Goal: Contribute content: Contribute content

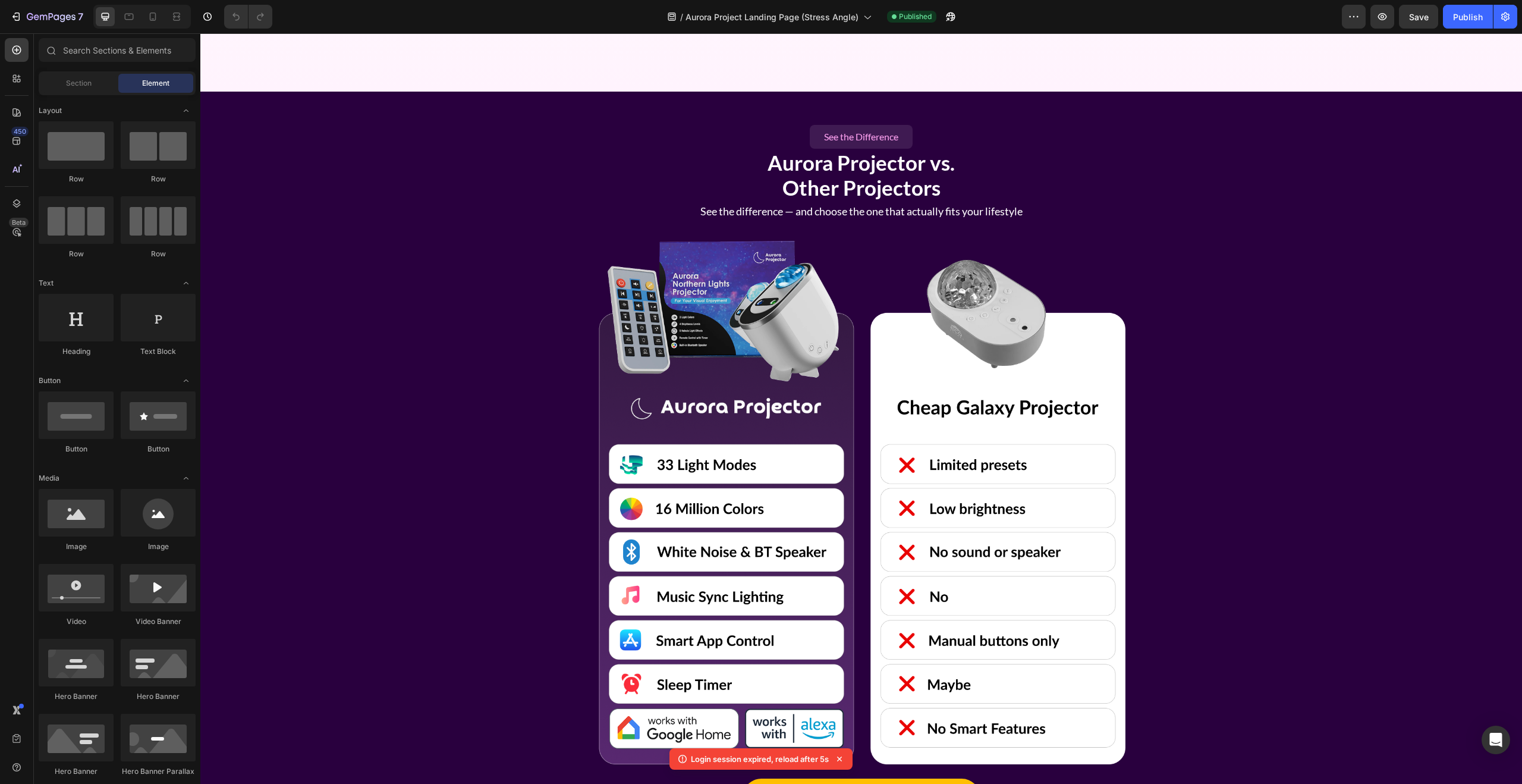
scroll to position [2633, 0]
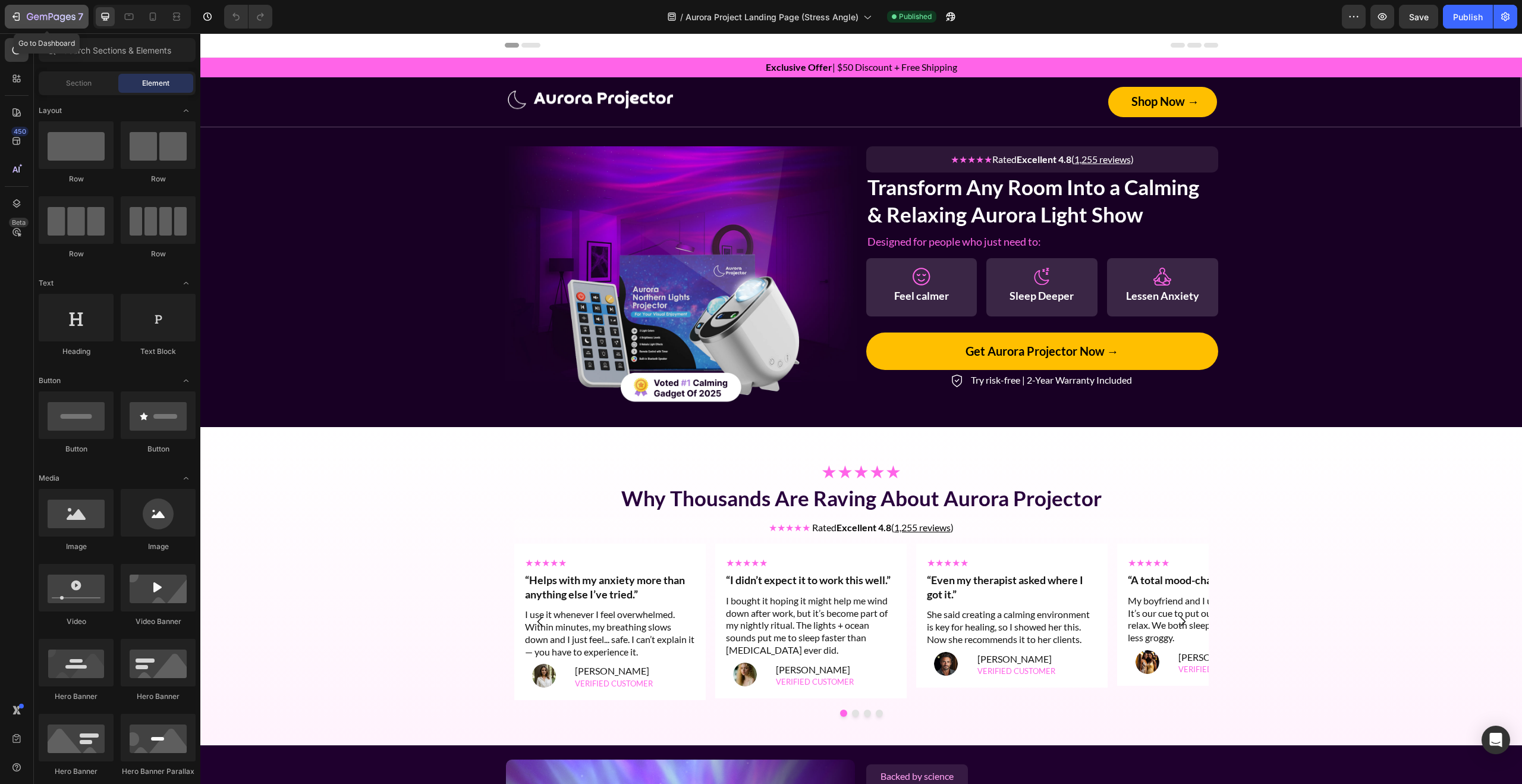
click at [68, 13] on icon "button" at bounding box center [50, 18] width 49 height 10
click at [1065, 204] on h2 "Transform Any Room Into a Calming & Relaxing Aurora Light Show" at bounding box center [1041, 200] width 352 height 56
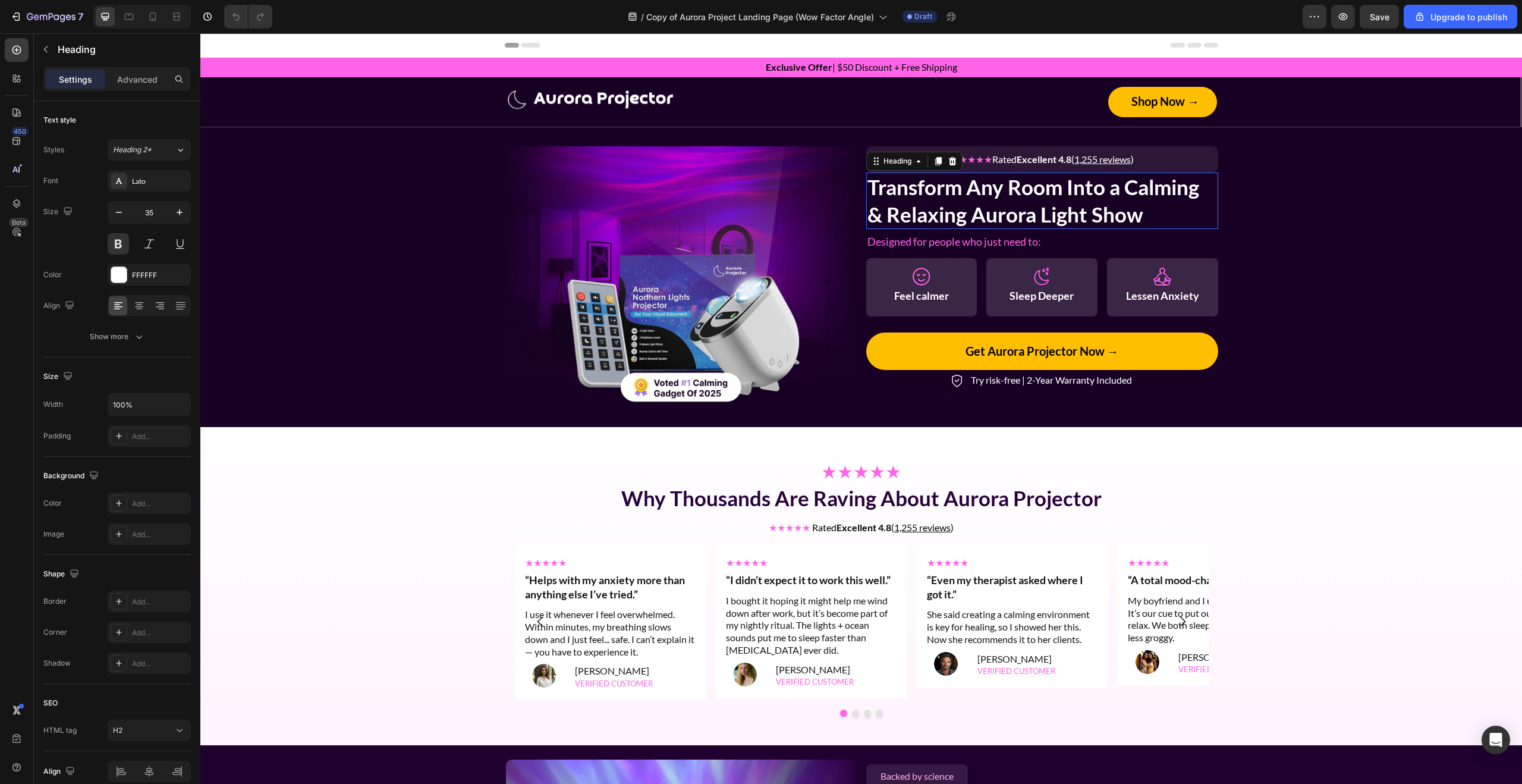
click at [1065, 204] on h2 "Transform Any Room Into a Calming & Relaxing Aurora Light Show" at bounding box center [1041, 200] width 352 height 56
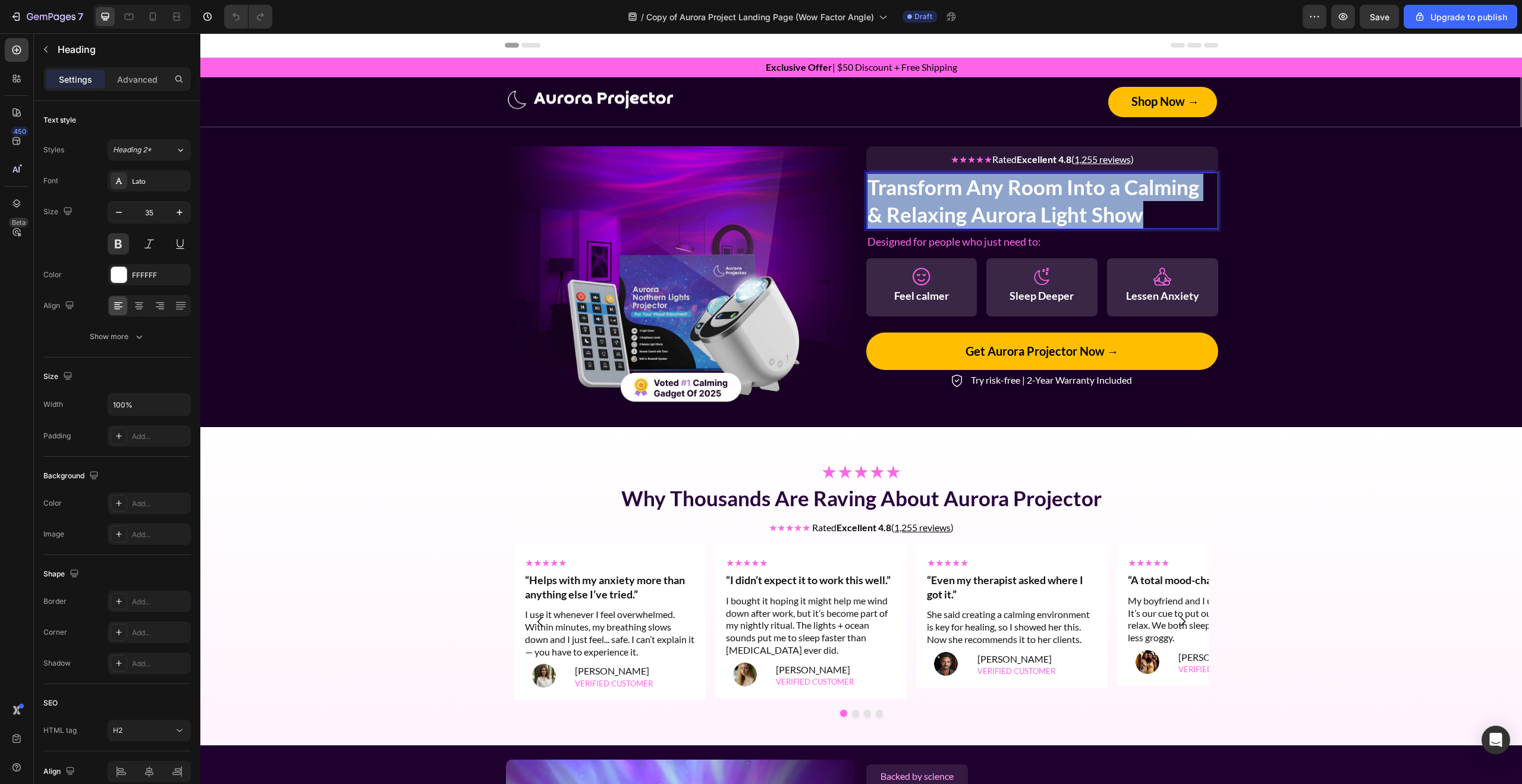
click at [1065, 204] on p "Transform Any Room Into a Calming & Relaxing Aurora Light Show" at bounding box center [1042, 200] width 349 height 54
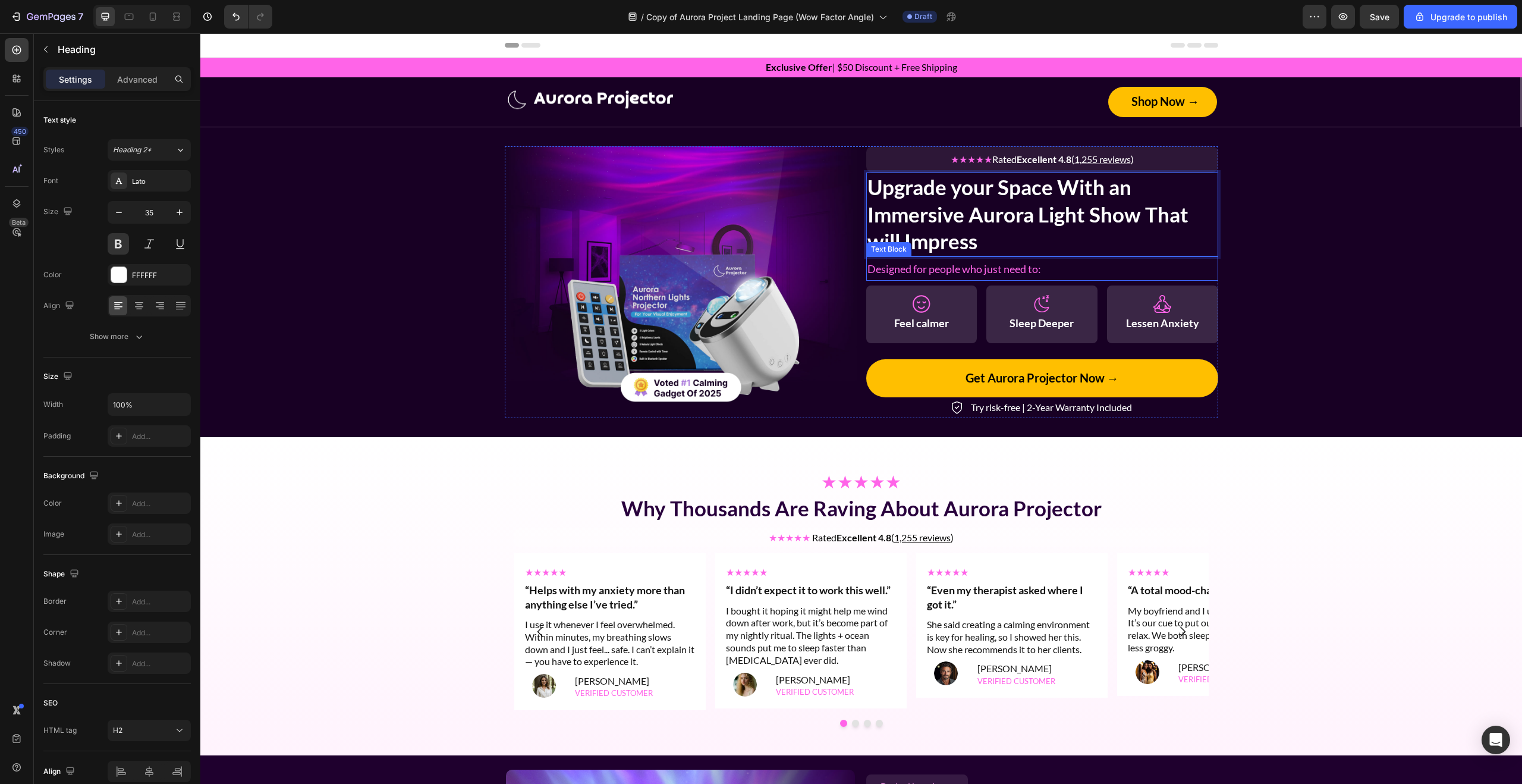
click at [962, 269] on span "Designed for people who just need to:" at bounding box center [954, 268] width 174 height 13
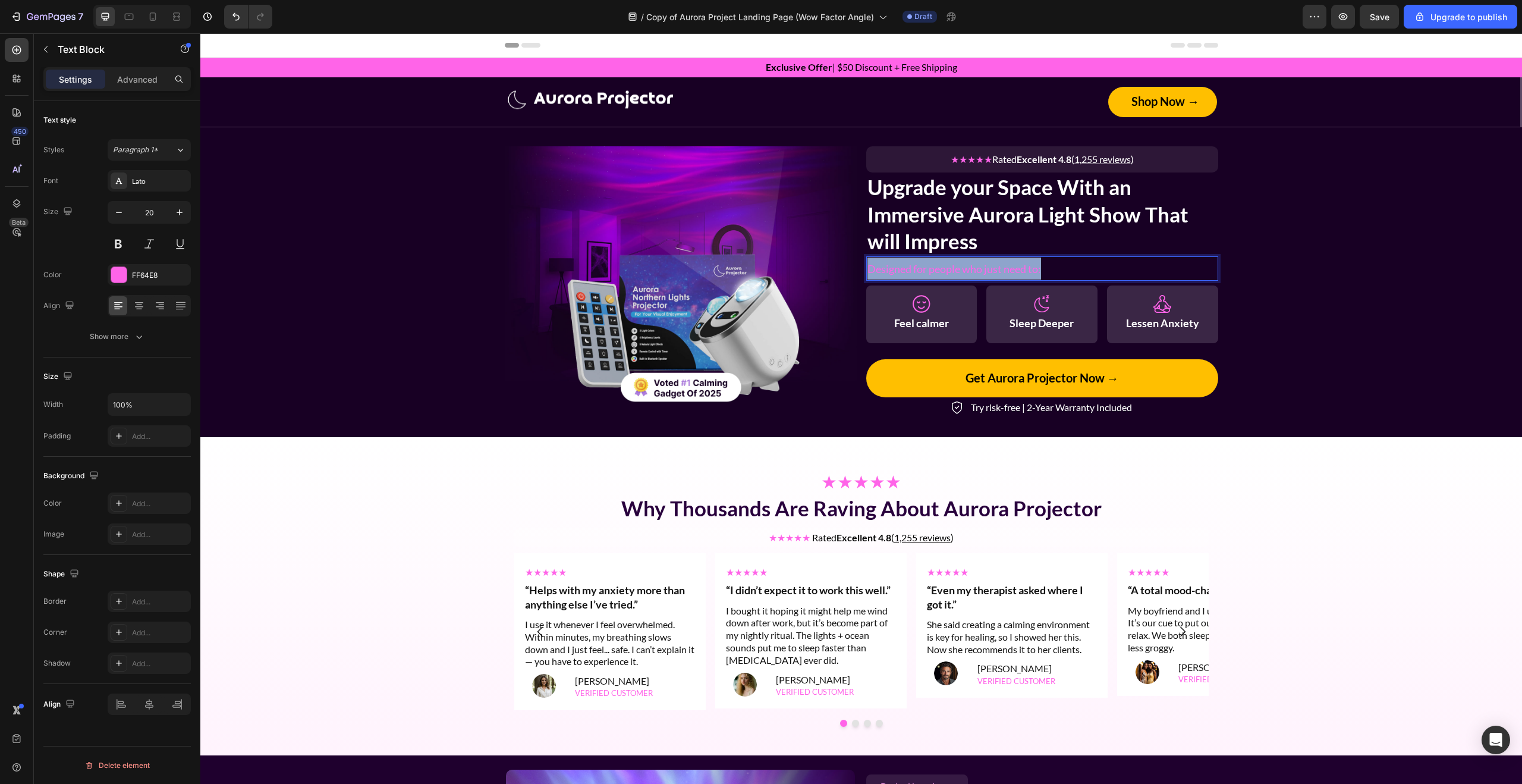
click at [962, 269] on span "Designed for people who just need to:" at bounding box center [954, 268] width 174 height 13
click at [1289, 303] on div "Image ★★★★★ Rated Excellent 4.8 ( 1,255 reviews ) Text Block Row Upgrade your S…" at bounding box center [861, 282] width 1322 height 272
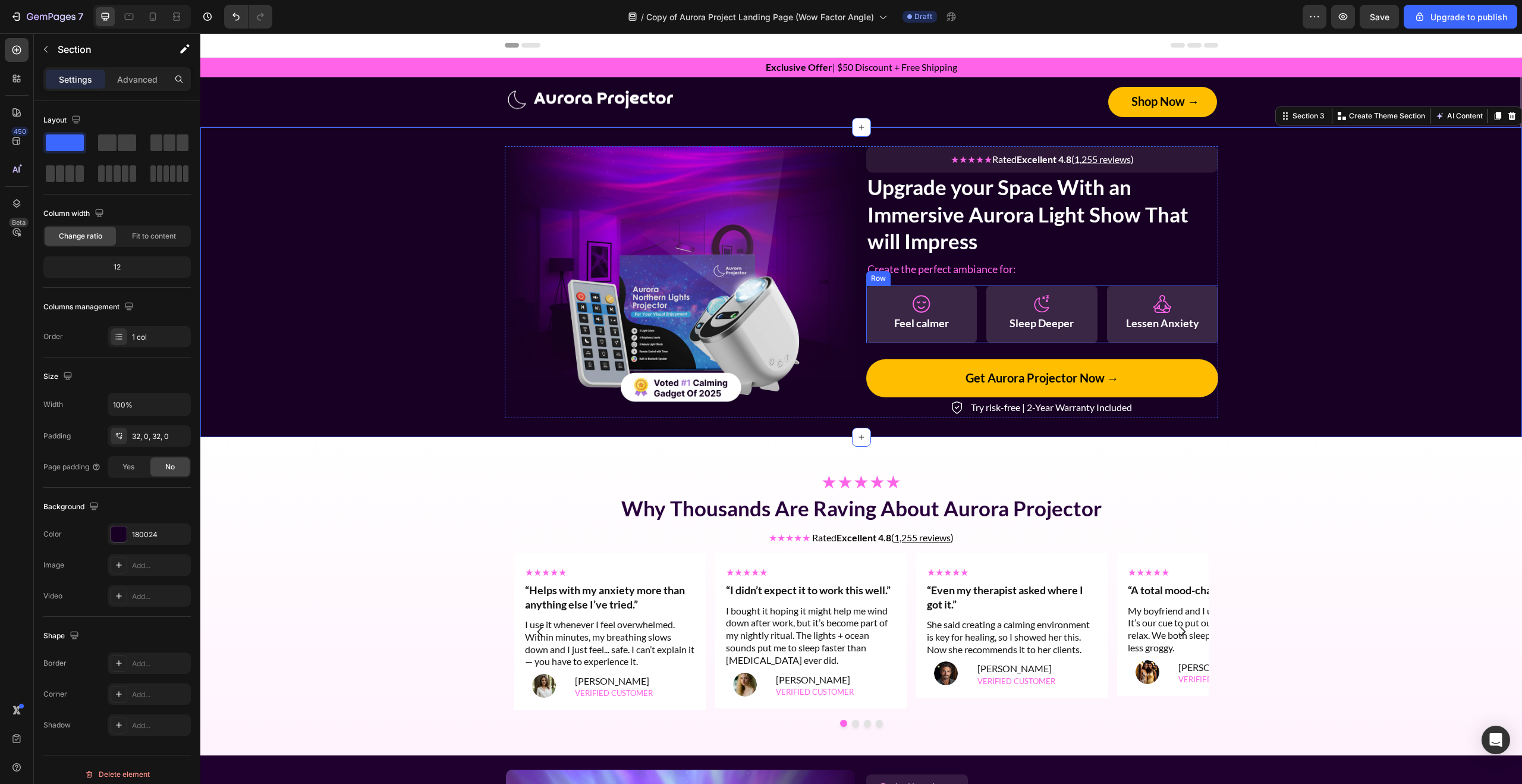
click at [1102, 326] on div "Icon Feel calmer Text Block Row Icon Sleep Deeper Text Block Row Icon Lessen An…" at bounding box center [1041, 314] width 352 height 58
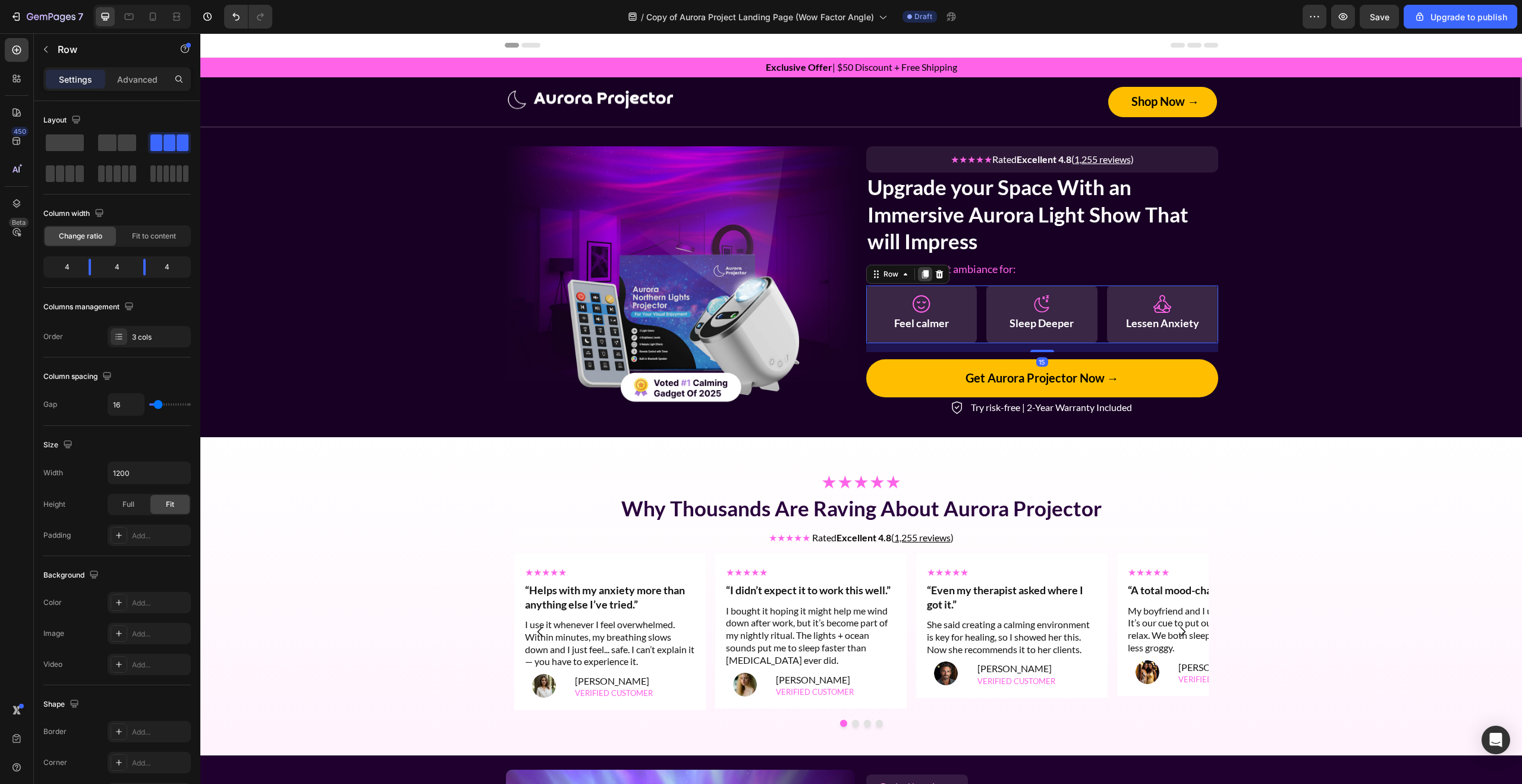
click at [924, 276] on icon at bounding box center [925, 274] width 9 height 9
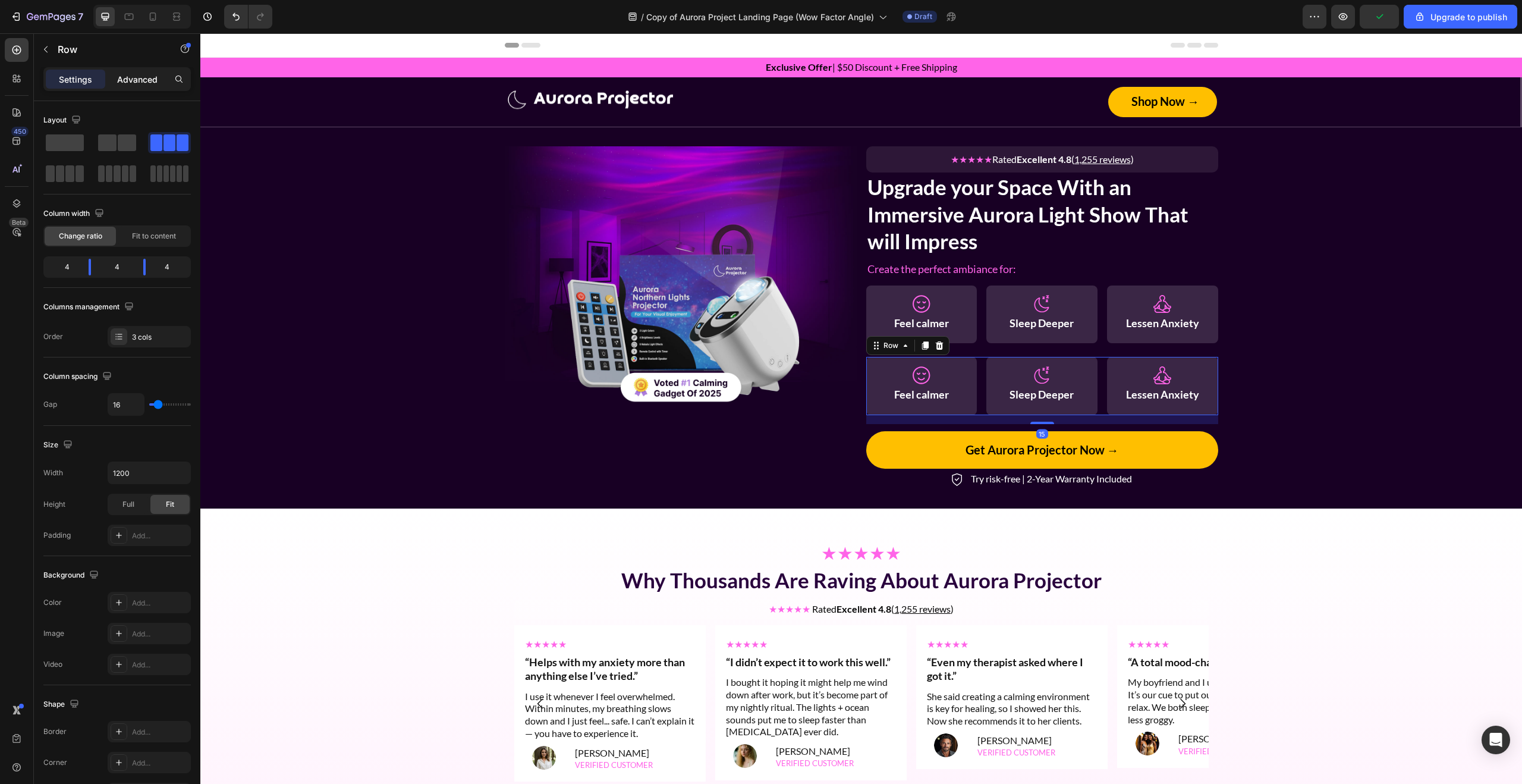
click at [130, 78] on p "Advanced" at bounding box center [136, 79] width 40 height 13
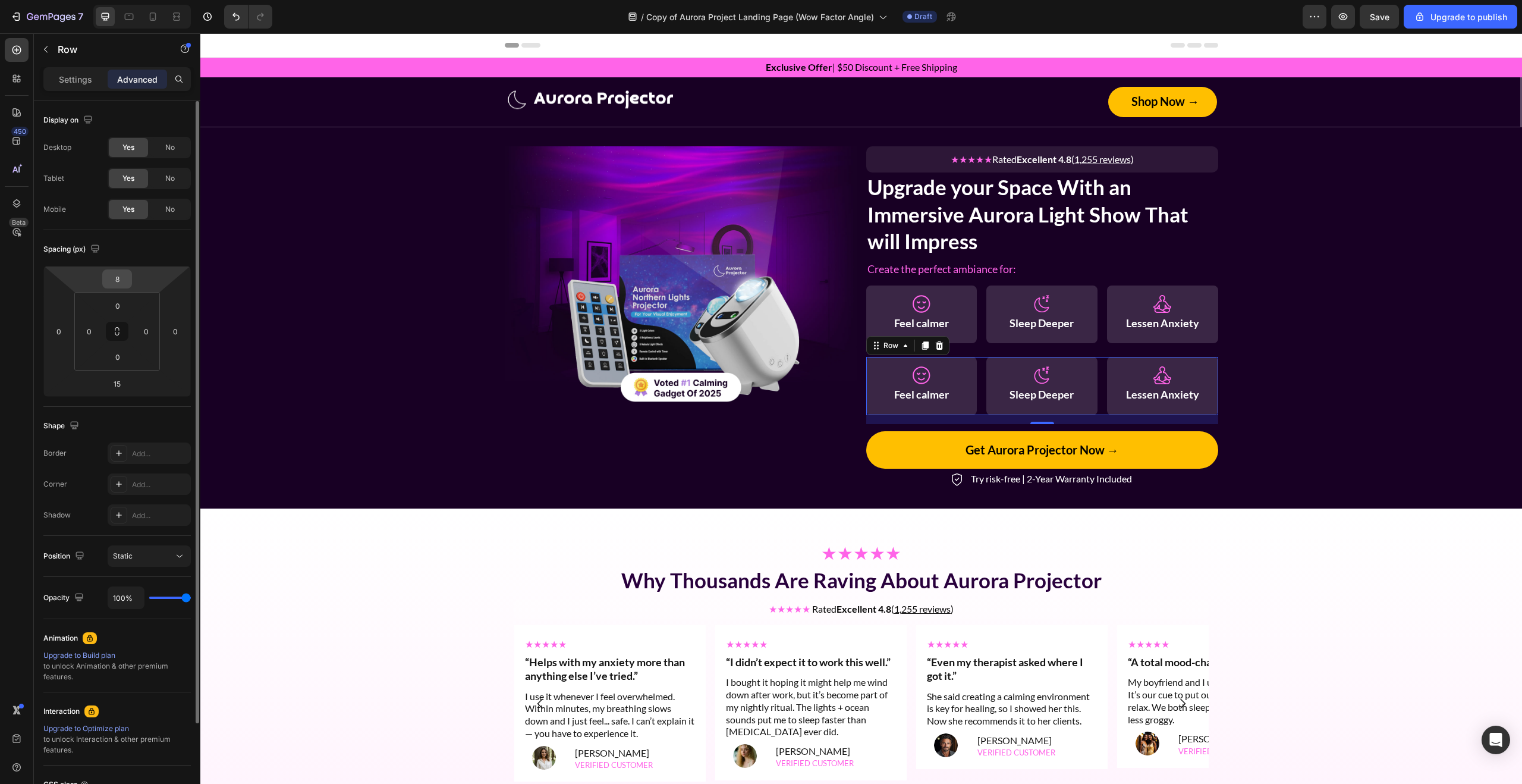
click at [127, 283] on input "8" at bounding box center [117, 279] width 24 height 18
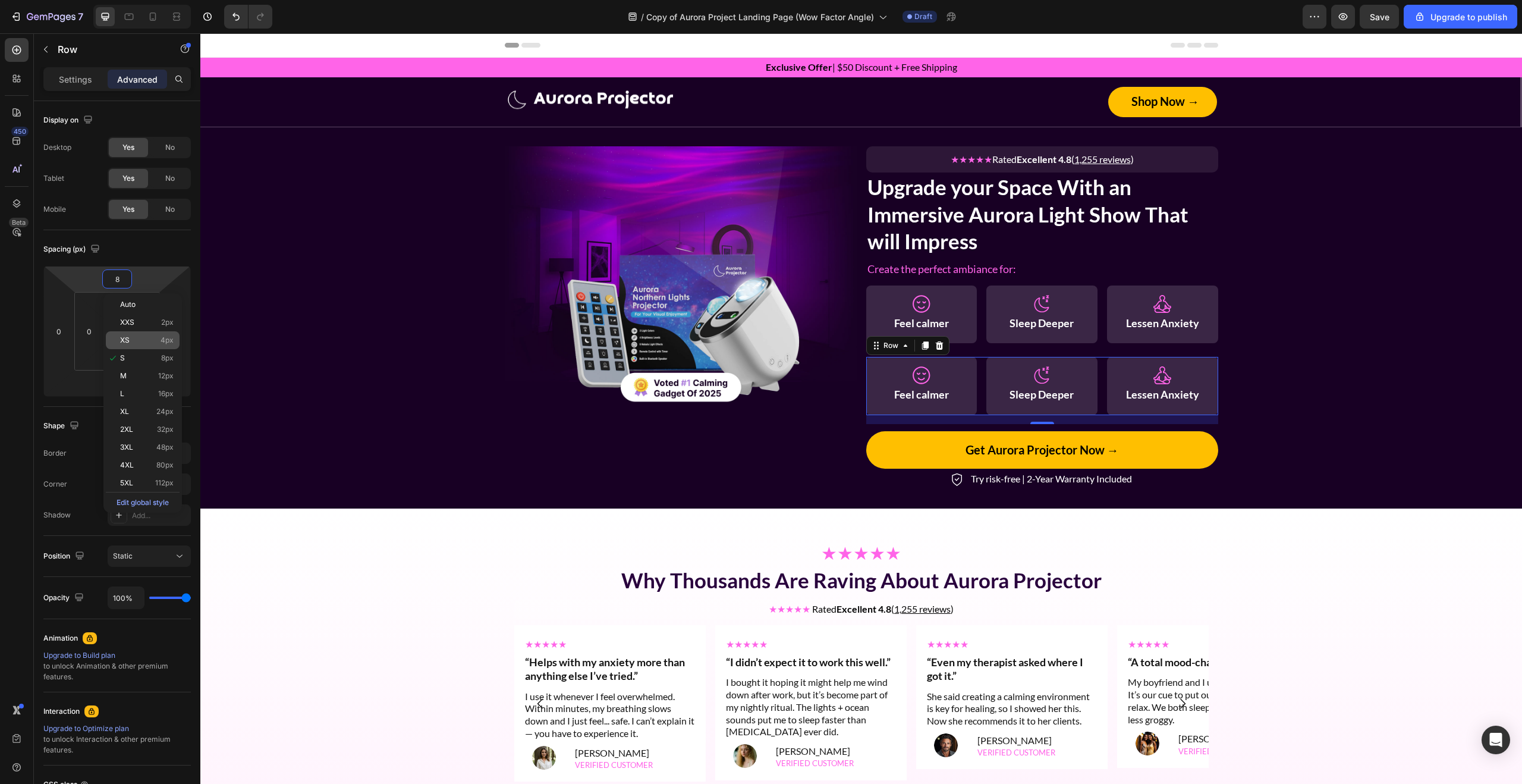
click at [156, 341] on p "XS 4px" at bounding box center [147, 340] width 54 height 9
type input "4"
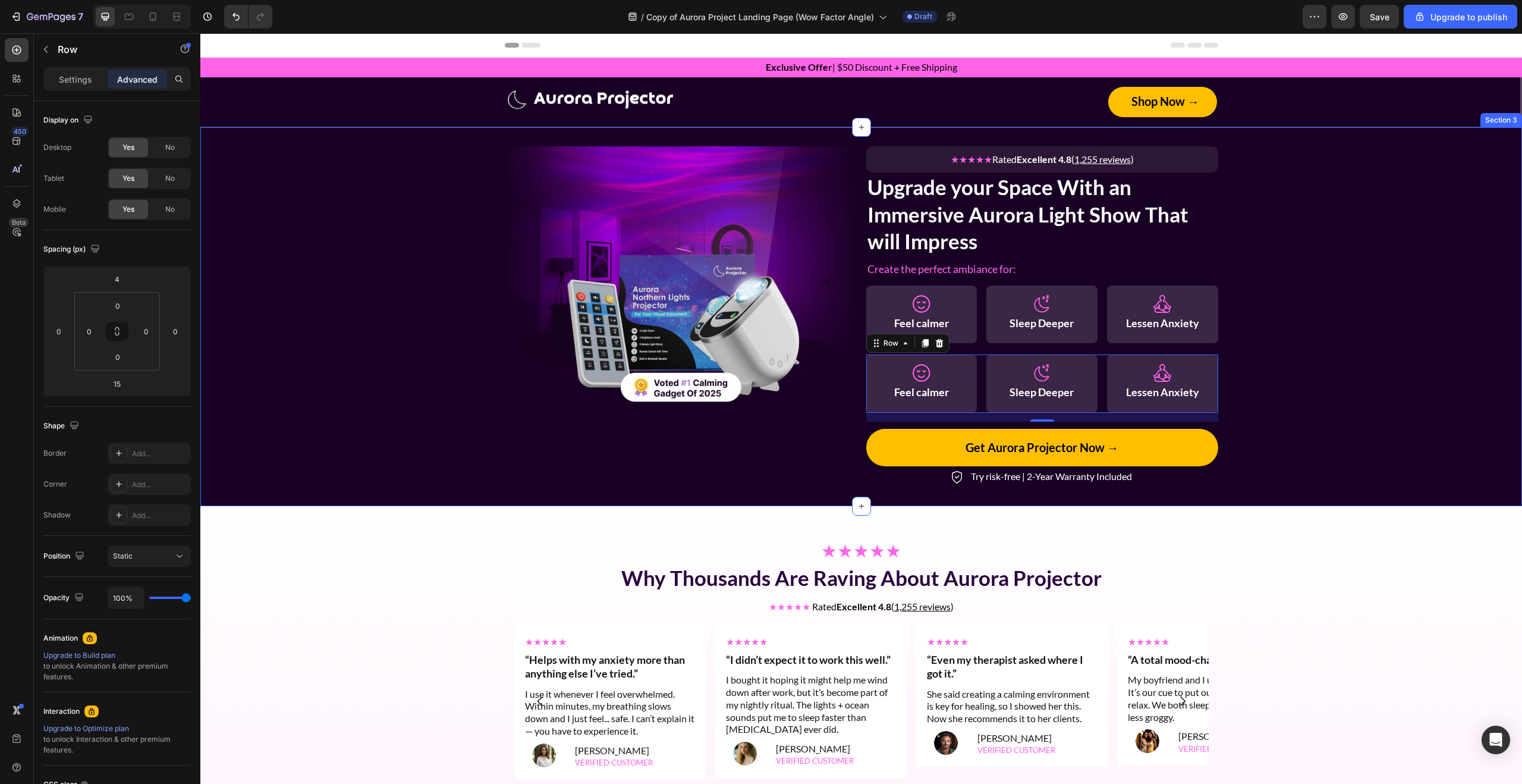
click at [1288, 360] on div "Image ★★★★★ Rated Excellent 4.8 ( 1,255 reviews ) Text Block Row Upgrade your S…" at bounding box center [861, 317] width 1322 height 341
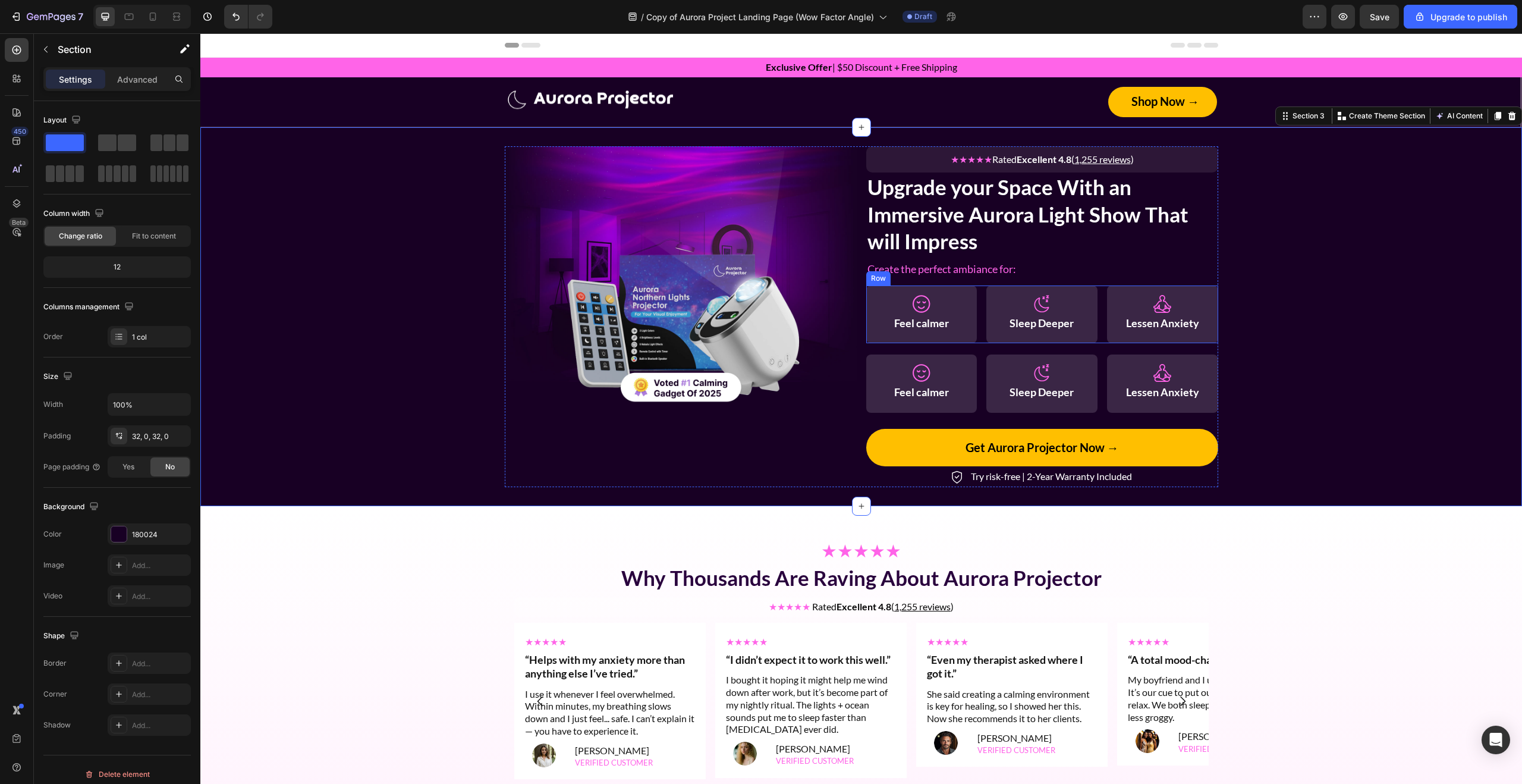
click at [985, 316] on div "Icon Feel calmer Text Block Row Icon Sleep Deeper Text Block Row Icon Lessen An…" at bounding box center [1041, 314] width 352 height 58
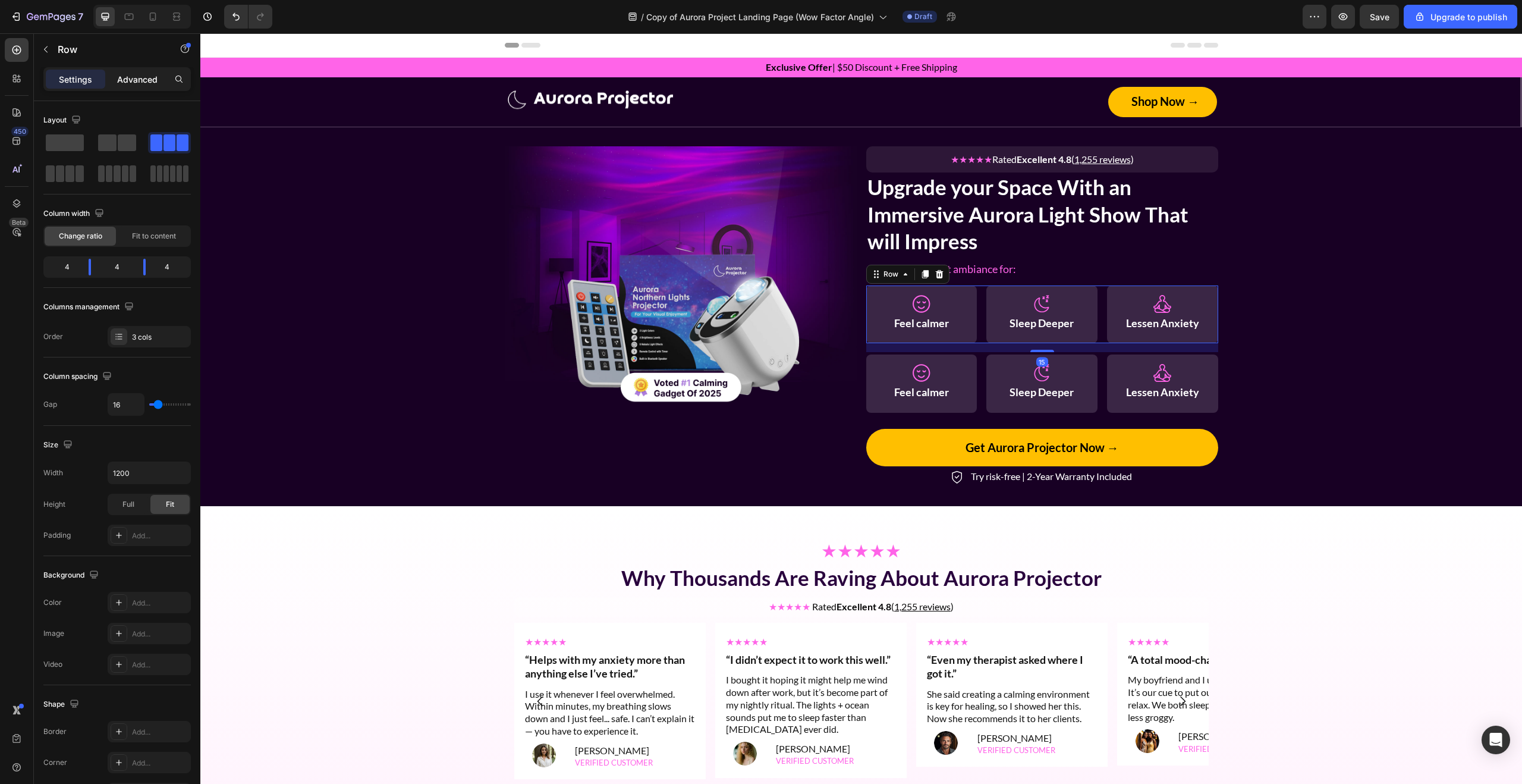
click at [128, 84] on p "Advanced" at bounding box center [136, 79] width 40 height 13
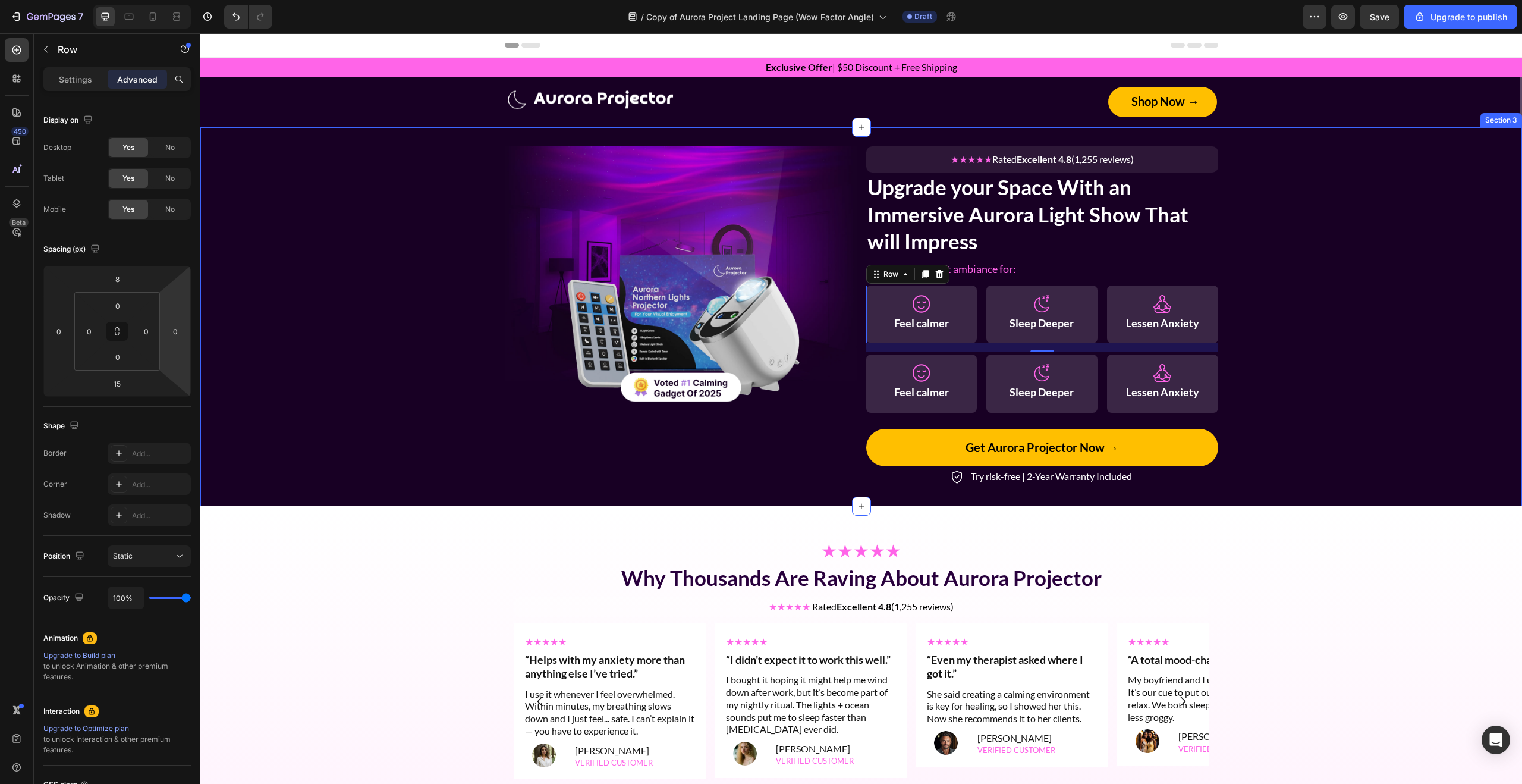
click at [1253, 349] on div "Image ★★★★★ Rated Excellent 4.8 ( 1,255 reviews ) Text Block Row Upgrade your S…" at bounding box center [861, 317] width 1322 height 341
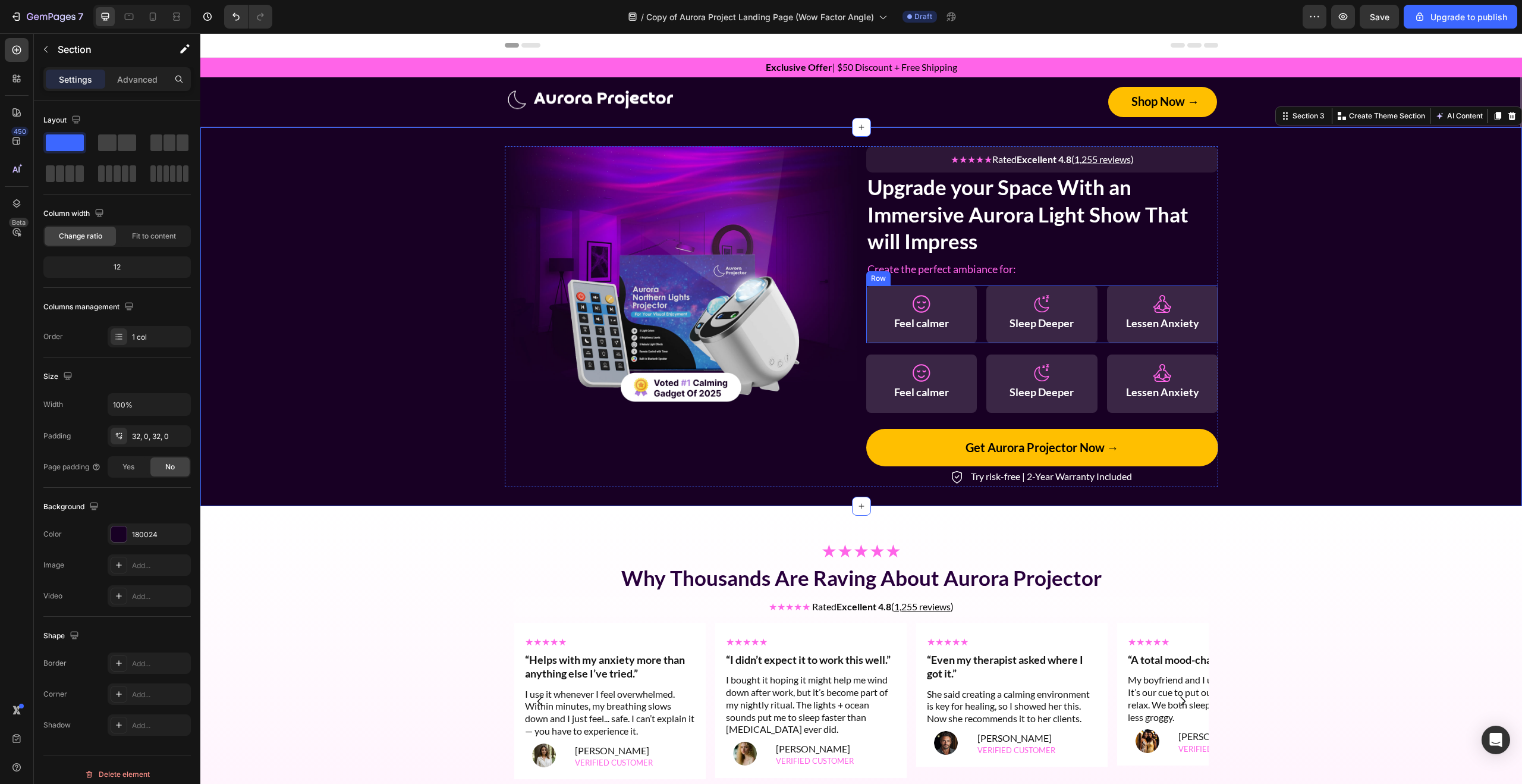
click at [1104, 334] on div "Icon Feel calmer Text Block Row Icon Sleep Deeper Text Block Row Icon Lessen An…" at bounding box center [1041, 314] width 352 height 58
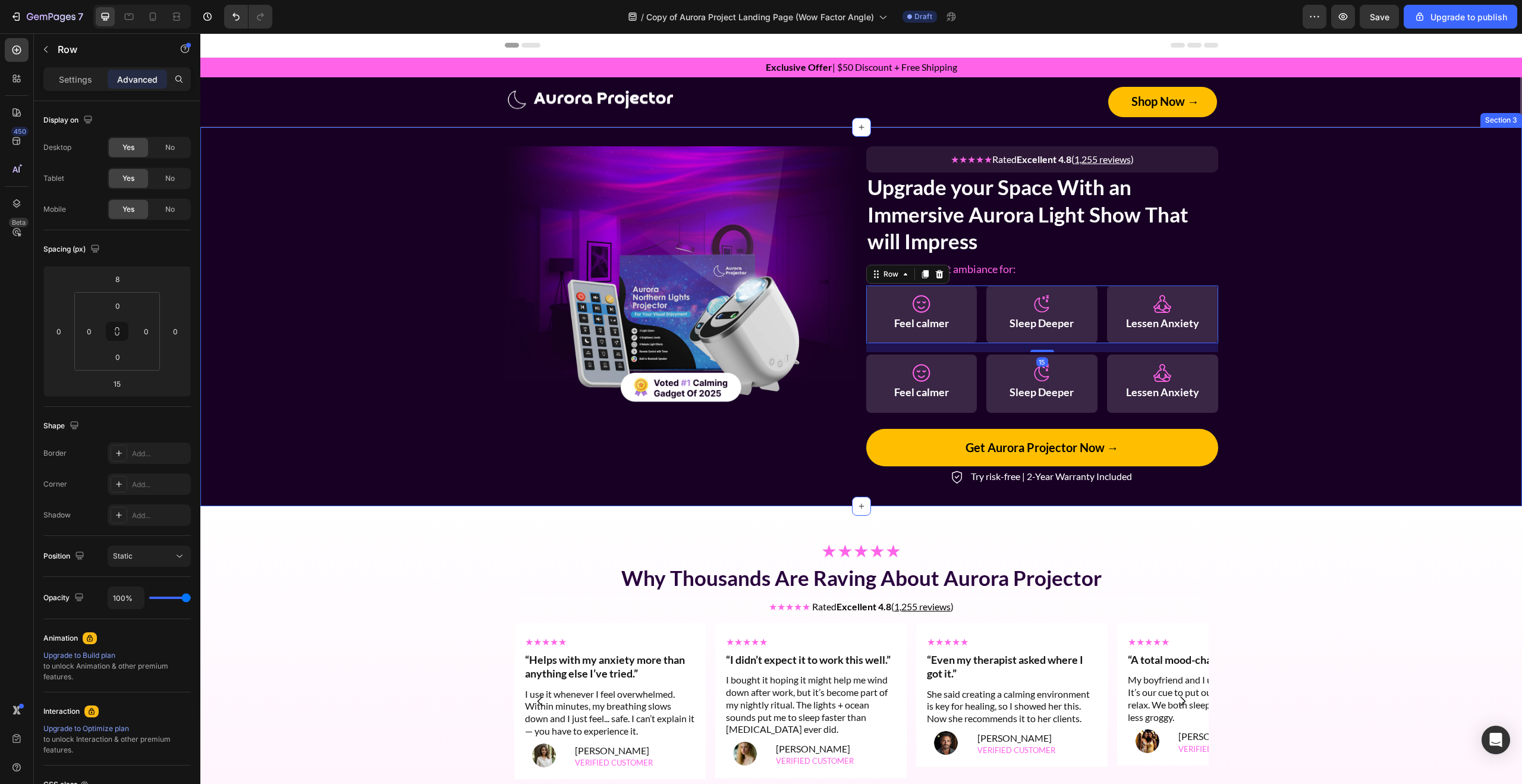
click at [1259, 349] on div "Image ★★★★★ Rated Excellent 4.8 ( 1,255 reviews ) Text Block Row Upgrade your S…" at bounding box center [861, 317] width 1322 height 341
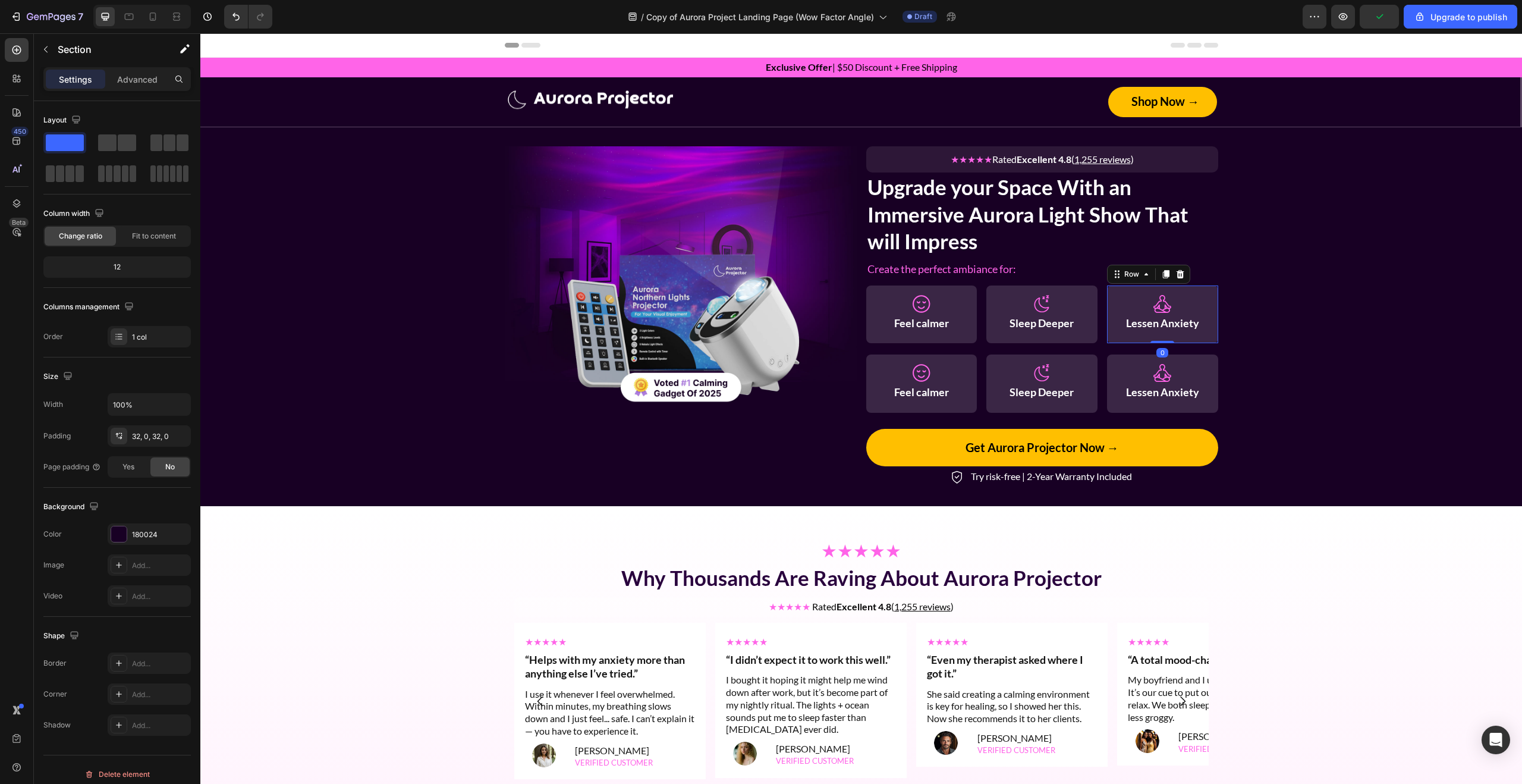
click at [1107, 326] on div "Icon Lessen Anxiety Text Block Row 0" at bounding box center [1162, 314] width 111 height 58
click at [1100, 333] on div "Icon Feel calmer Text Block Row Icon Sleep Deeper Text Block Row Icon Lessen An…" at bounding box center [1041, 314] width 352 height 58
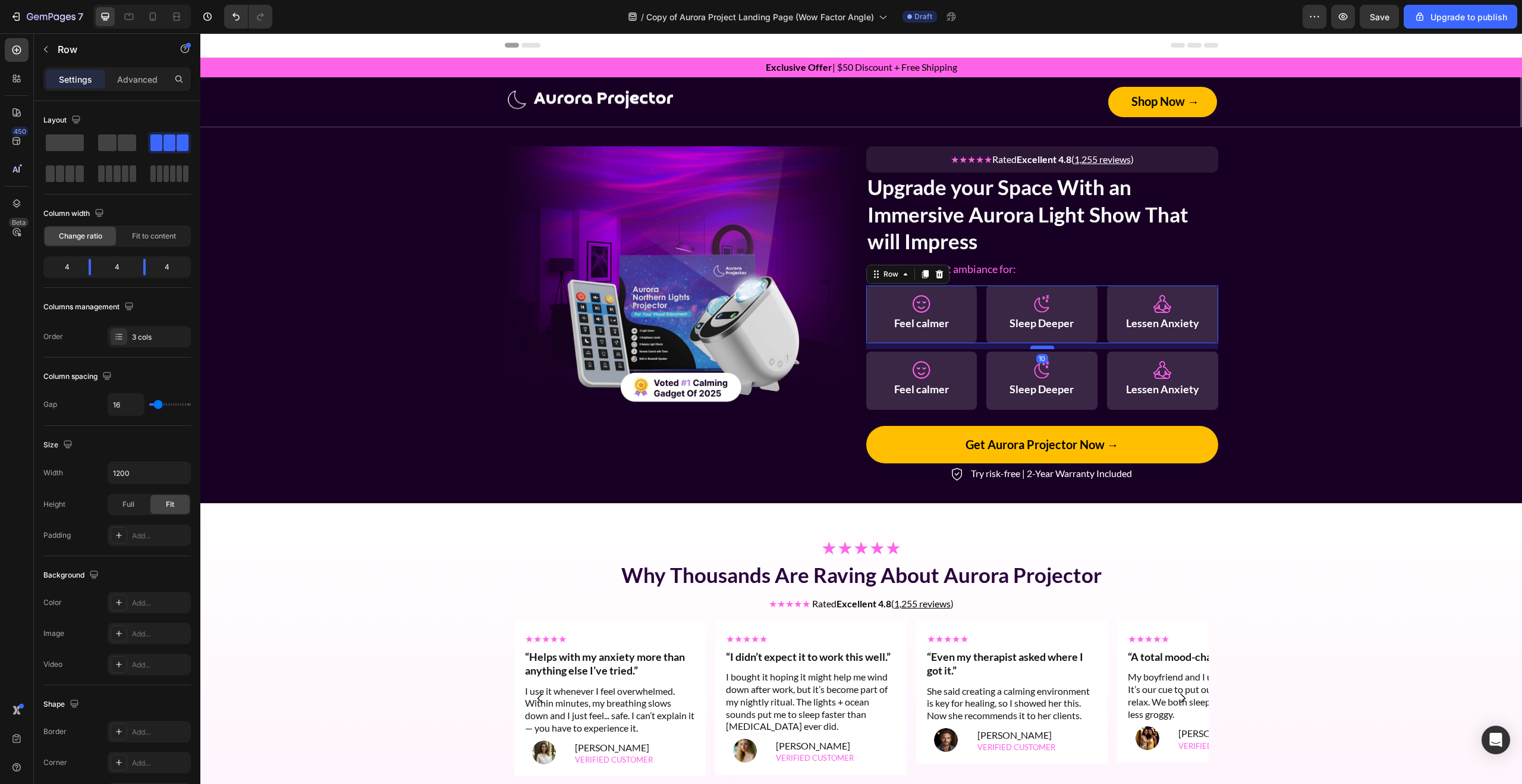
click at [1051, 345] on div at bounding box center [1042, 347] width 24 height 3
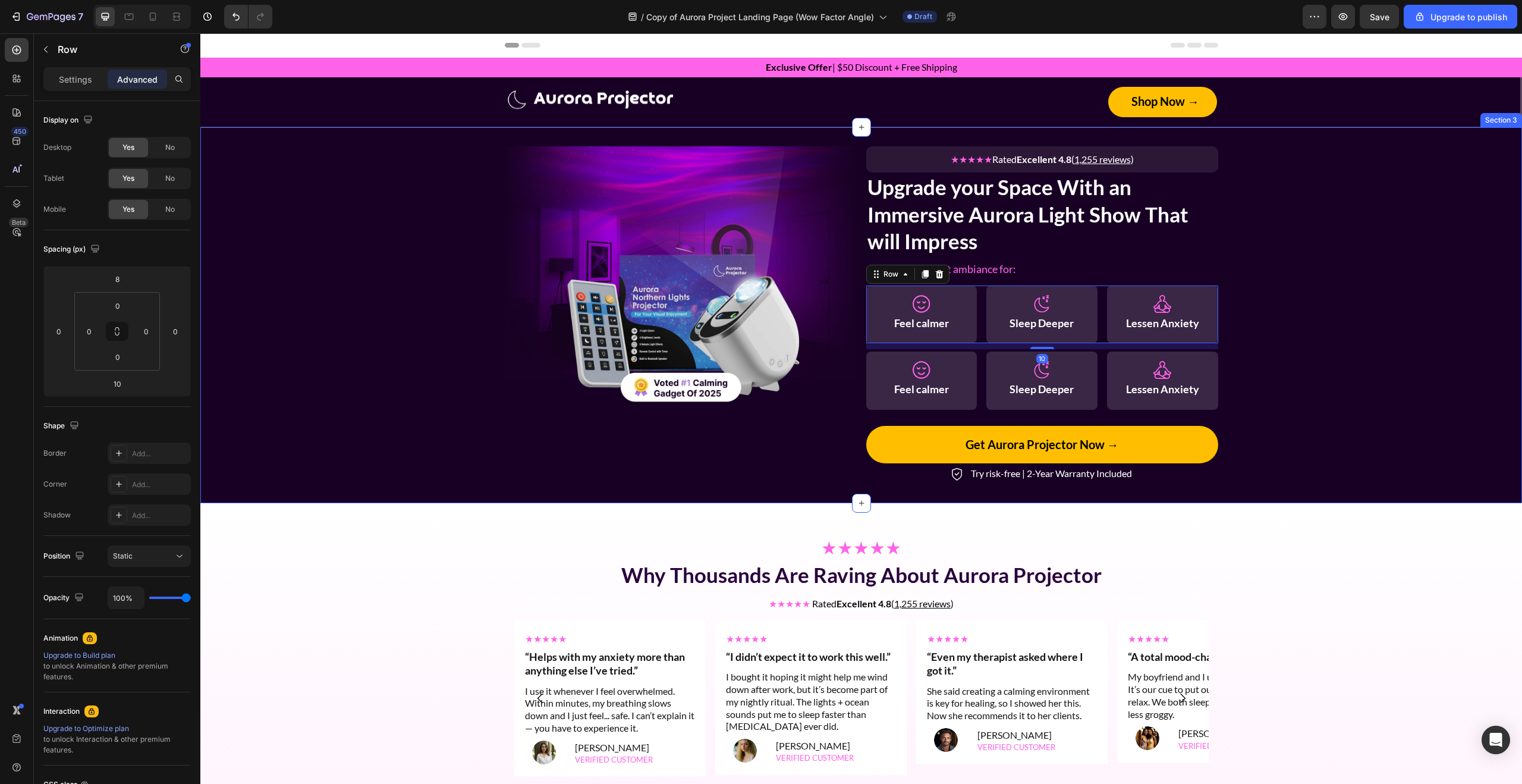
click at [1321, 359] on div "Image ★★★★★ Rated Excellent 4.8 ( 1,255 reviews ) Text Block Row Upgrade your S…" at bounding box center [861, 315] width 1322 height 338
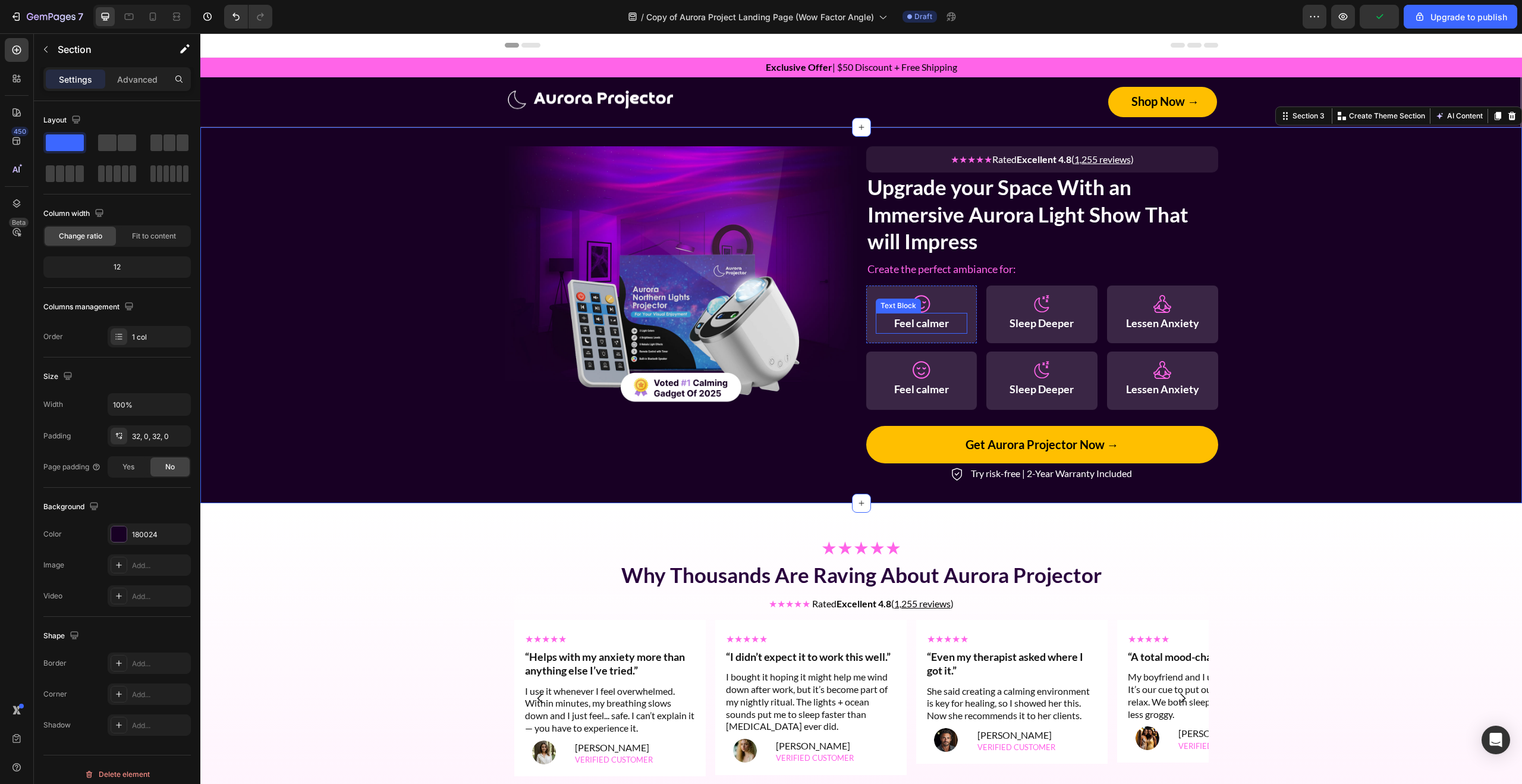
click at [933, 320] on strong "Feel calmer" at bounding box center [921, 322] width 55 height 13
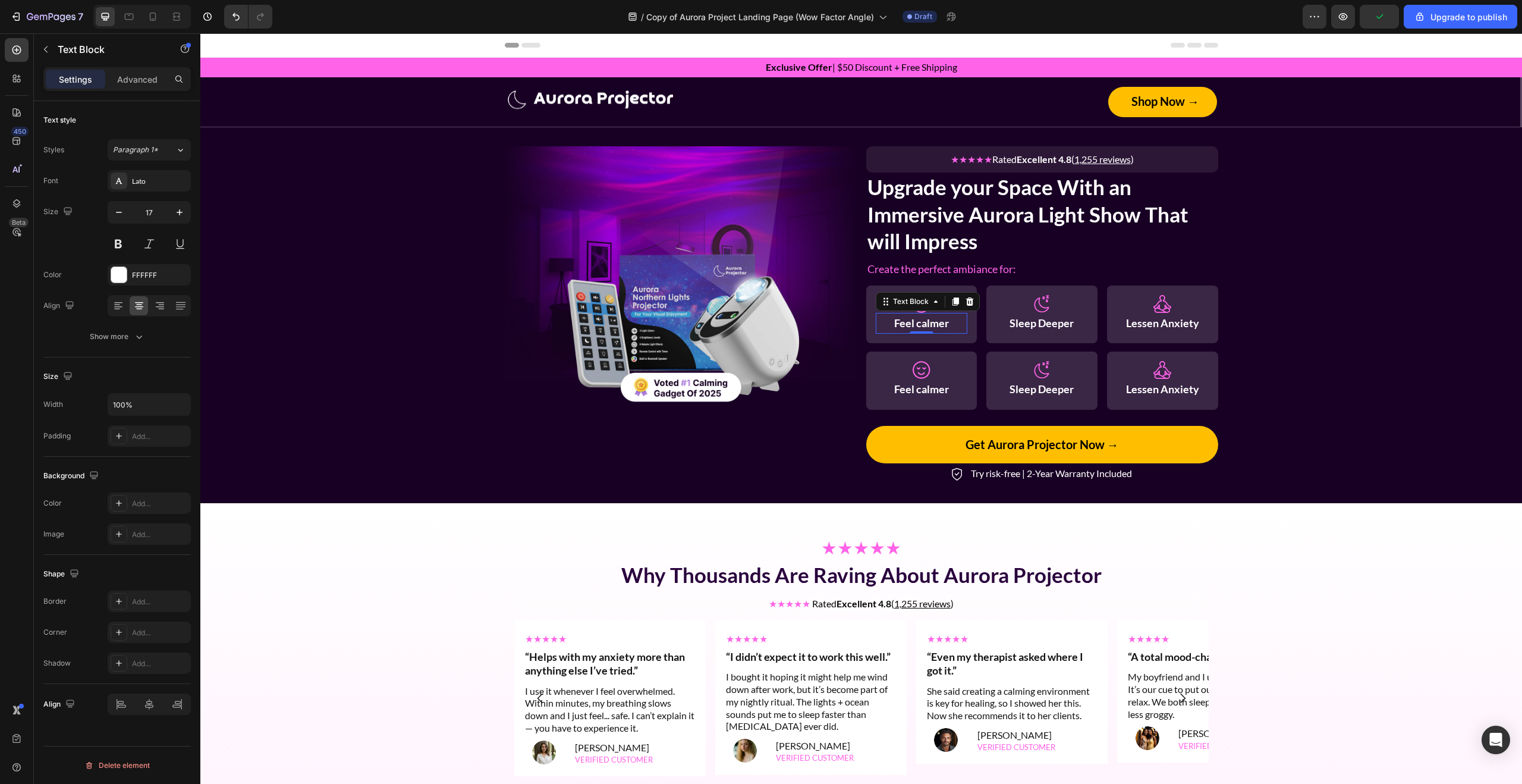
click at [933, 320] on strong "Feel calmer" at bounding box center [921, 322] width 55 height 13
click at [1034, 321] on strong "Sleep Deeper" at bounding box center [1041, 322] width 64 height 13
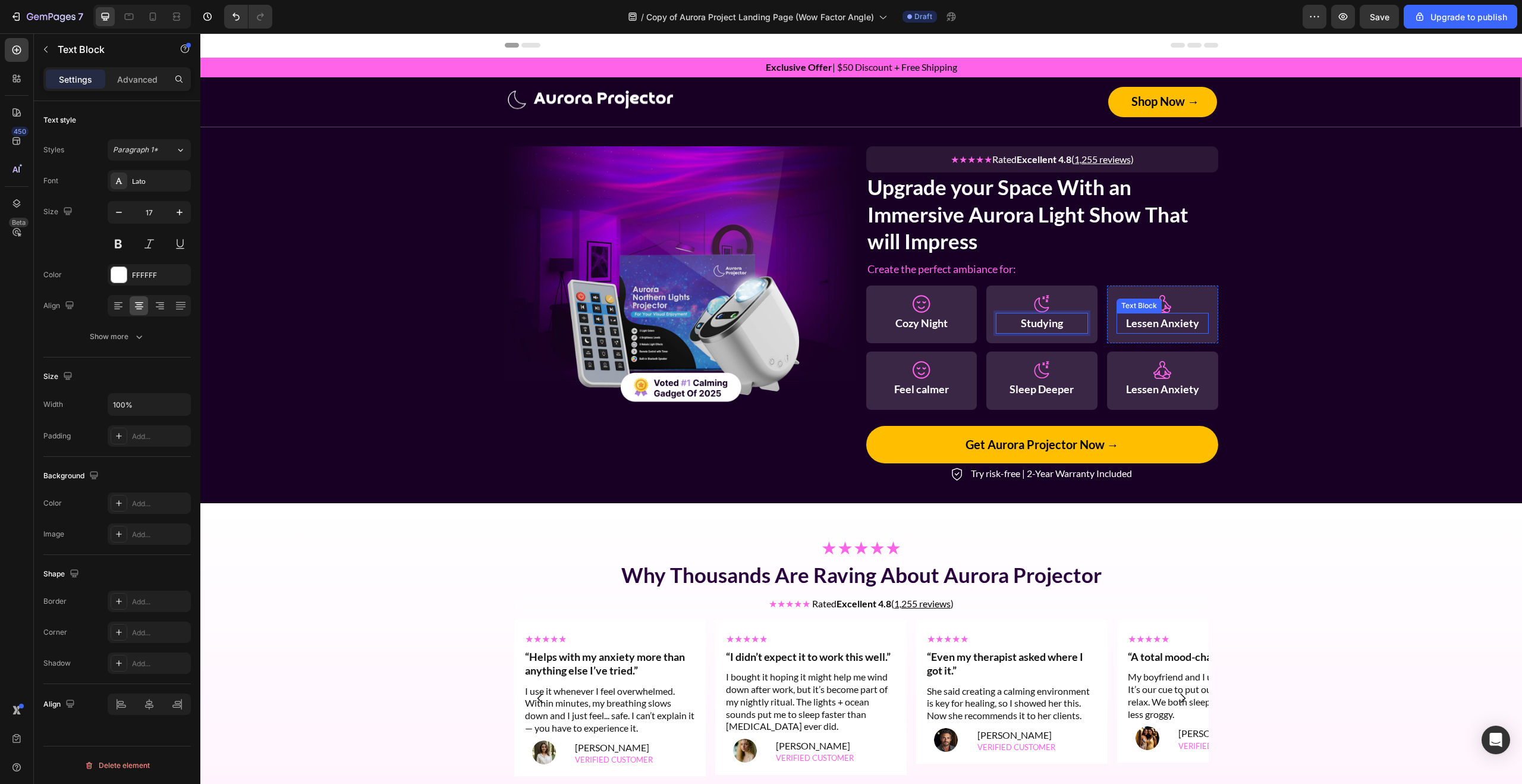
click at [1177, 319] on strong "Lessen Anxiety" at bounding box center [1162, 322] width 73 height 13
click at [921, 393] on strong "Feel calmer" at bounding box center [921, 389] width 55 height 13
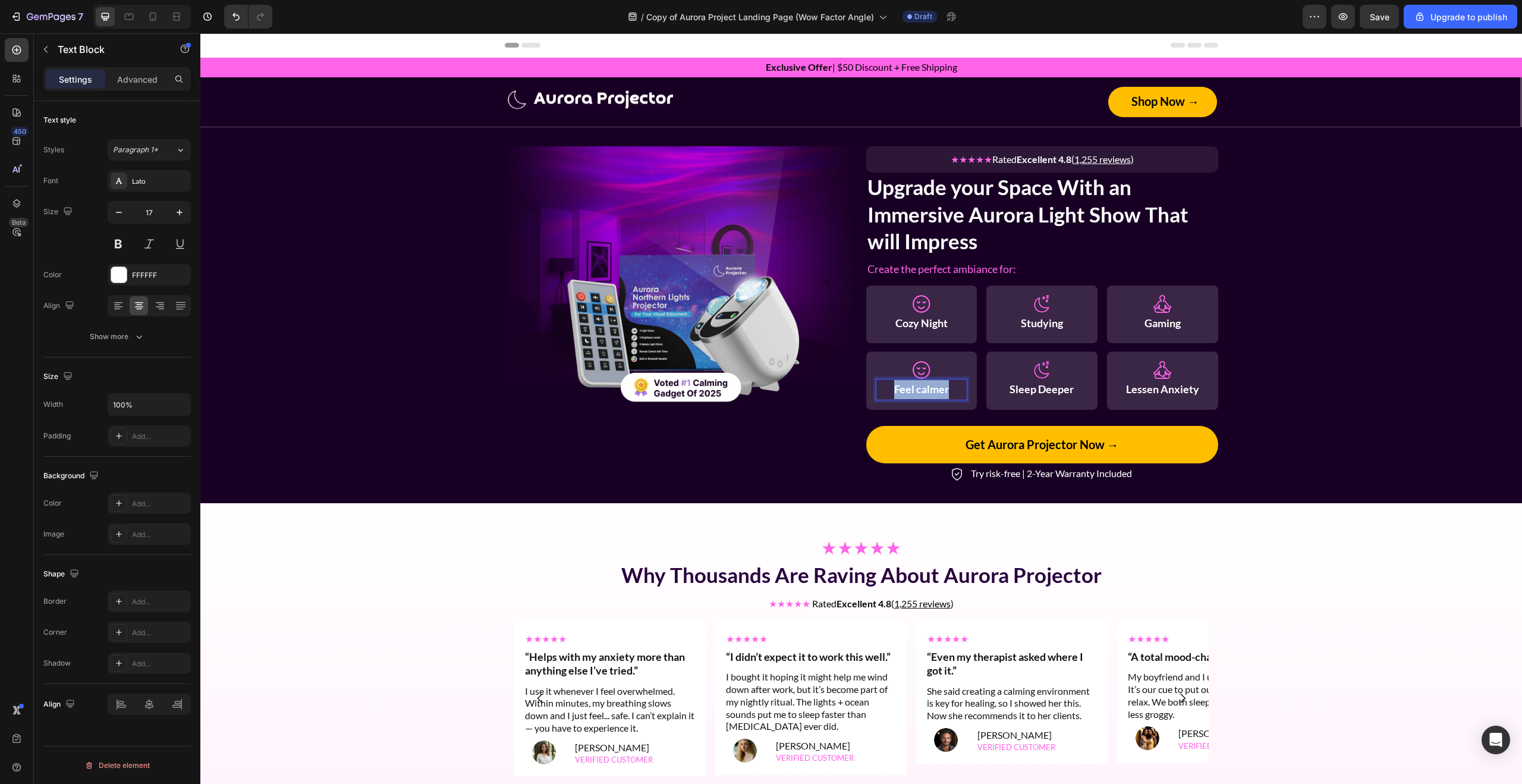
click at [921, 393] on strong "Feel calmer" at bounding box center [921, 389] width 55 height 13
click at [1041, 389] on strong "Sleep Deeper" at bounding box center [1041, 389] width 64 height 13
click at [1156, 385] on strong "Lessen Anxiety" at bounding box center [1162, 389] width 73 height 13
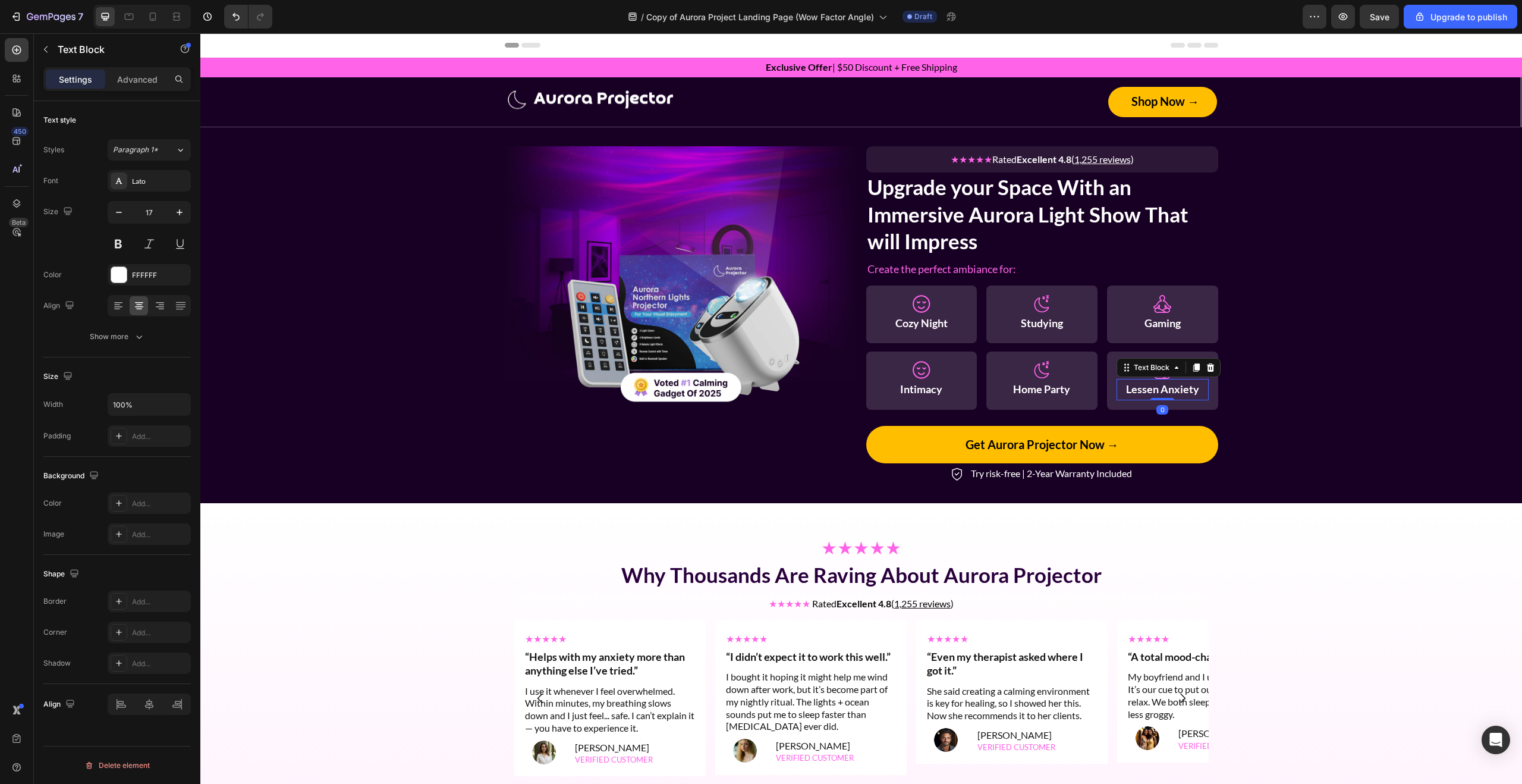
click at [1156, 385] on strong "Lessen Anxiety" at bounding box center [1162, 389] width 73 height 13
click at [1247, 406] on div "Image ★★★★★ Rated Excellent 4.8 ( 1,255 reviews ) Text Block Row Upgrade your S…" at bounding box center [861, 315] width 1322 height 338
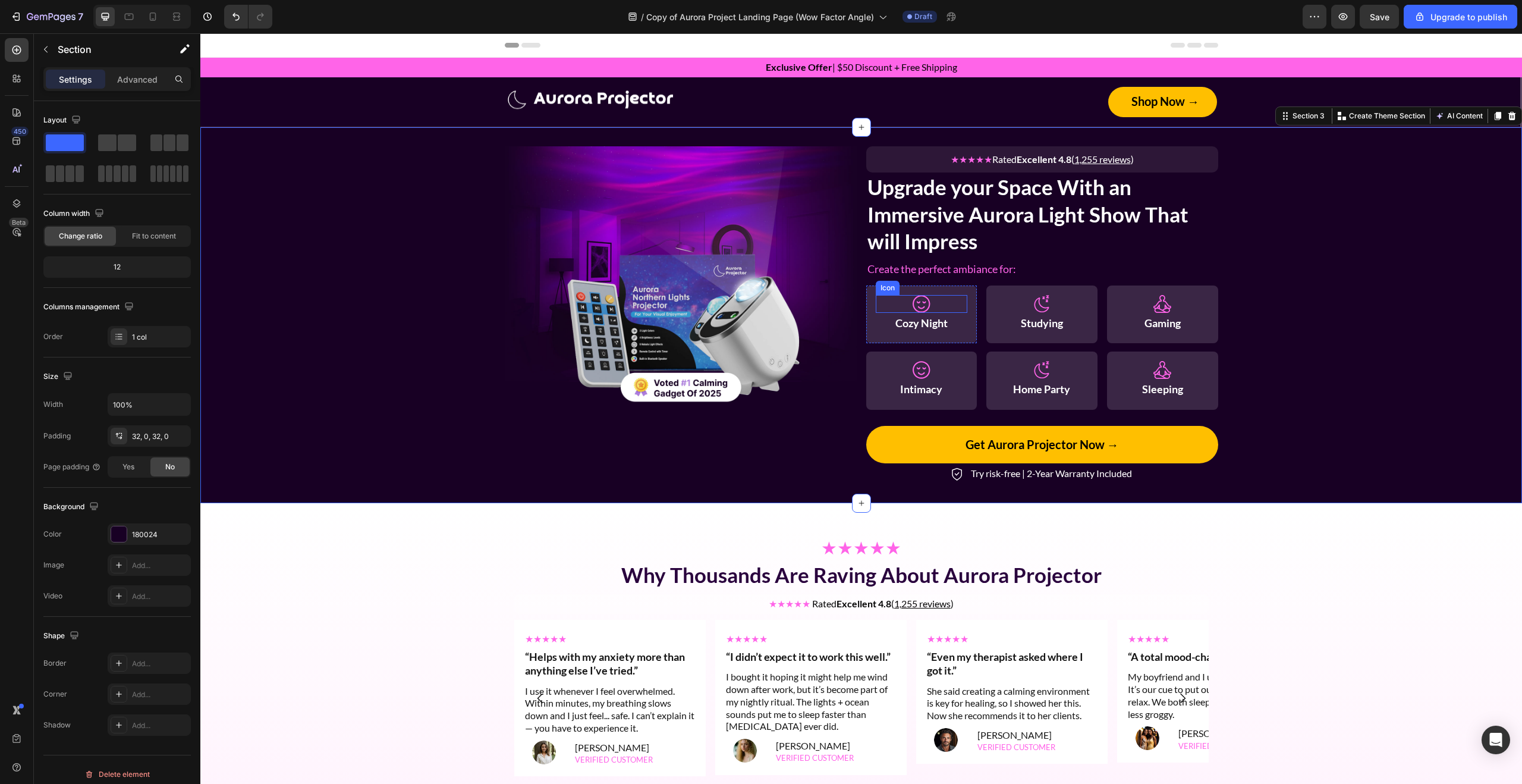
click at [923, 304] on icon at bounding box center [921, 303] width 18 height 18
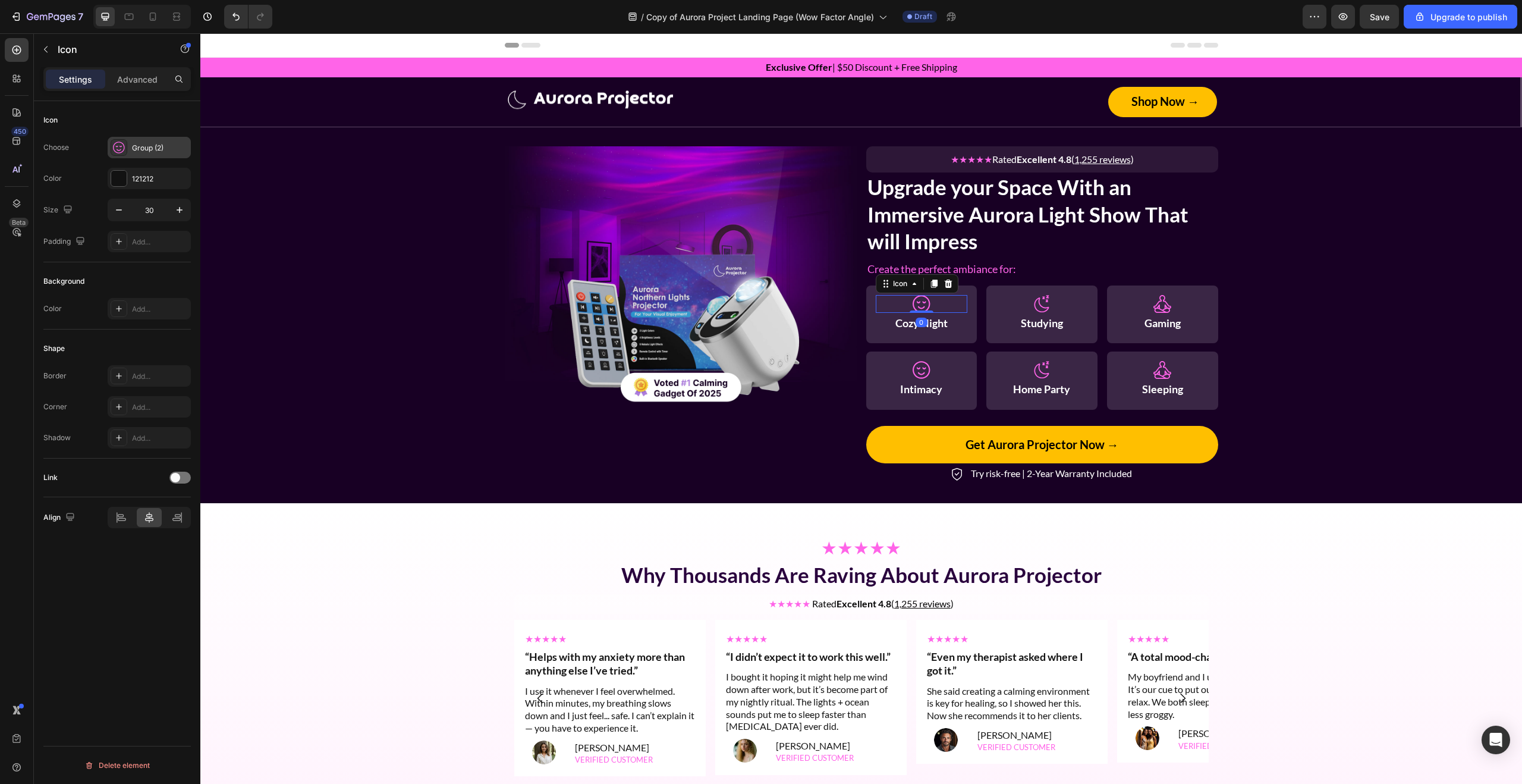
click at [121, 147] on icon at bounding box center [119, 147] width 12 height 12
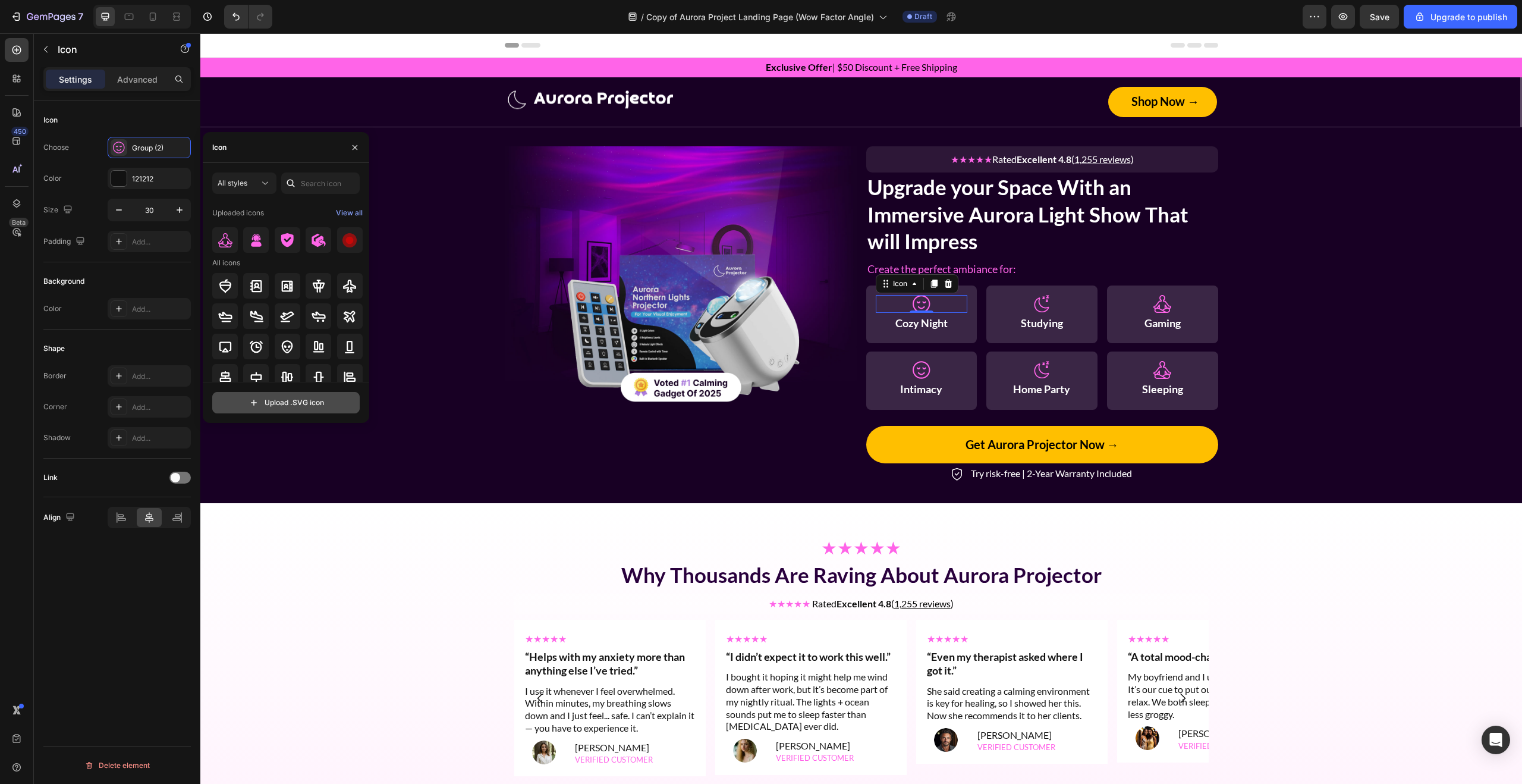
click at [297, 397] on input "file" at bounding box center [286, 402] width 147 height 20
type input "C:\fakepath\Group 1707479628.svg"
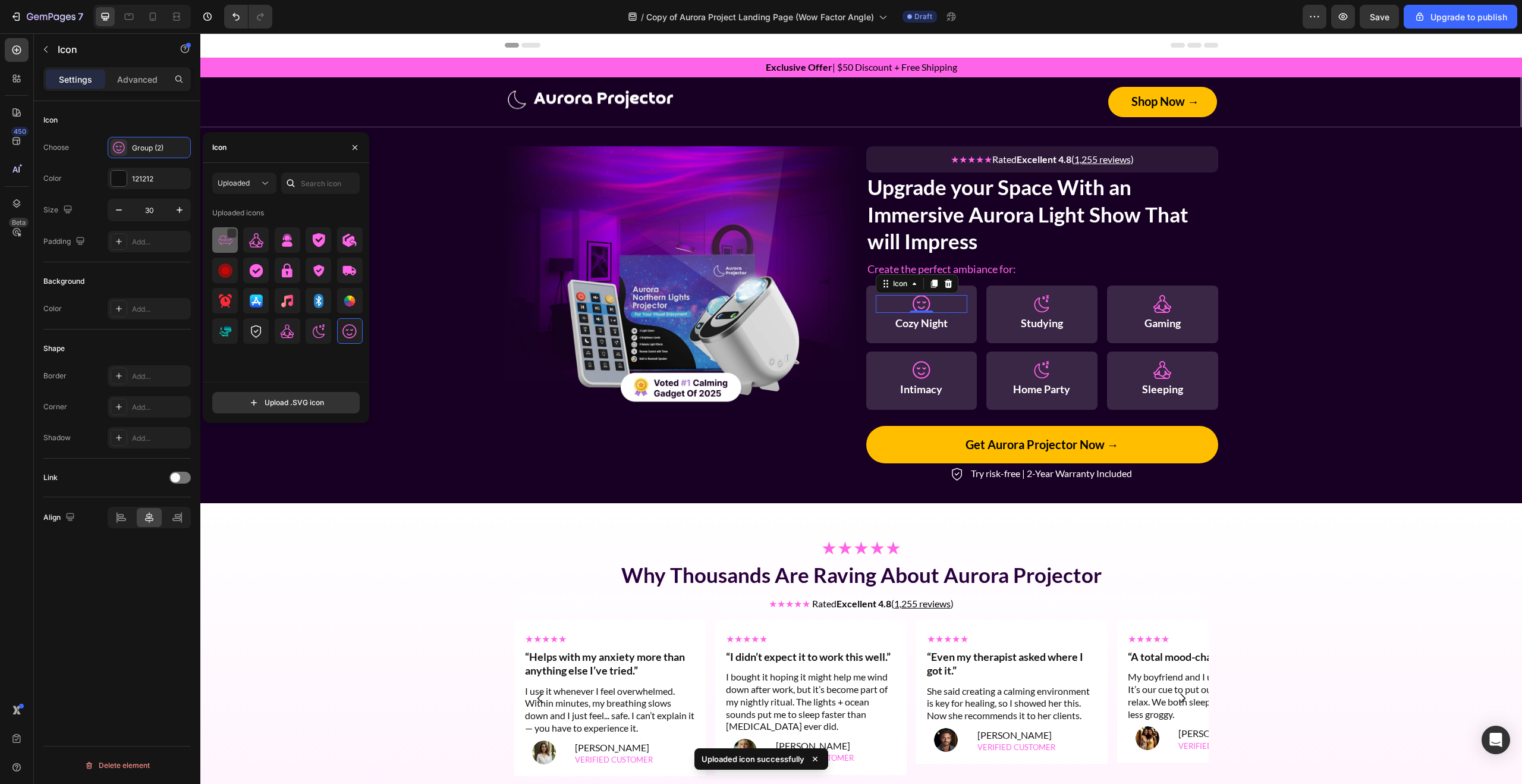
click at [224, 239] on img at bounding box center [225, 239] width 14 height 14
click at [1049, 303] on icon at bounding box center [1041, 303] width 18 height 18
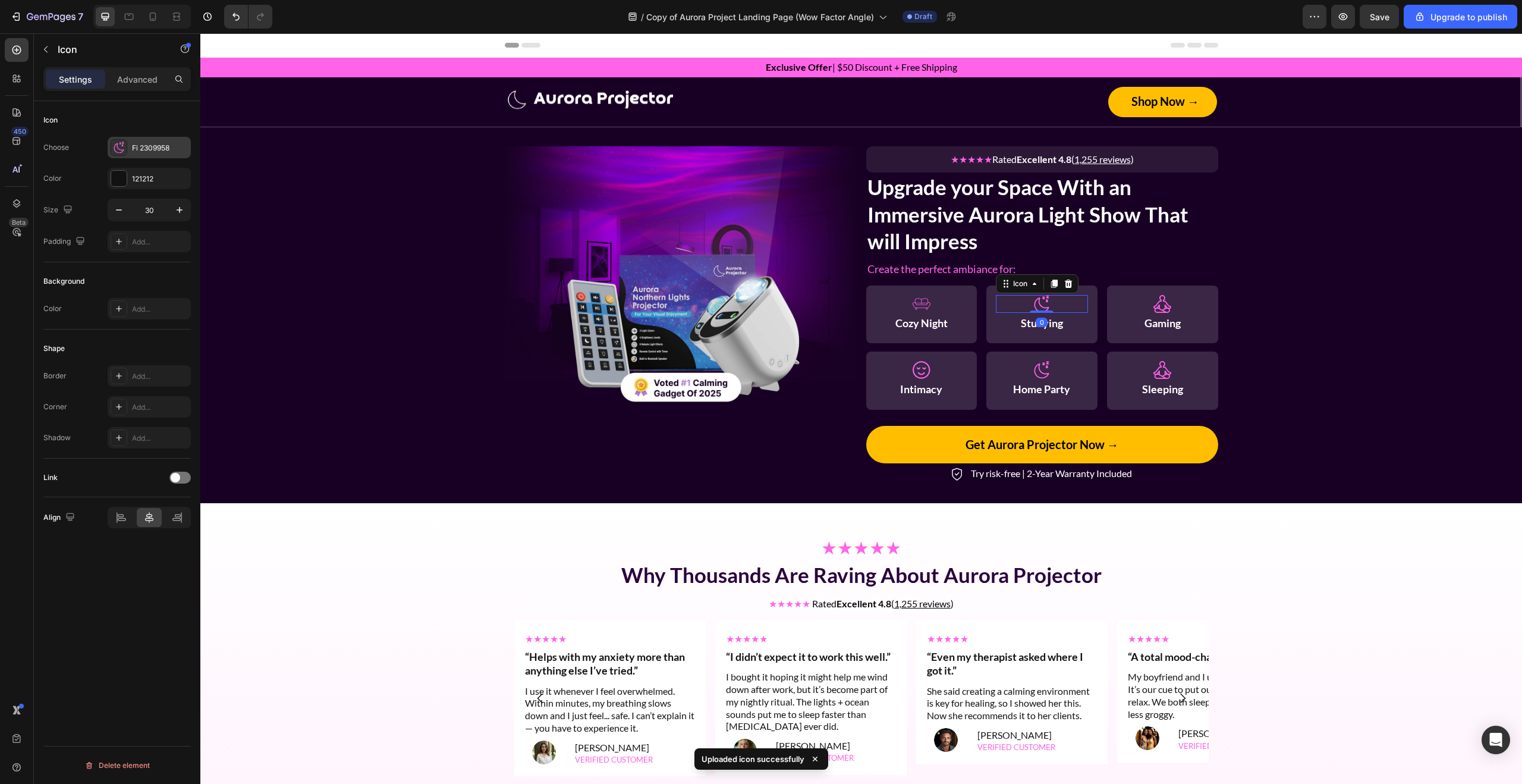
click at [113, 147] on icon at bounding box center [119, 147] width 12 height 12
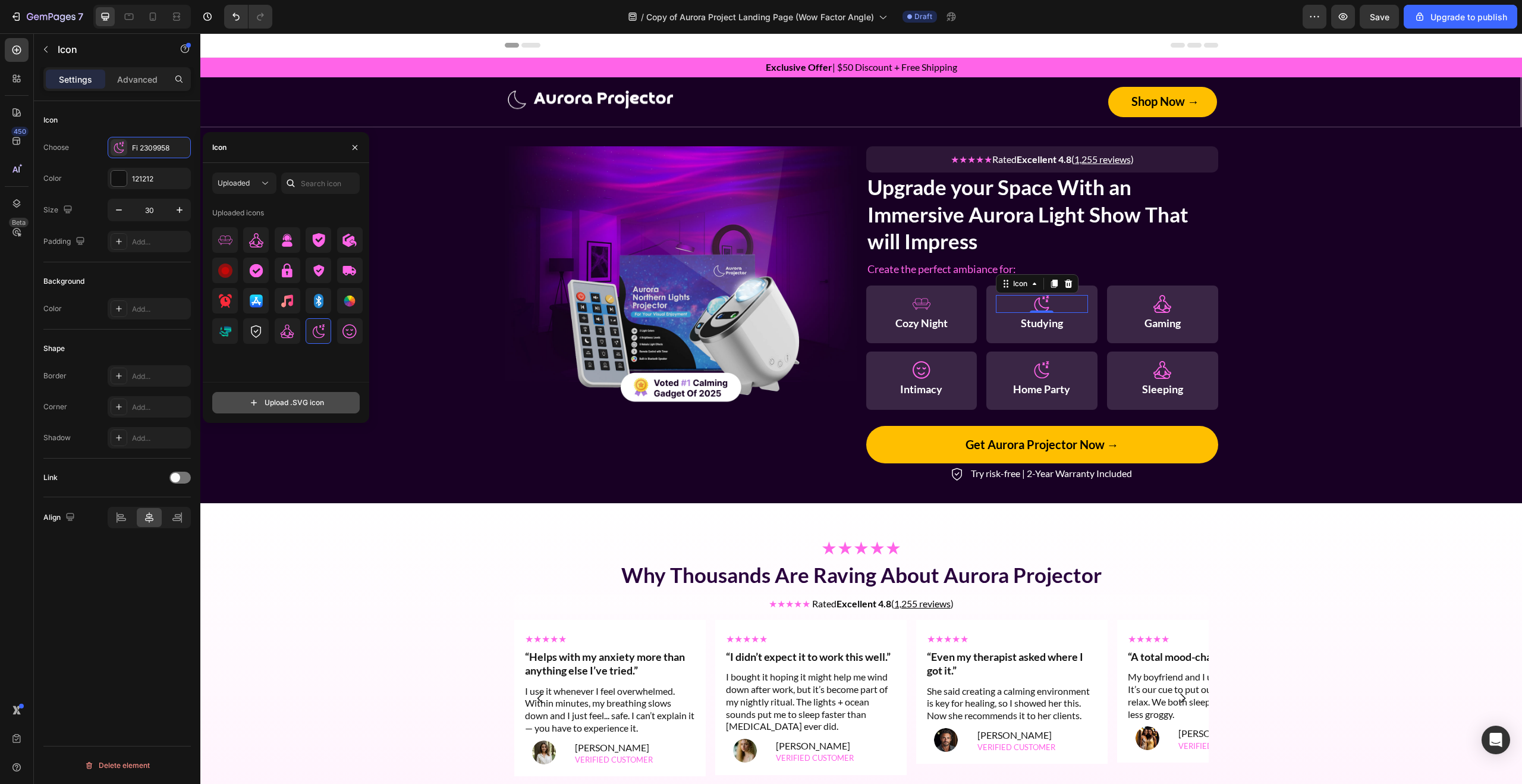
click at [309, 403] on input "file" at bounding box center [286, 402] width 147 height 20
type input "C:\fakepath\Group 1707479629.svg"
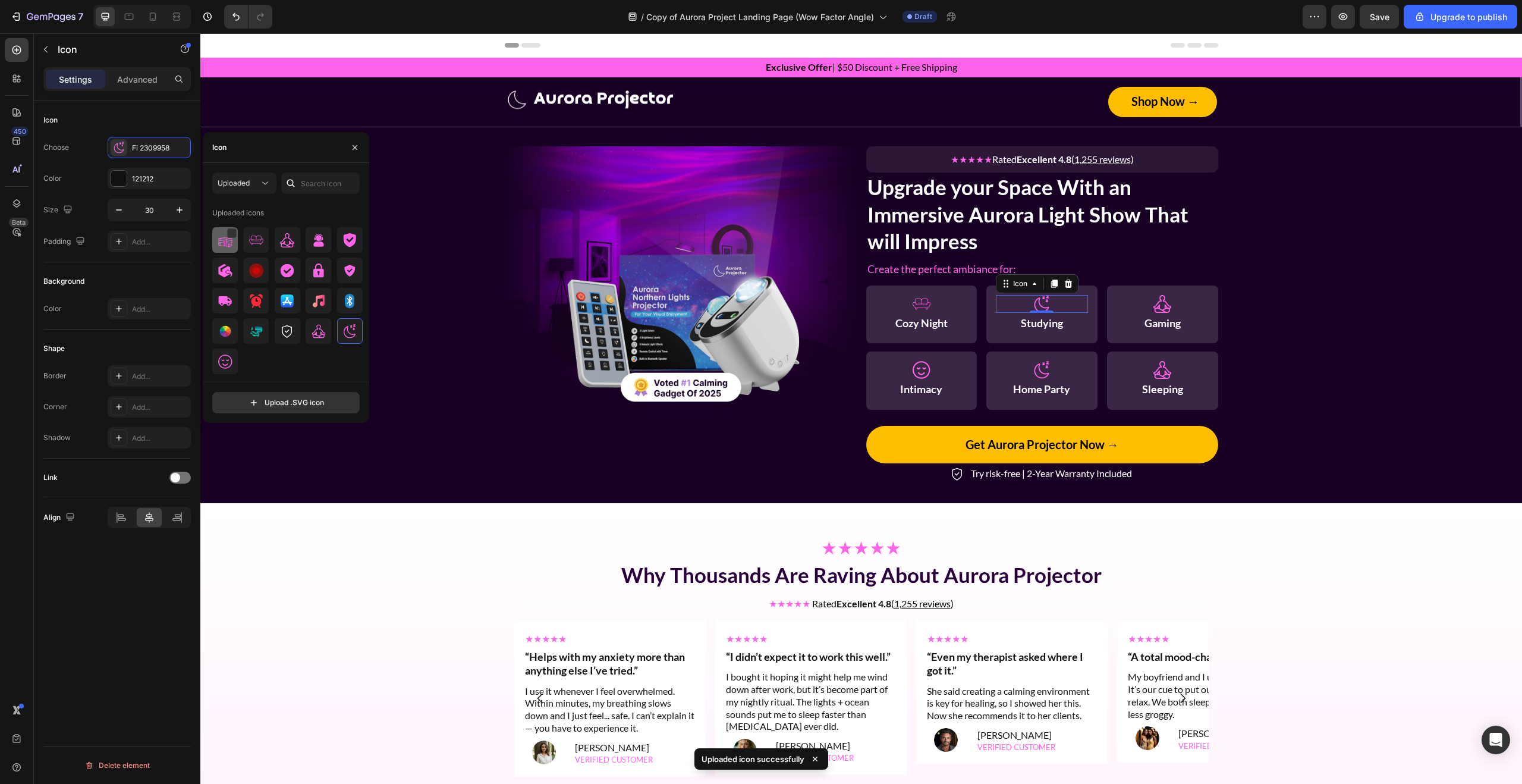
click at [222, 239] on img at bounding box center [225, 239] width 14 height 14
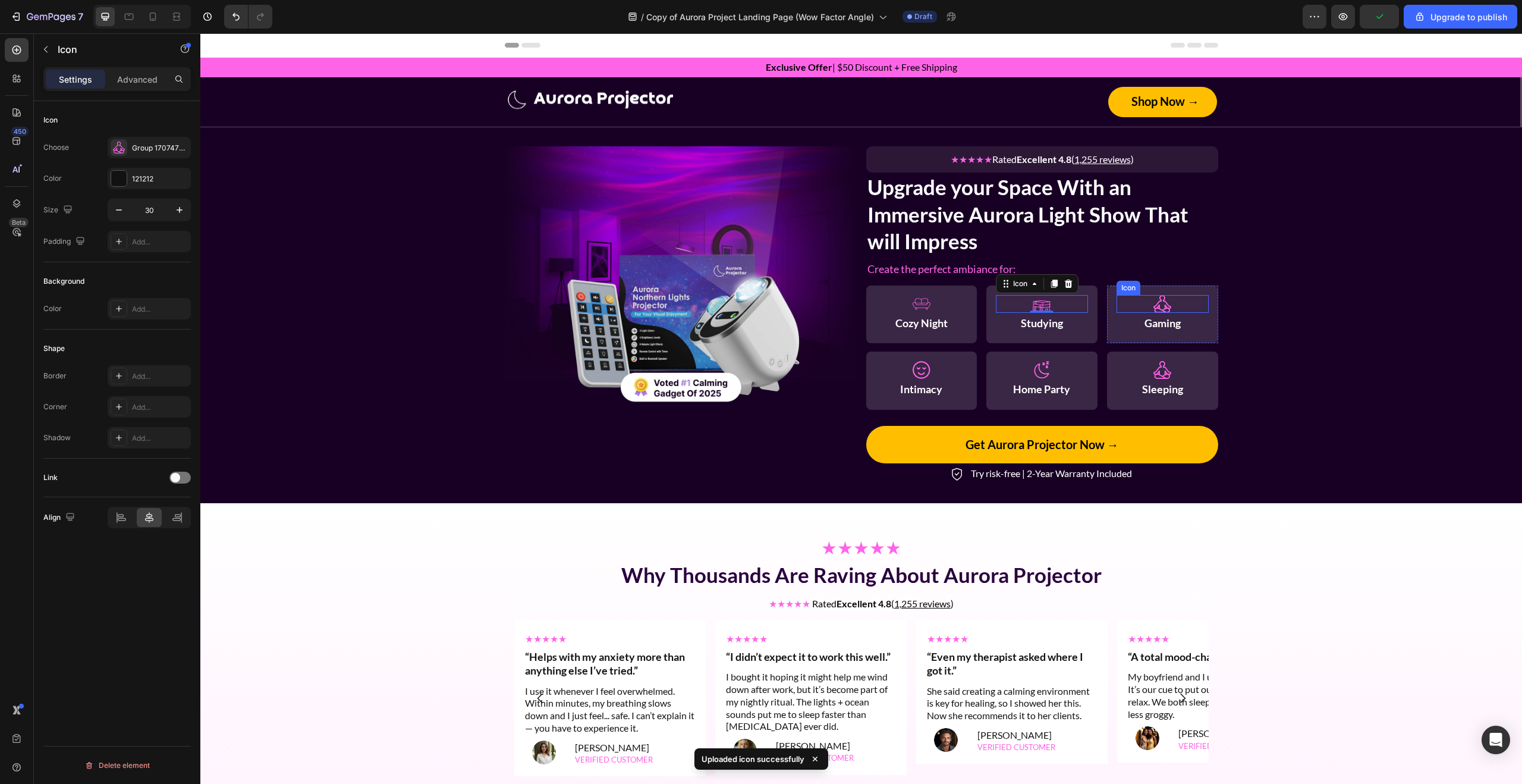
click at [1161, 304] on icon at bounding box center [1162, 303] width 18 height 18
click at [118, 153] on icon at bounding box center [119, 147] width 12 height 12
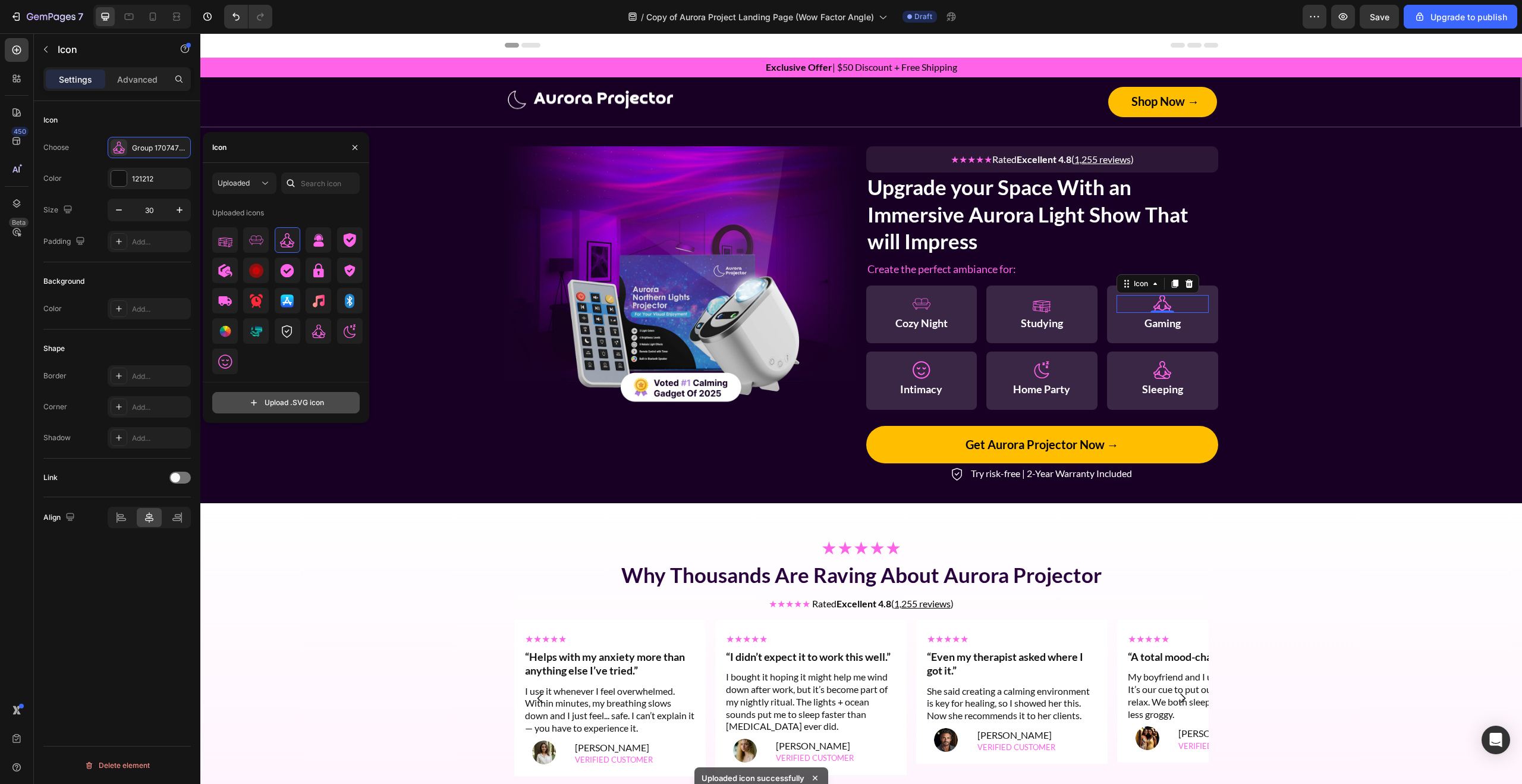
click at [297, 400] on input "file" at bounding box center [286, 402] width 147 height 20
type input "C:\fakepath\fi_686589.svg"
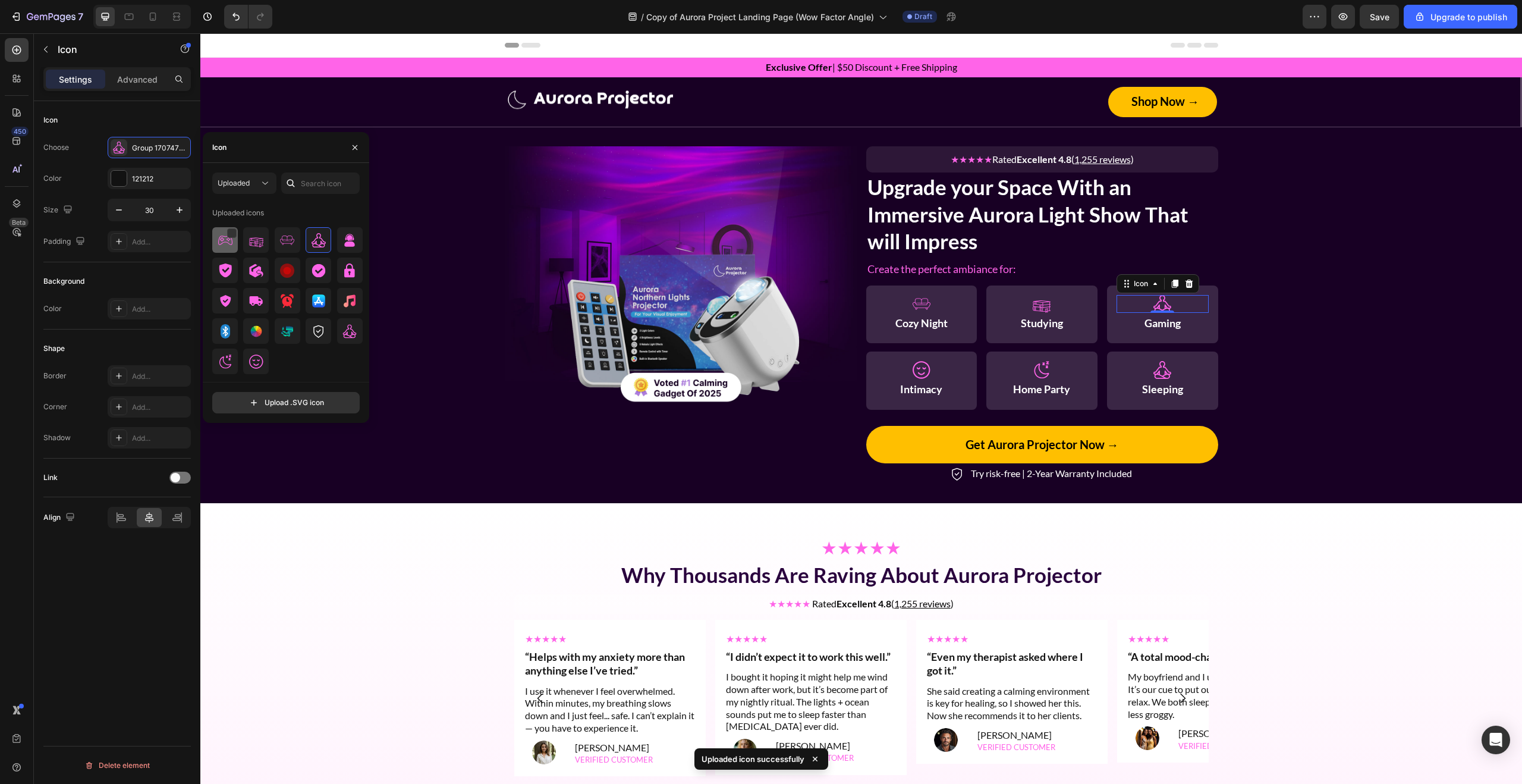
click at [229, 238] on img at bounding box center [225, 239] width 14 height 14
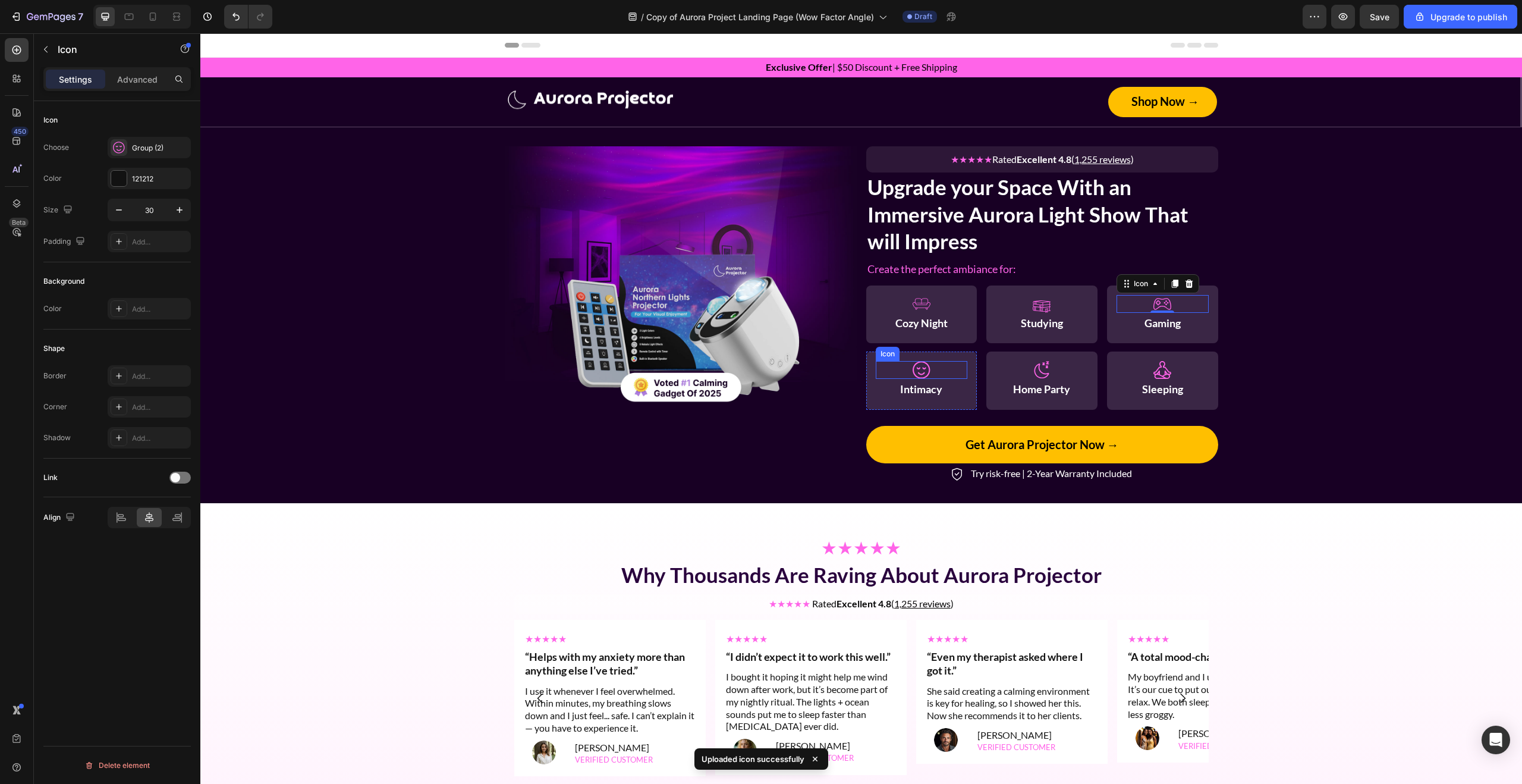
click at [927, 371] on icon at bounding box center [921, 369] width 18 height 18
click at [118, 152] on icon at bounding box center [119, 147] width 12 height 12
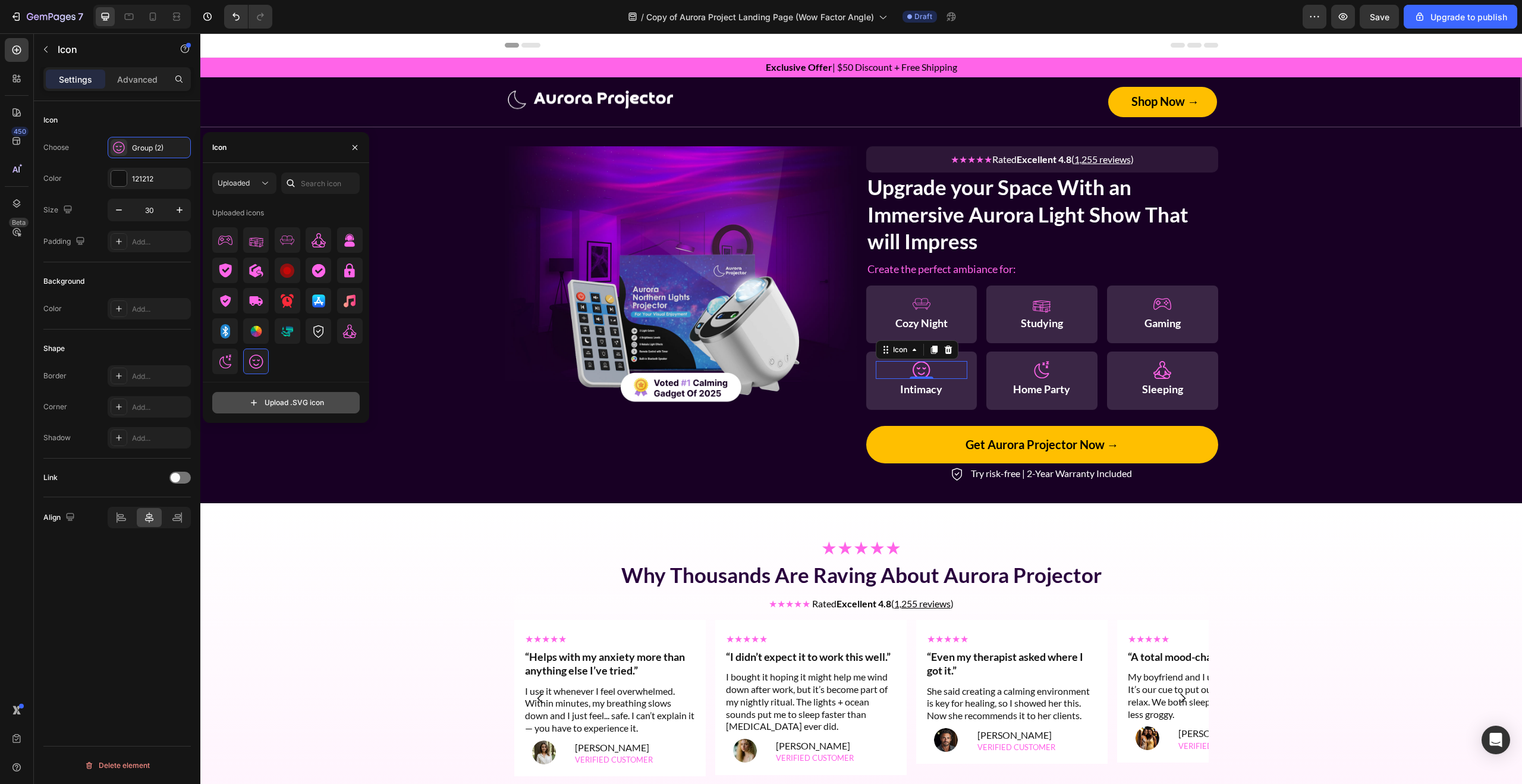
click at [282, 402] on input "file" at bounding box center [286, 402] width 147 height 20
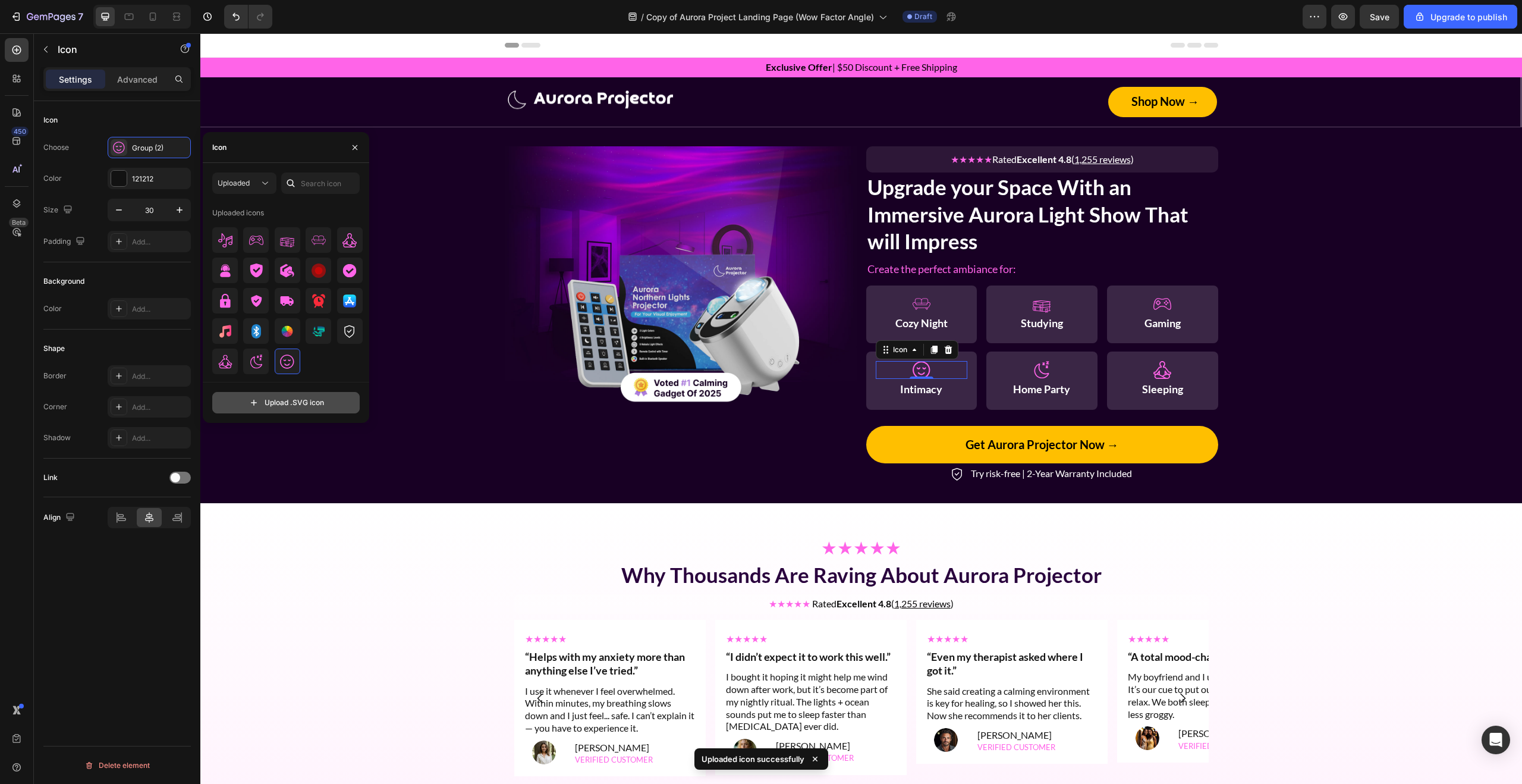
click at [298, 394] on input "file" at bounding box center [286, 402] width 147 height 20
type input "C:\fakepath\Group 1707479630.svg"
click at [225, 246] on img at bounding box center [225, 239] width 14 height 14
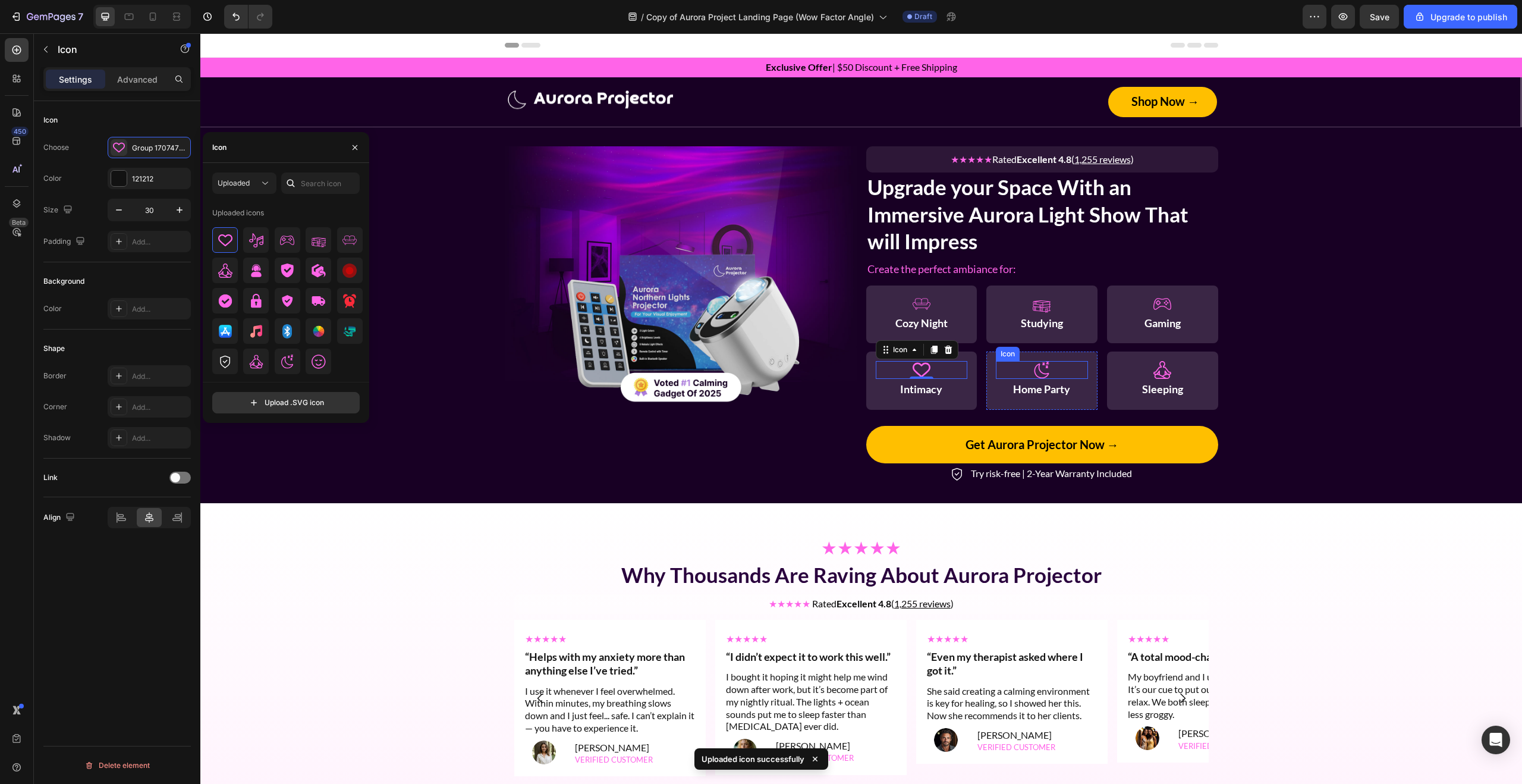
click at [1047, 369] on icon at bounding box center [1041, 369] width 18 height 18
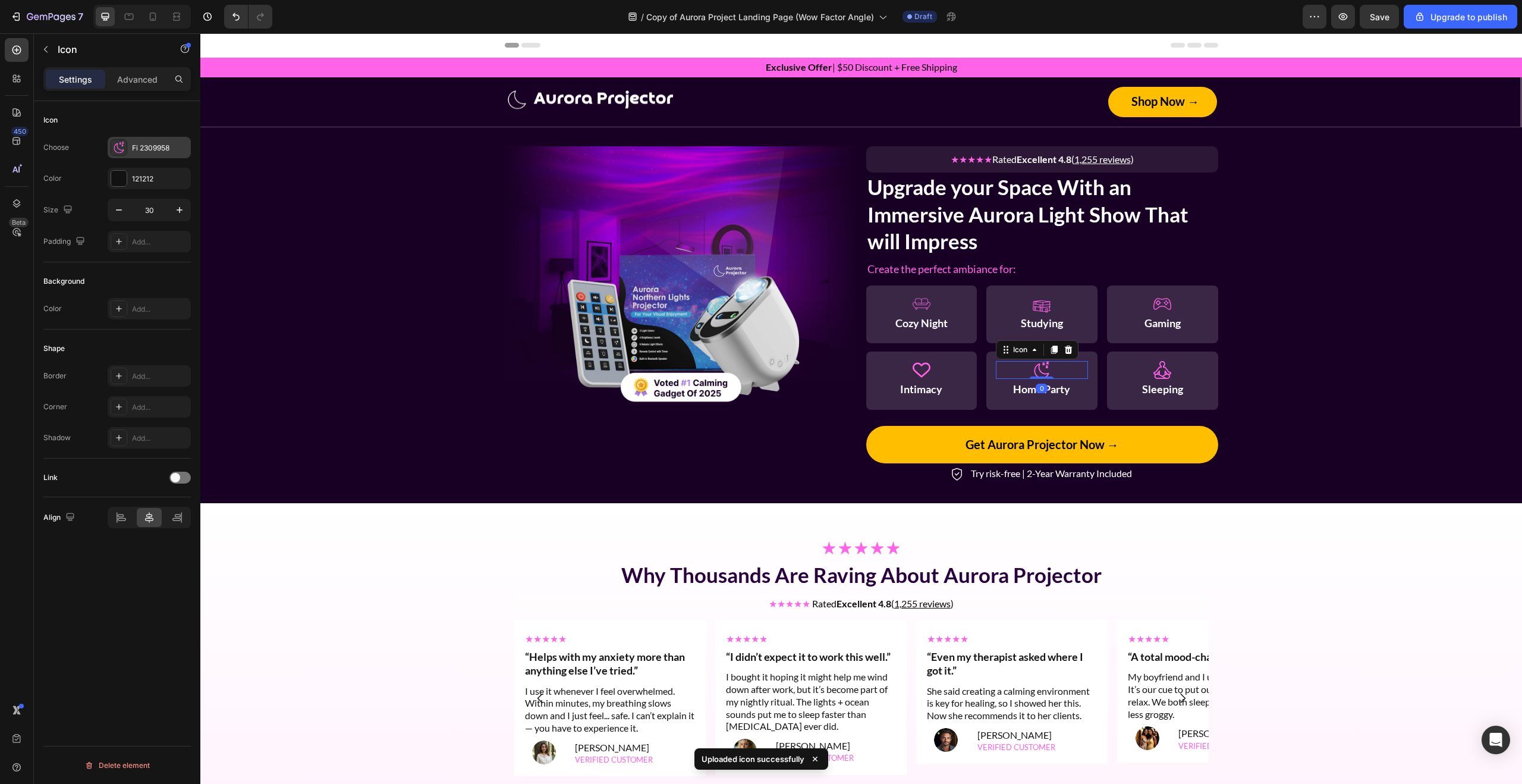
click at [119, 149] on icon at bounding box center [119, 148] width 10 height 10
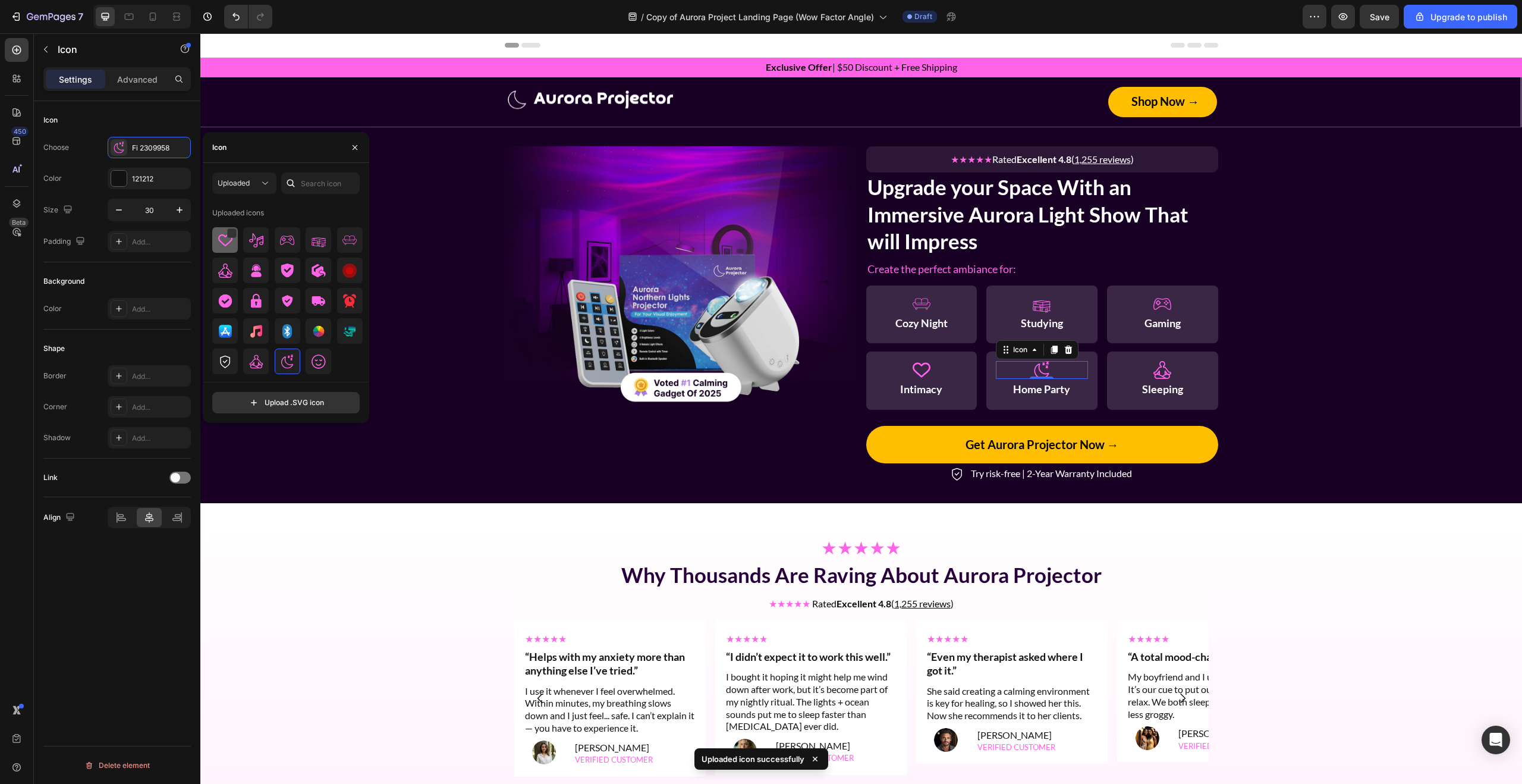
click at [243, 247] on div at bounding box center [256, 240] width 26 height 26
click at [274, 248] on div at bounding box center [287, 240] width 26 height 26
click at [1171, 372] on icon at bounding box center [1162, 369] width 18 height 18
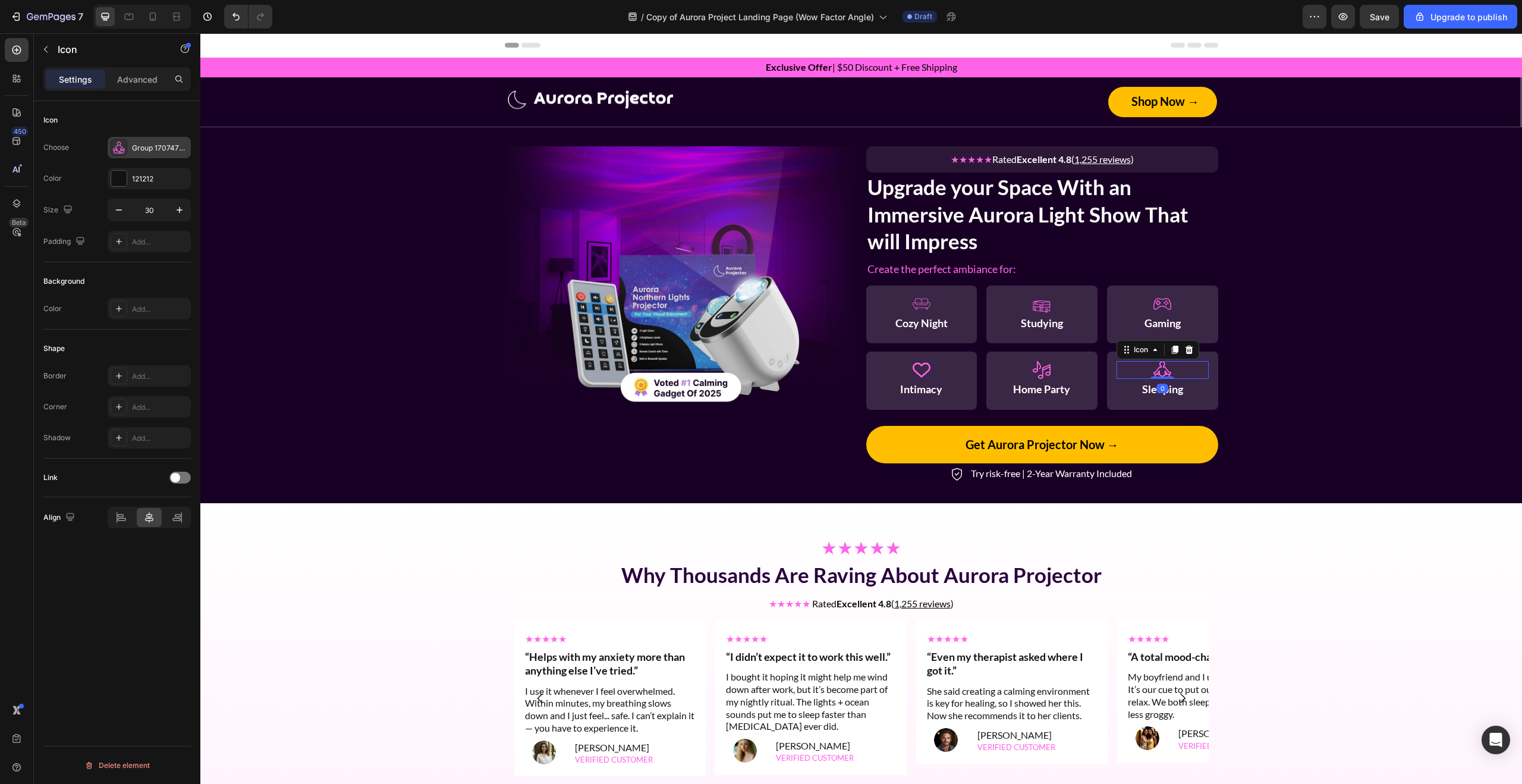
click at [123, 149] on icon at bounding box center [119, 147] width 12 height 12
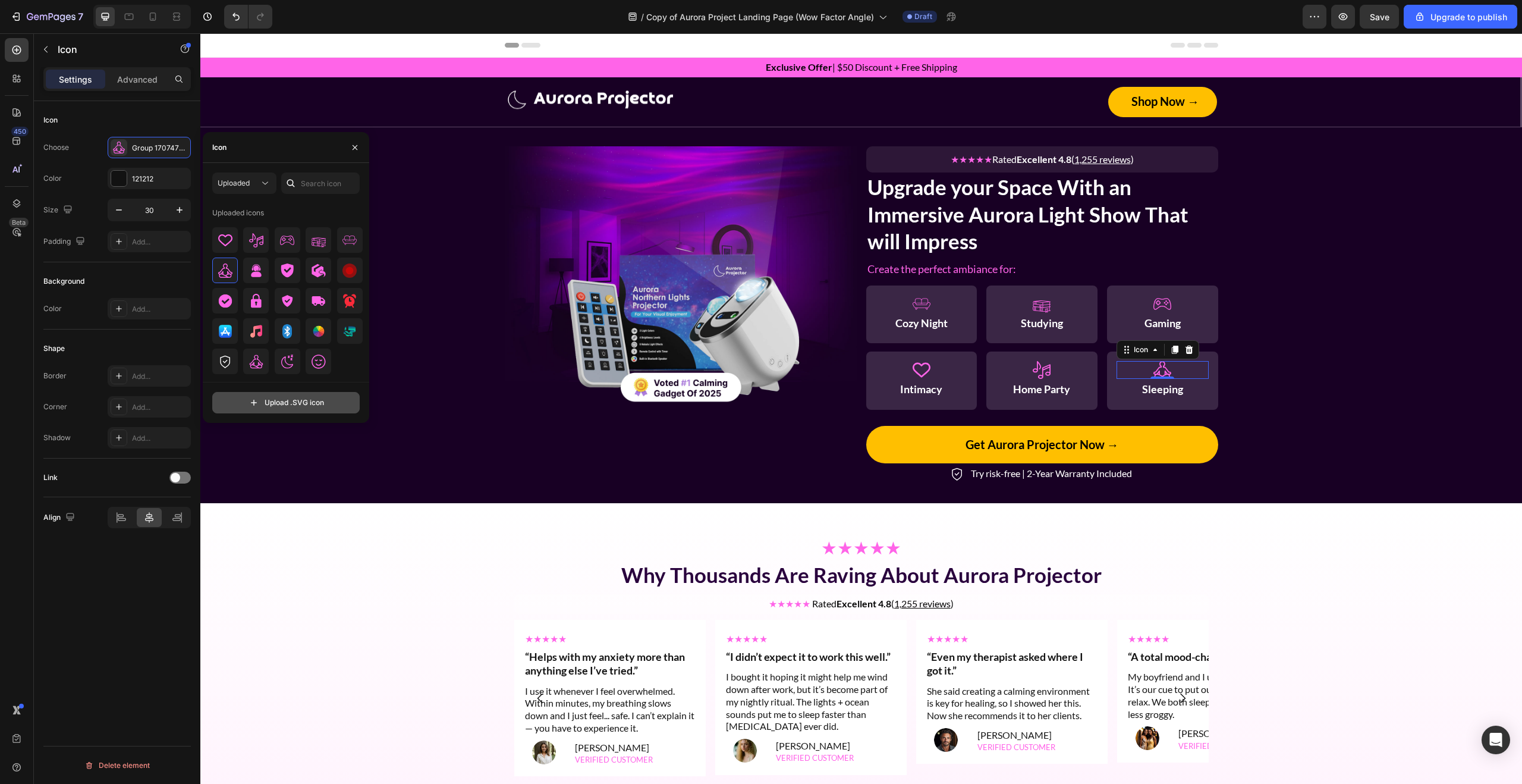
click at [298, 399] on input "file" at bounding box center [286, 402] width 147 height 20
type input "C:\fakepath\fi_2309958.svg"
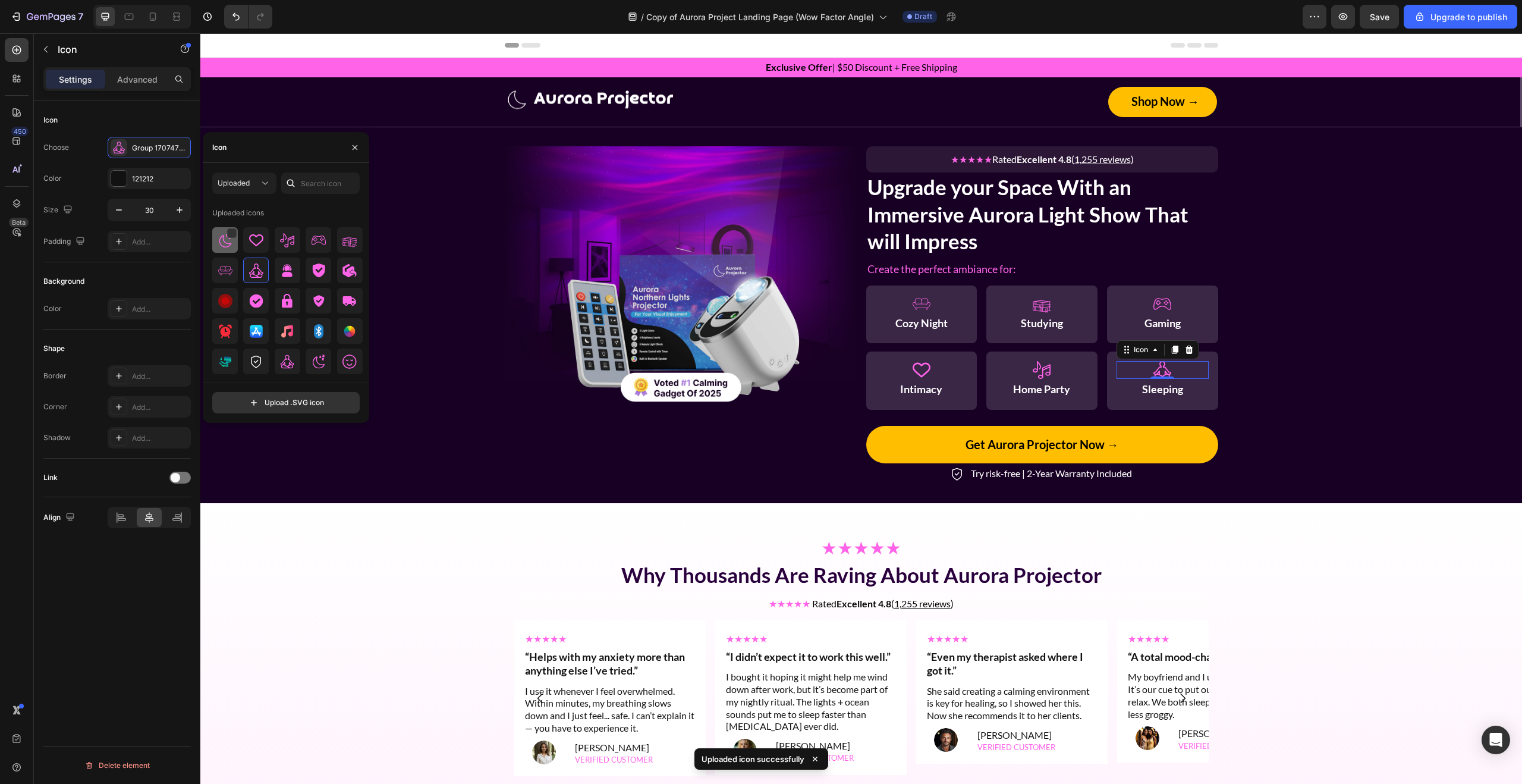
click at [243, 251] on div at bounding box center [256, 240] width 26 height 26
click at [1308, 382] on div "Image ★★★★★ Rated Excellent 4.8 ( 1,255 reviews ) Text Block Row Upgrade your S…" at bounding box center [861, 315] width 1322 height 338
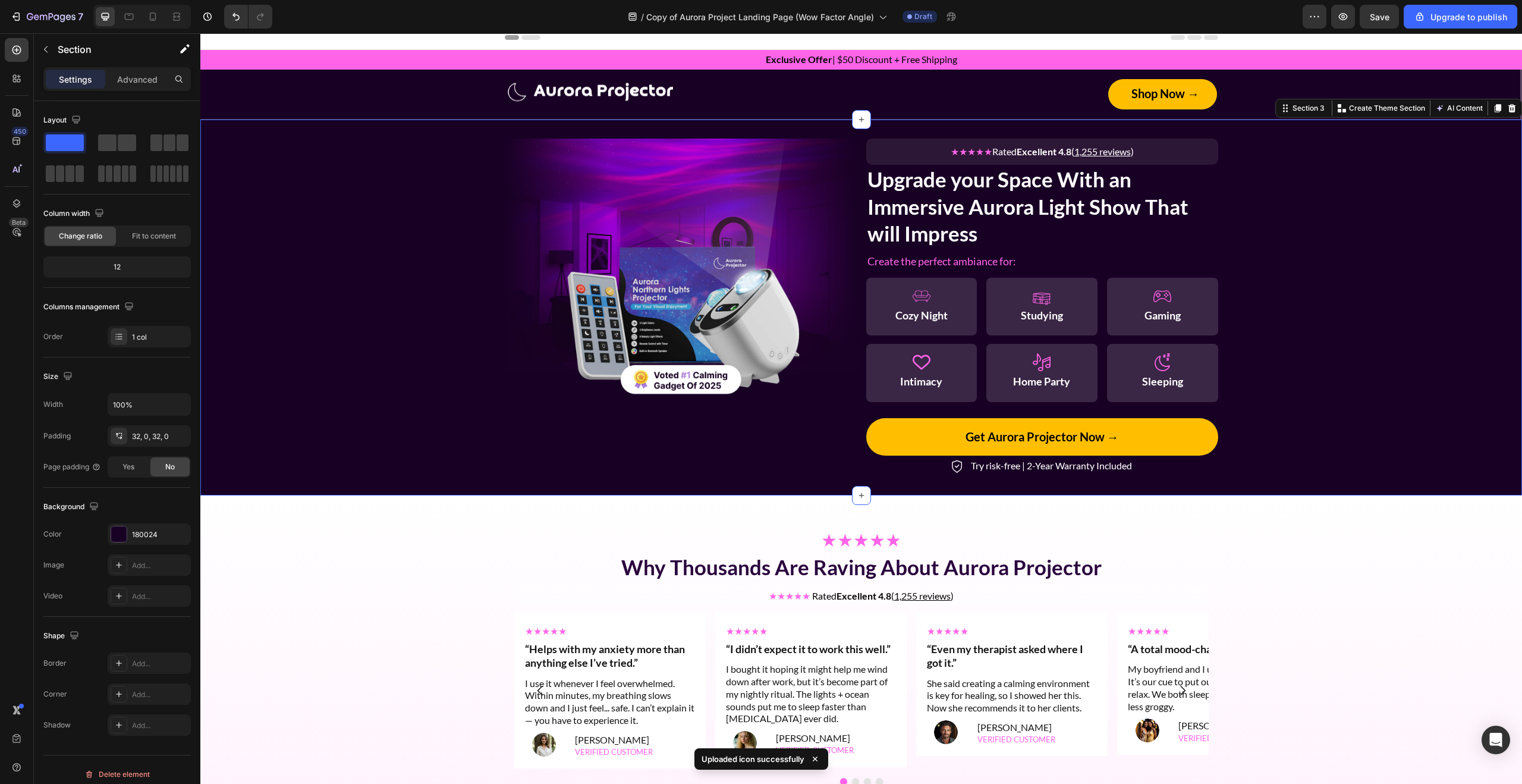
scroll to position [20, 0]
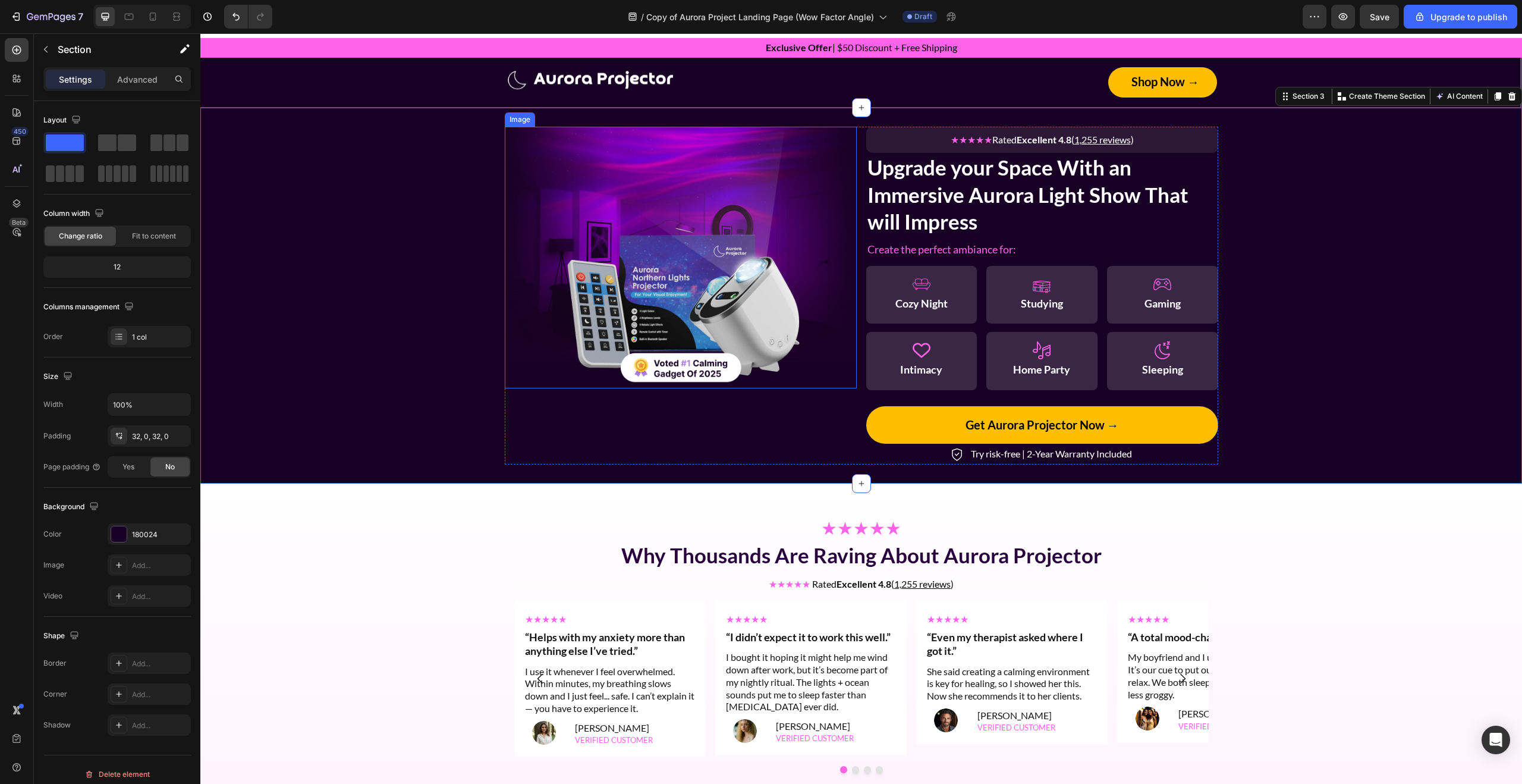
click at [709, 362] on img at bounding box center [680, 257] width 352 height 262
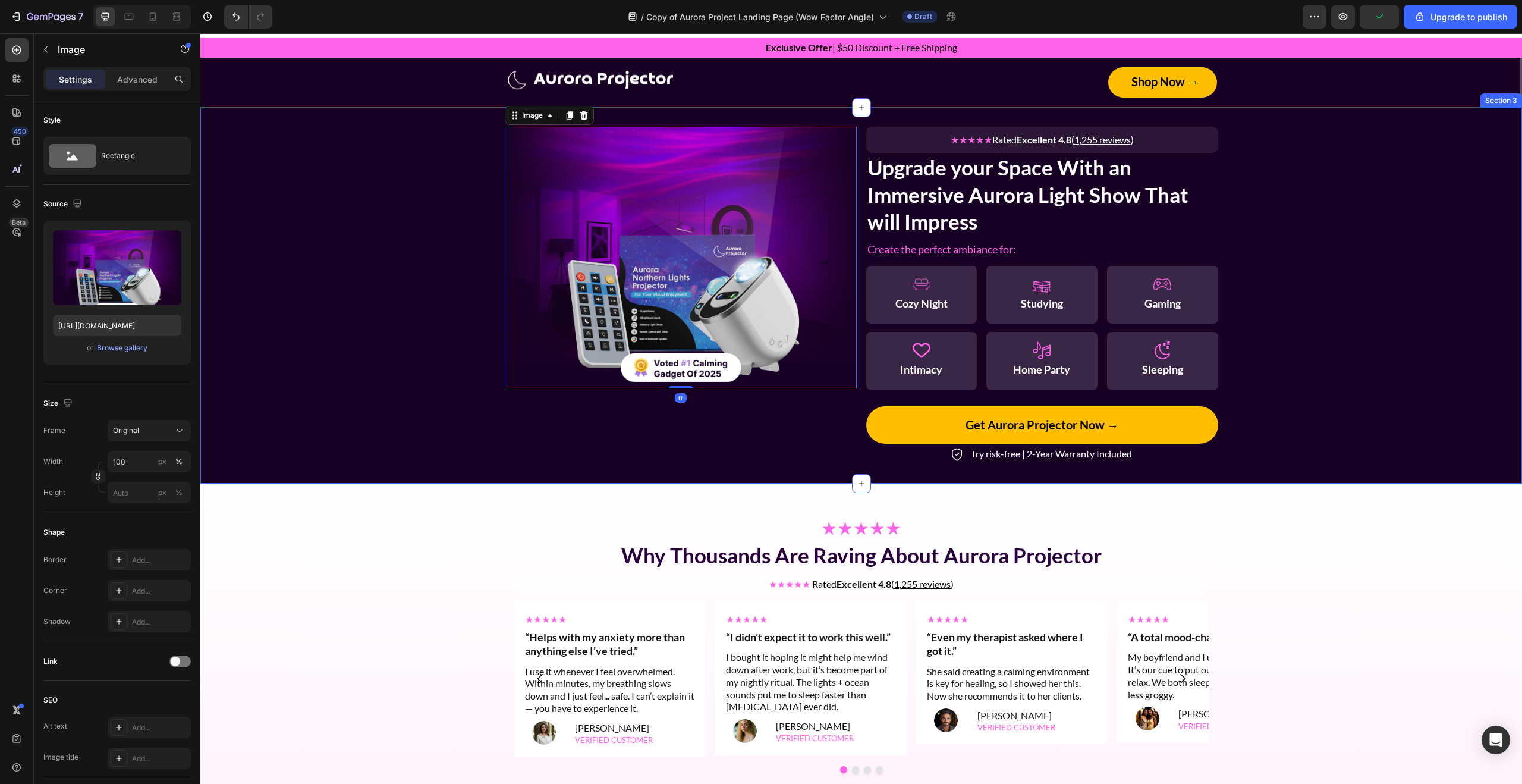
click at [1252, 351] on div "Image 0 ★★★★★ Rated Excellent 4.8 ( 1,255 reviews ) Text Block Row Upgrade your…" at bounding box center [861, 296] width 1322 height 338
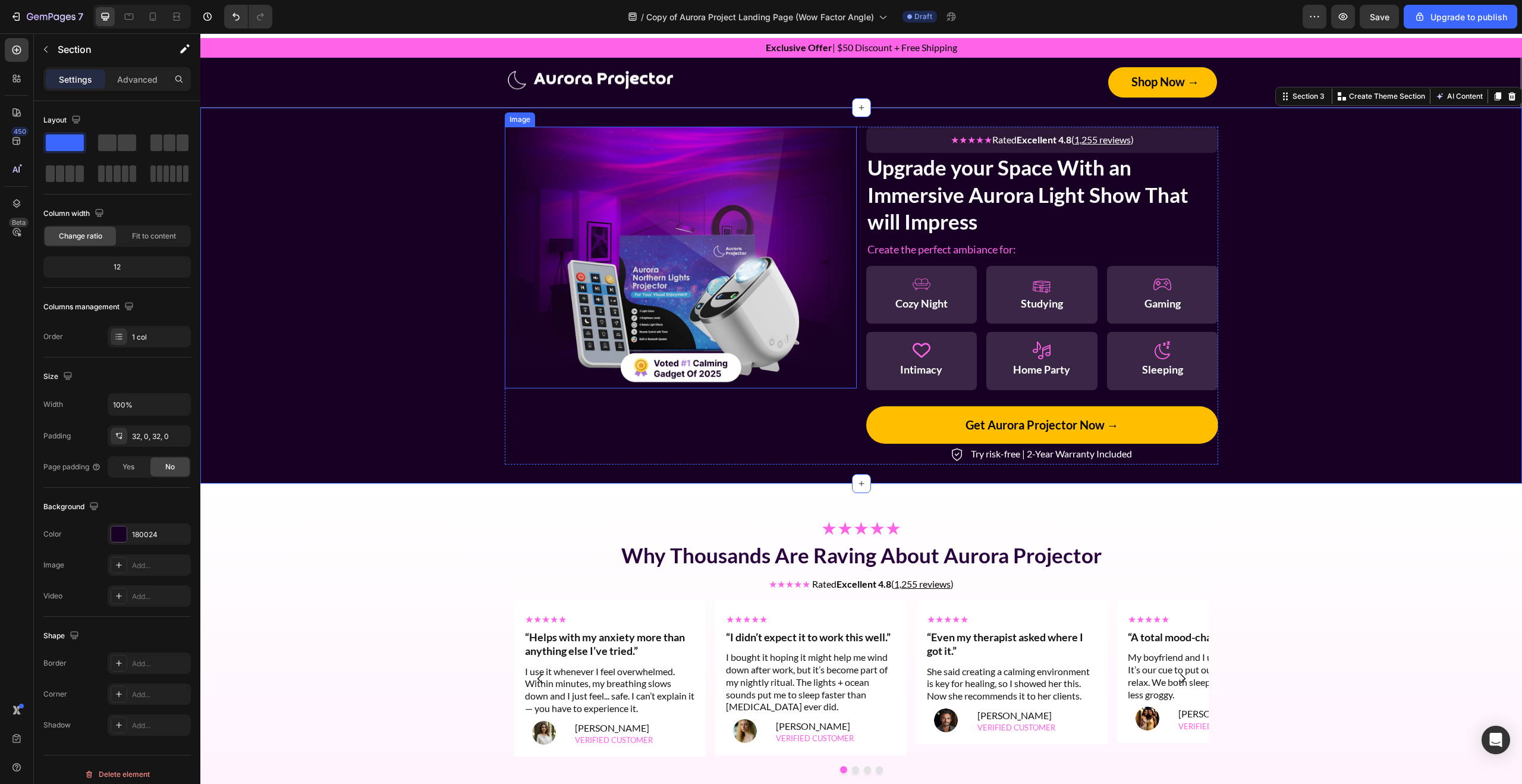
click at [658, 288] on img at bounding box center [680, 257] width 352 height 262
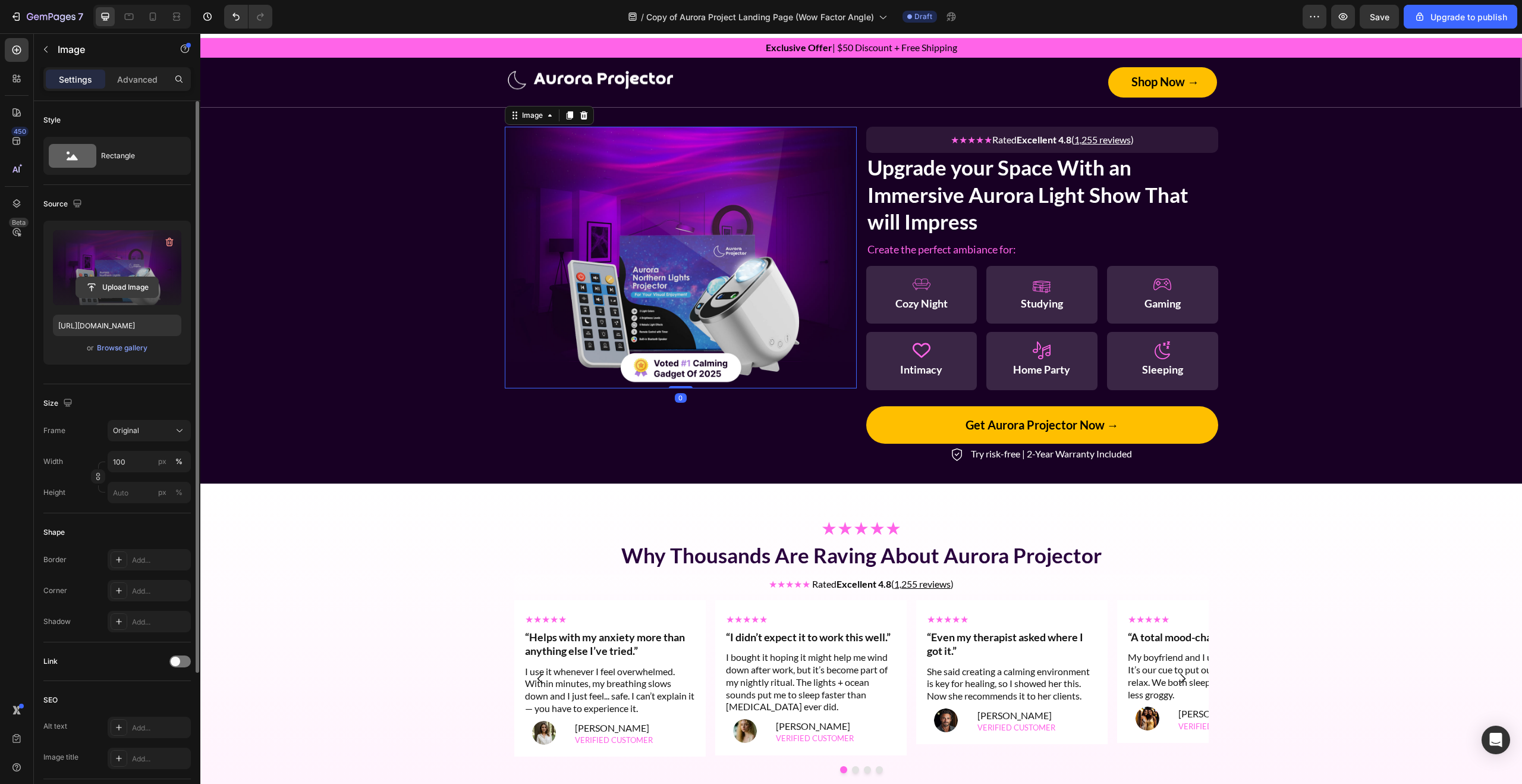
click at [109, 286] on input "file" at bounding box center [117, 287] width 82 height 20
type input "[URL][DOMAIN_NAME]"
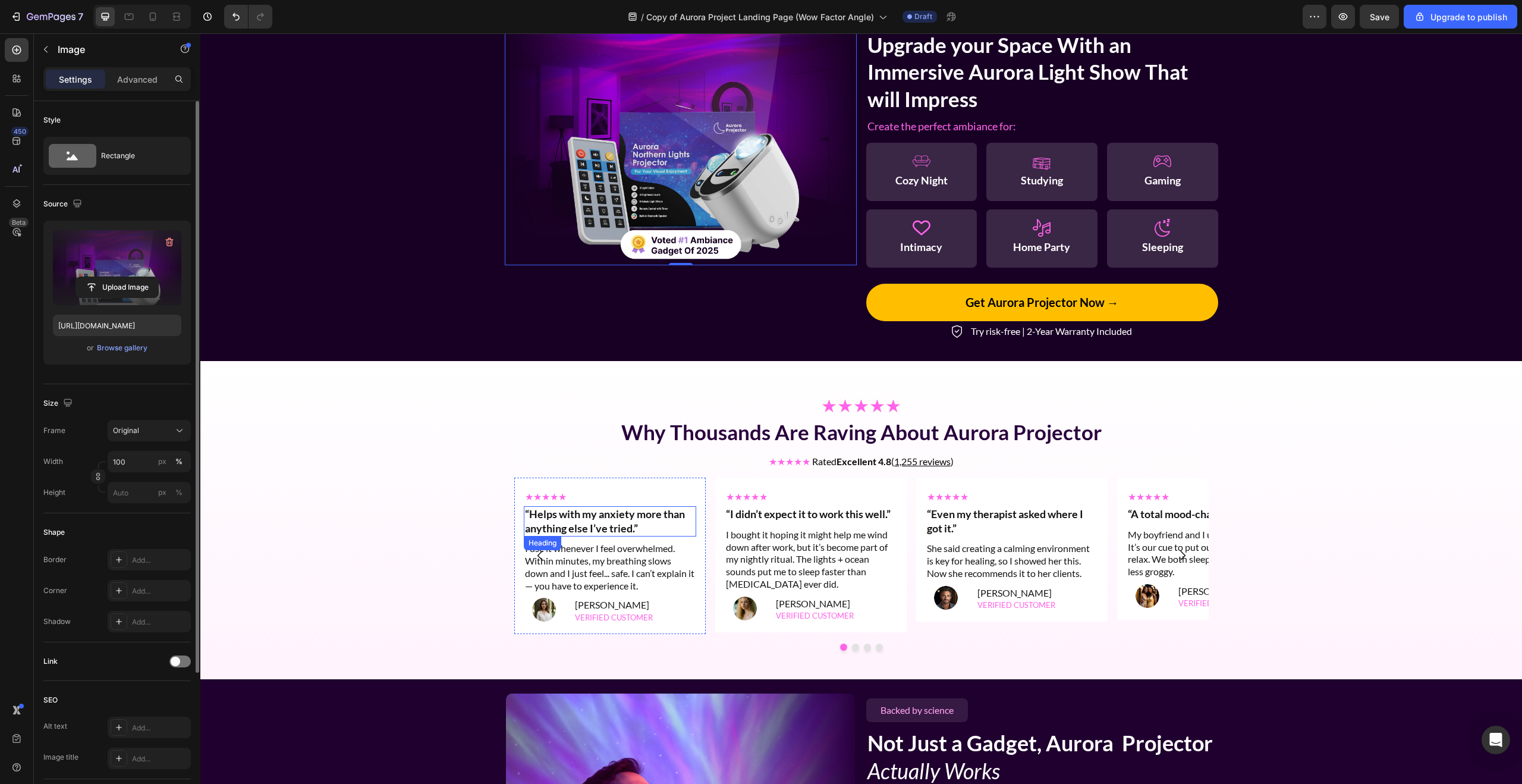
click at [575, 524] on h2 "“Helps with my anxiety more than anything else I’ve tried.”" at bounding box center [610, 522] width 172 height 31
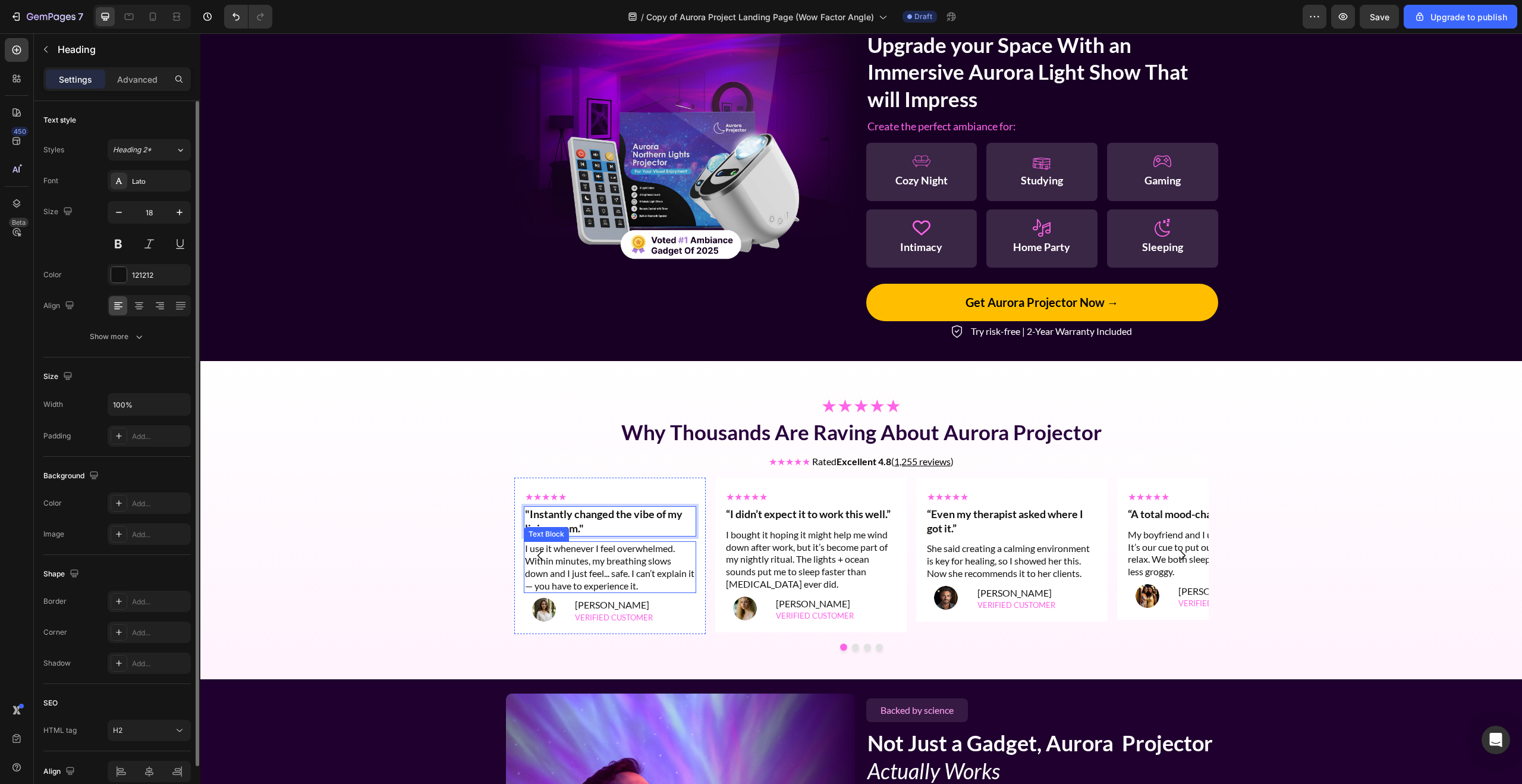
click at [595, 574] on p "I use it whenever I feel overwhelmed. Within minutes, my breathing slows down a…" at bounding box center [610, 567] width 170 height 49
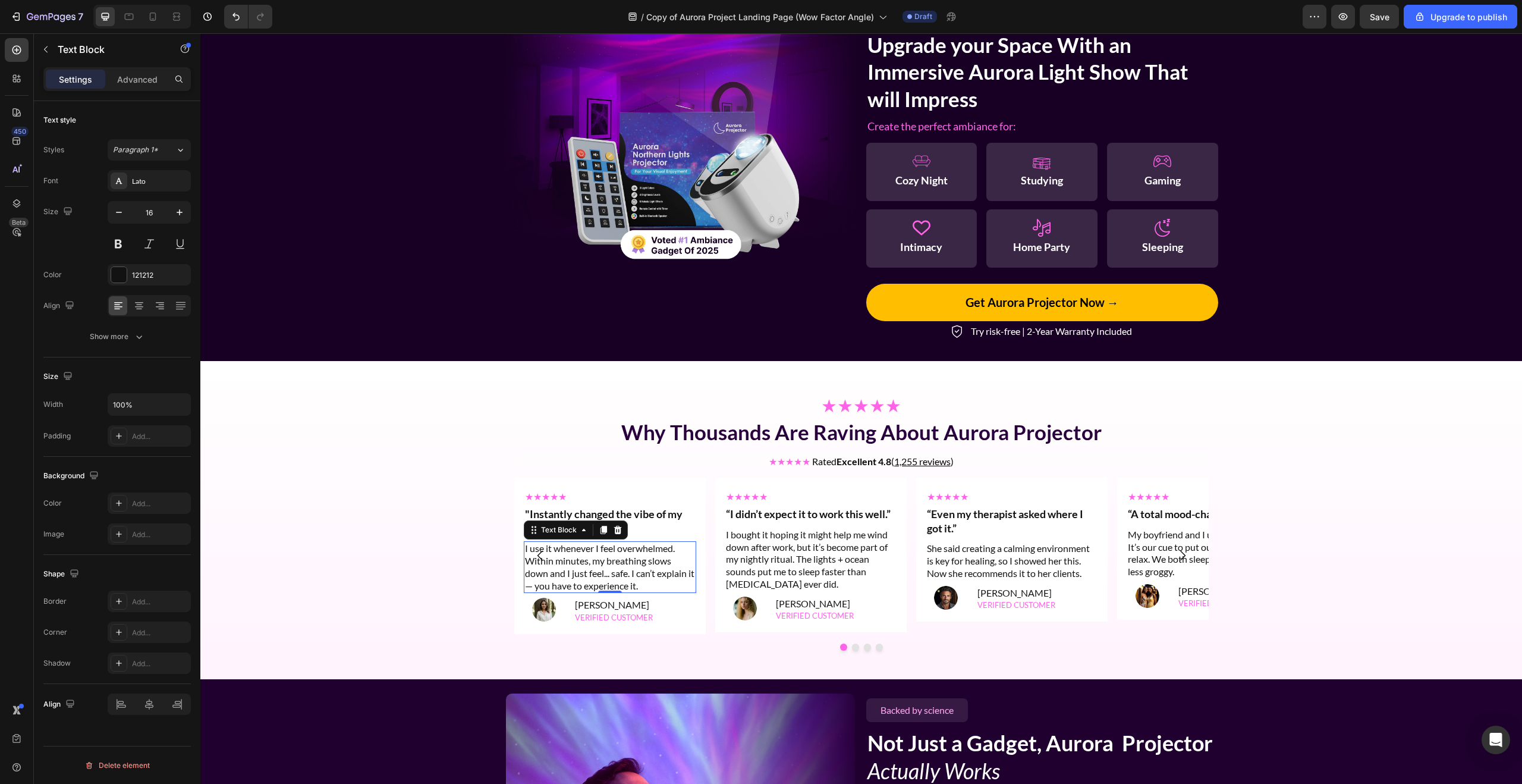
click at [595, 574] on p "I use it whenever I feel overwhelmed. Within minutes, my breathing slows down a…" at bounding box center [610, 567] width 170 height 49
click at [811, 511] on h2 "“I didn’t expect it to work this well.”" at bounding box center [810, 514] width 172 height 16
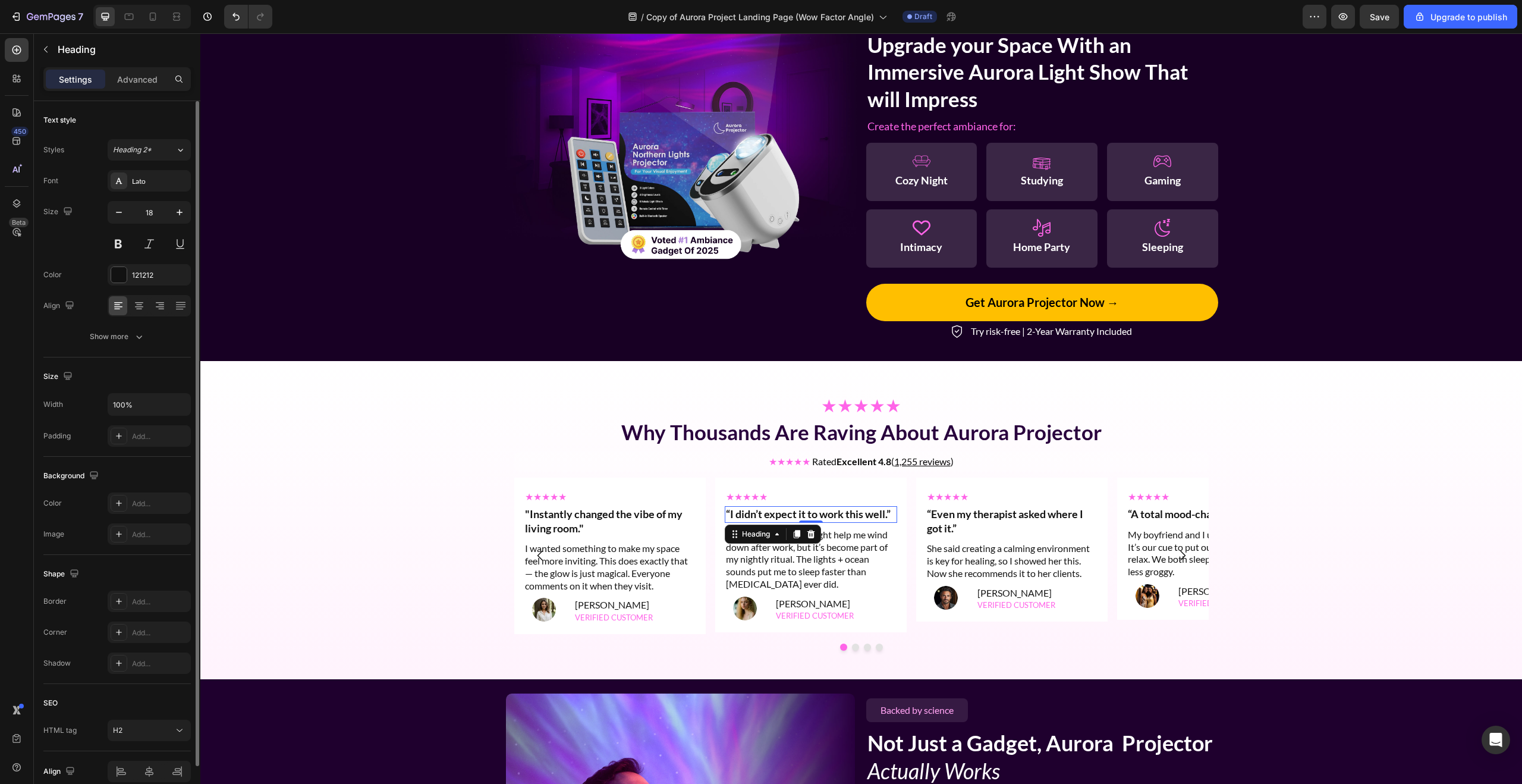
click at [811, 511] on h2 "“I didn’t expect it to work this well.”" at bounding box center [810, 514] width 172 height 16
click at [790, 574] on p "I bought it hoping it might help me wind down after work, but it’s become part …" at bounding box center [811, 559] width 170 height 62
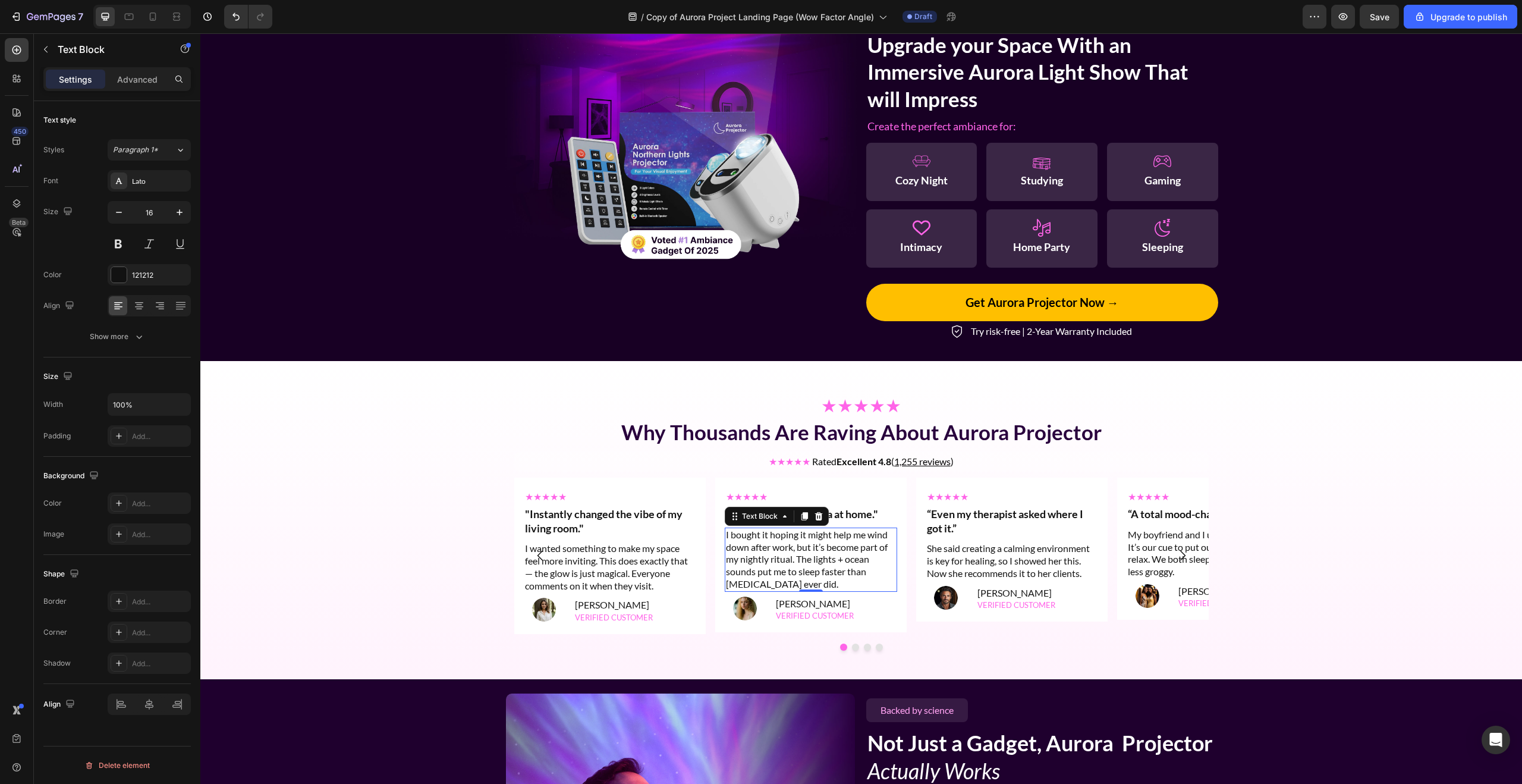
click at [790, 574] on p "I bought it hoping it might help me wind down after work, but it’s become part …" at bounding box center [811, 559] width 170 height 62
click at [978, 518] on h2 "“Even my therapist asked where I got it.”" at bounding box center [1012, 522] width 172 height 31
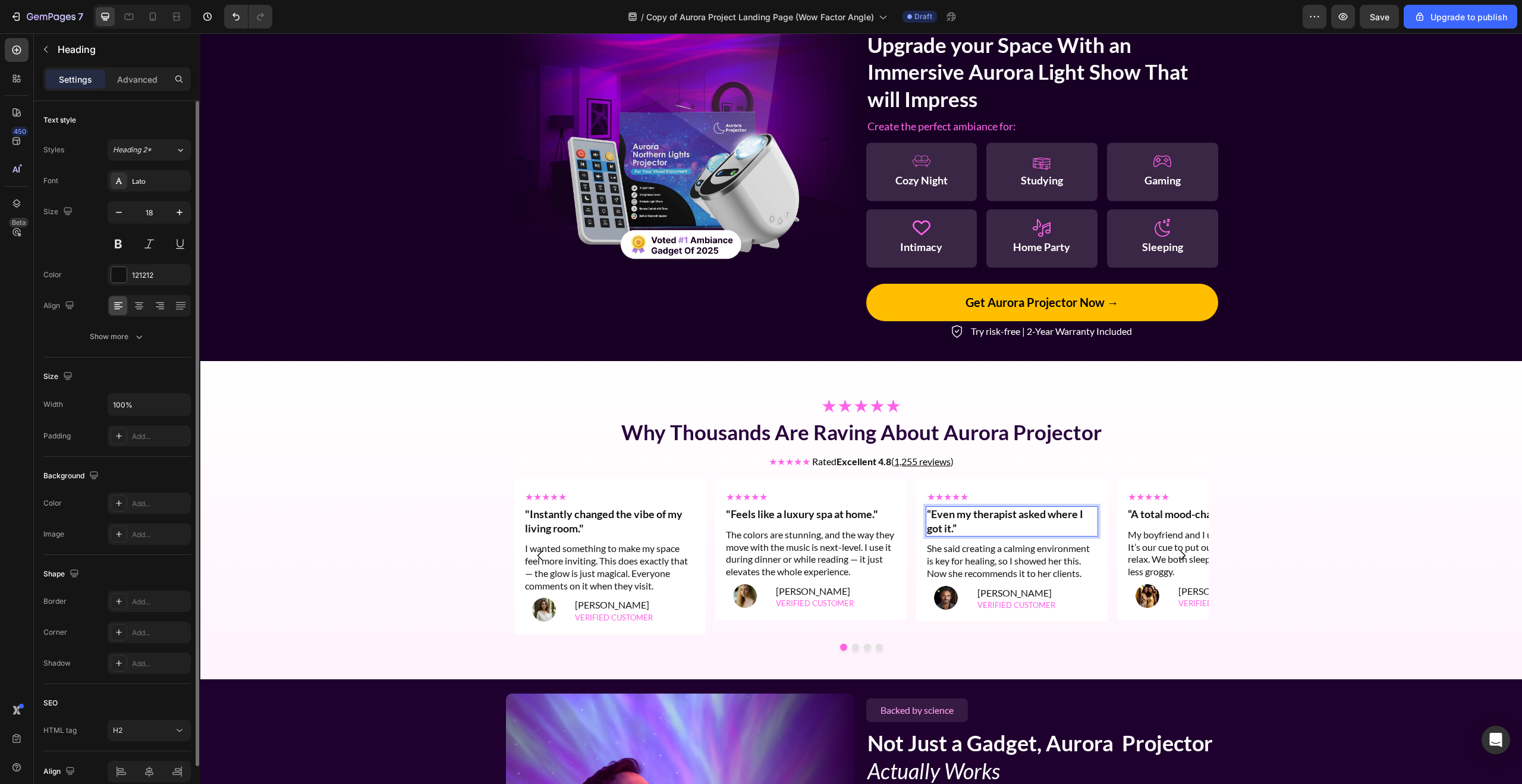
click at [978, 518] on h2 "“Even my therapist asked where I got it.”" at bounding box center [1012, 522] width 172 height 31
click at [978, 518] on p "“Even my therapist asked where I got it.”" at bounding box center [1012, 521] width 170 height 28
click at [1029, 550] on p "She said creating a calming environment is key for healing, so I showed her thi…" at bounding box center [1012, 546] width 170 height 37
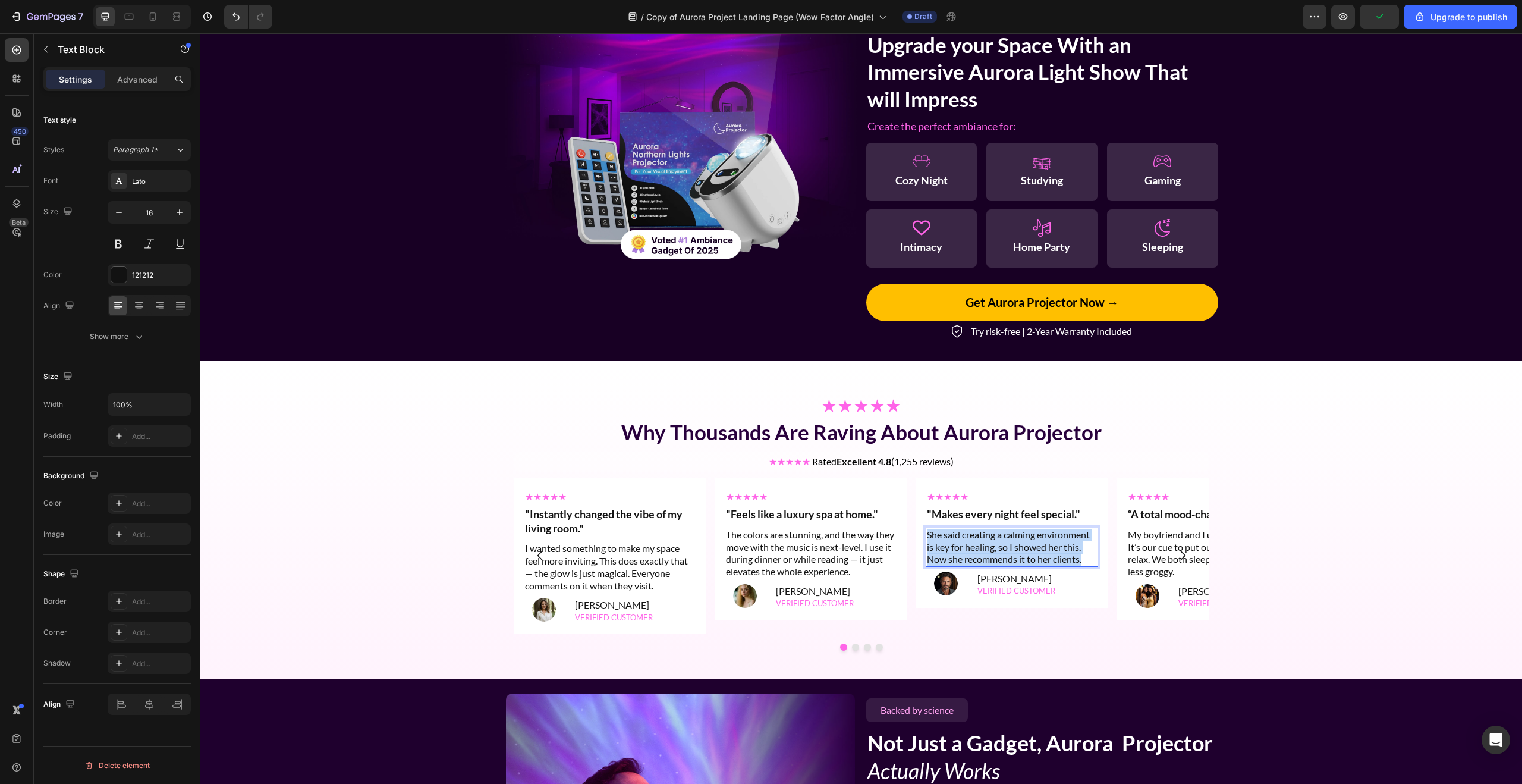
click at [1029, 550] on p "She said creating a calming environment is key for healing, so I showed her thi…" at bounding box center [1012, 546] width 170 height 37
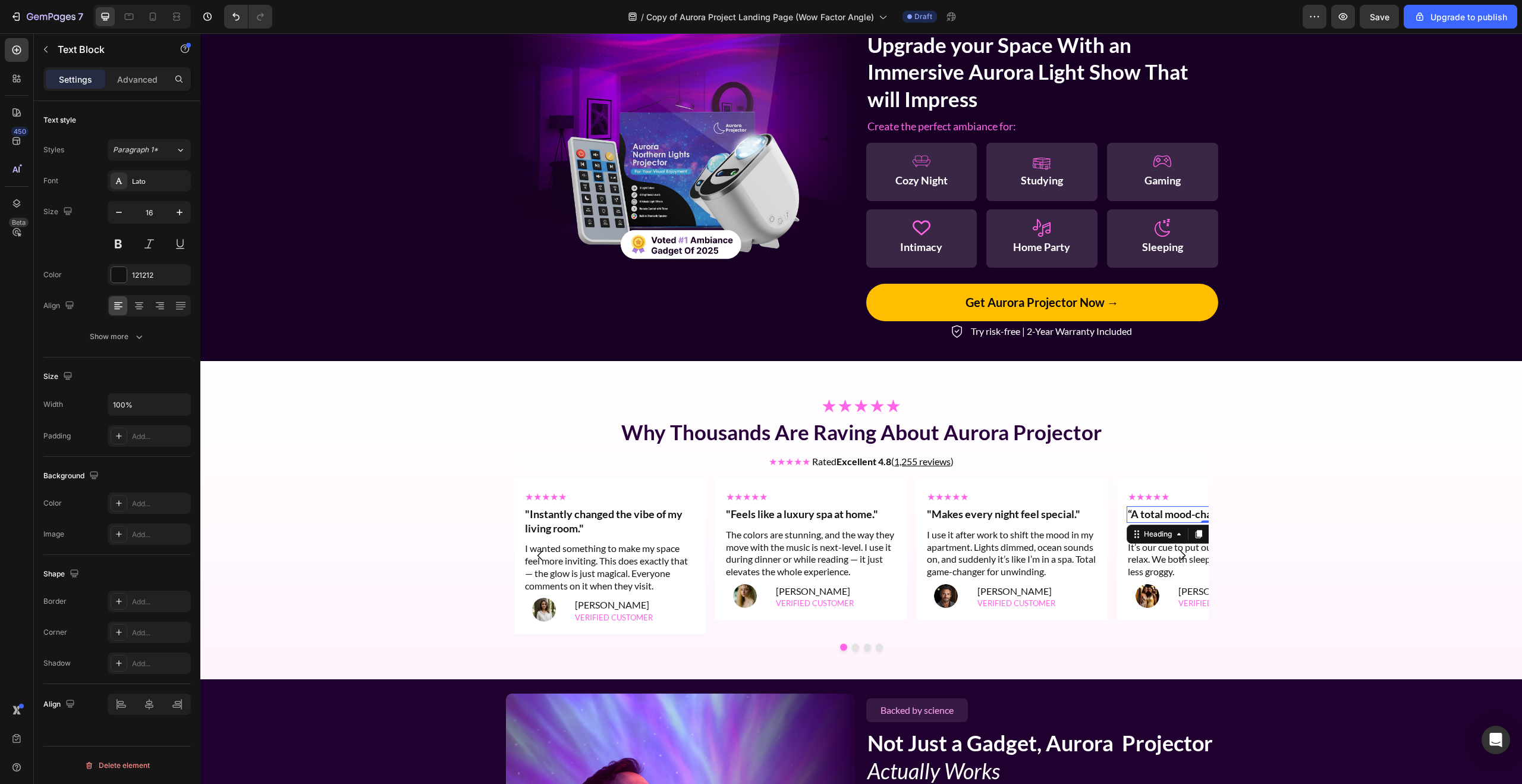
click at [1179, 516] on h2 "“A total mood-changer.”" at bounding box center [1213, 514] width 172 height 16
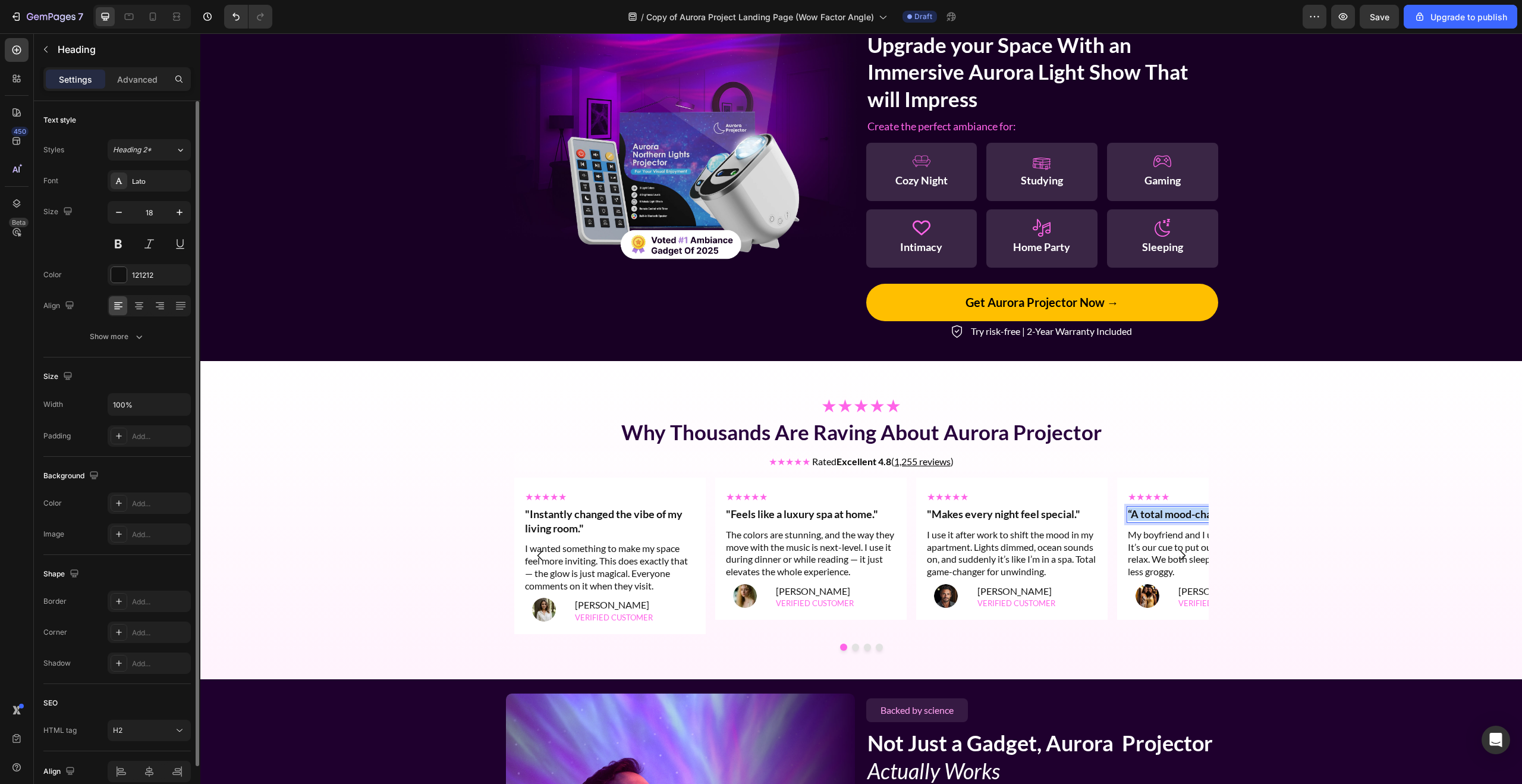
click at [1179, 516] on p "“A total mood-changer.”" at bounding box center [1213, 514] width 170 height 14
click at [1151, 554] on p "My boyfriend and I use it every evening. It’s our cue to put our phones down an…" at bounding box center [1213, 567] width 170 height 49
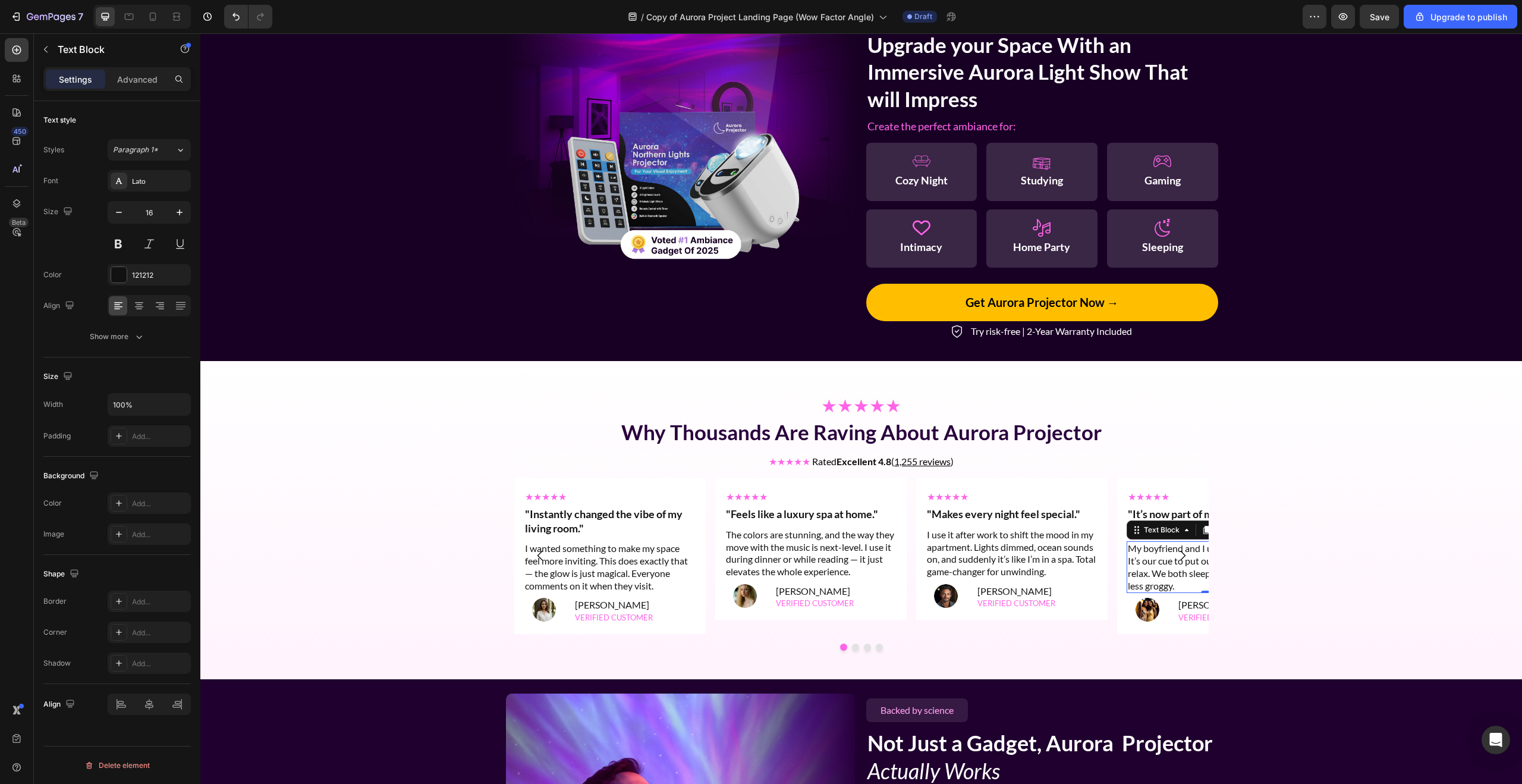
click at [1151, 554] on p "My boyfriend and I use it every evening. It’s our cue to put our phones down an…" at bounding box center [1213, 567] width 170 height 49
click at [1328, 562] on div "★★★★★ Why Thousands Are Raving About Aurora Projector Heading ★★★★★ Rated Excel…" at bounding box center [861, 520] width 1322 height 280
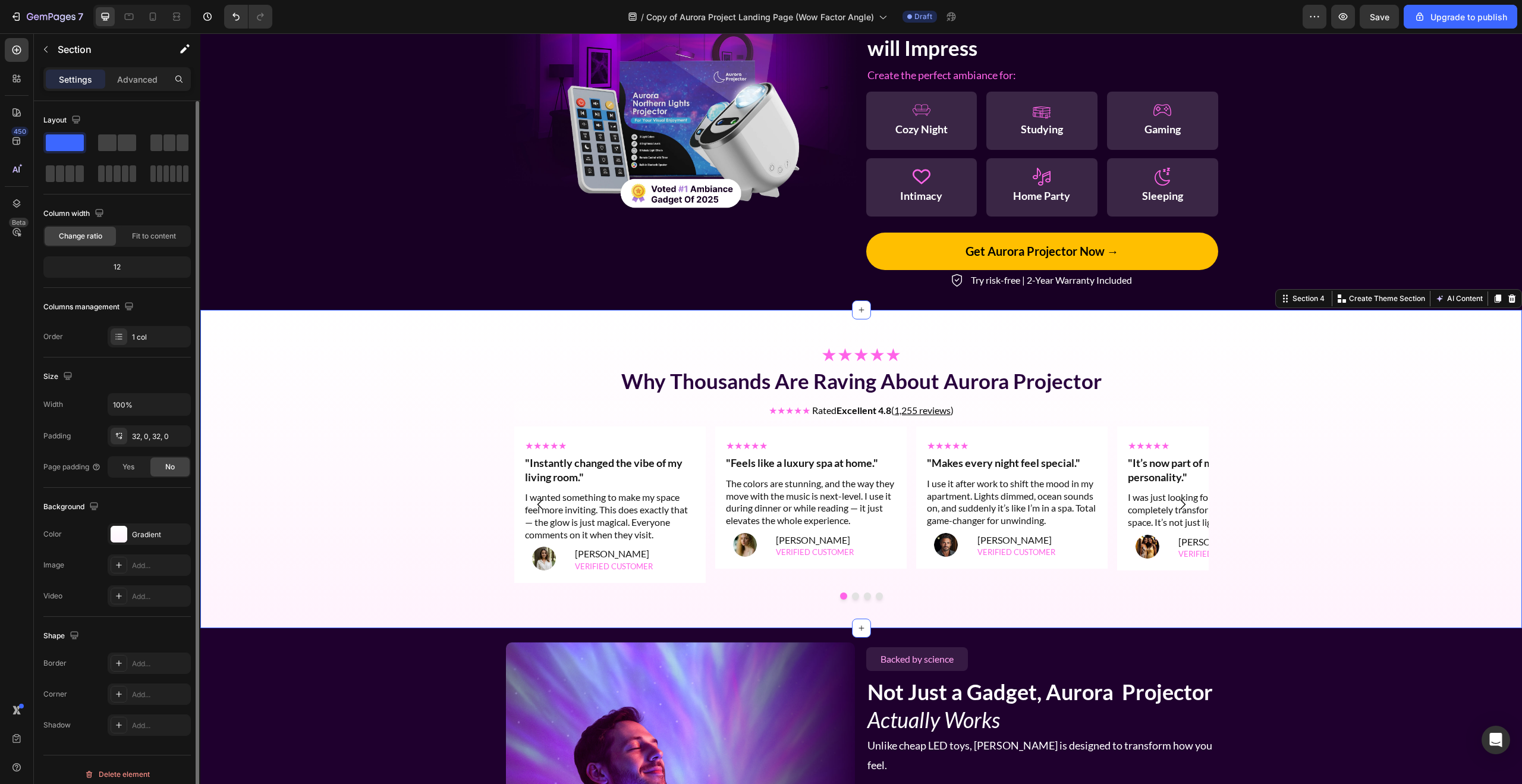
scroll to position [197, 0]
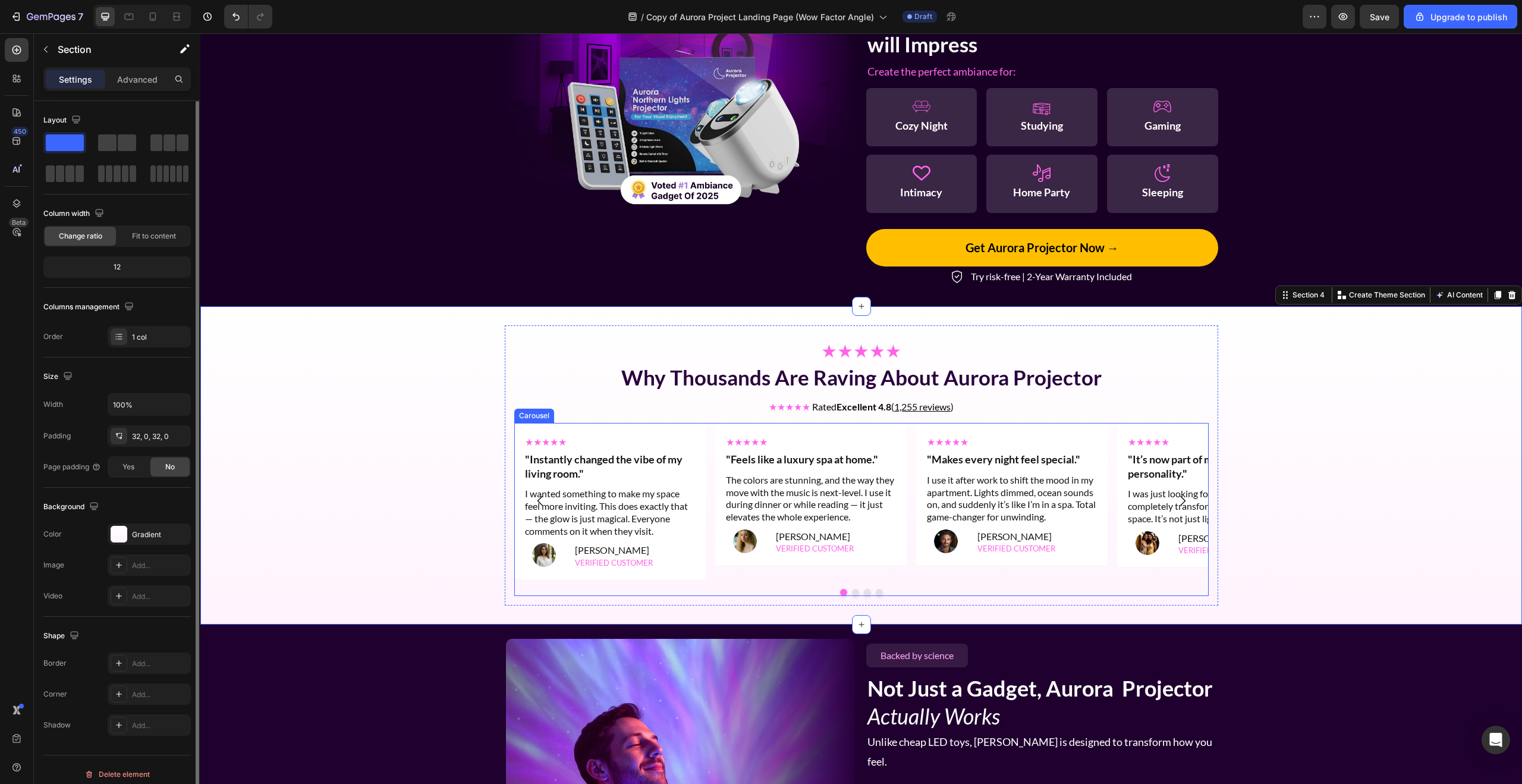
click at [1185, 493] on icon "Carousel Next Arrow" at bounding box center [1182, 500] width 14 height 14
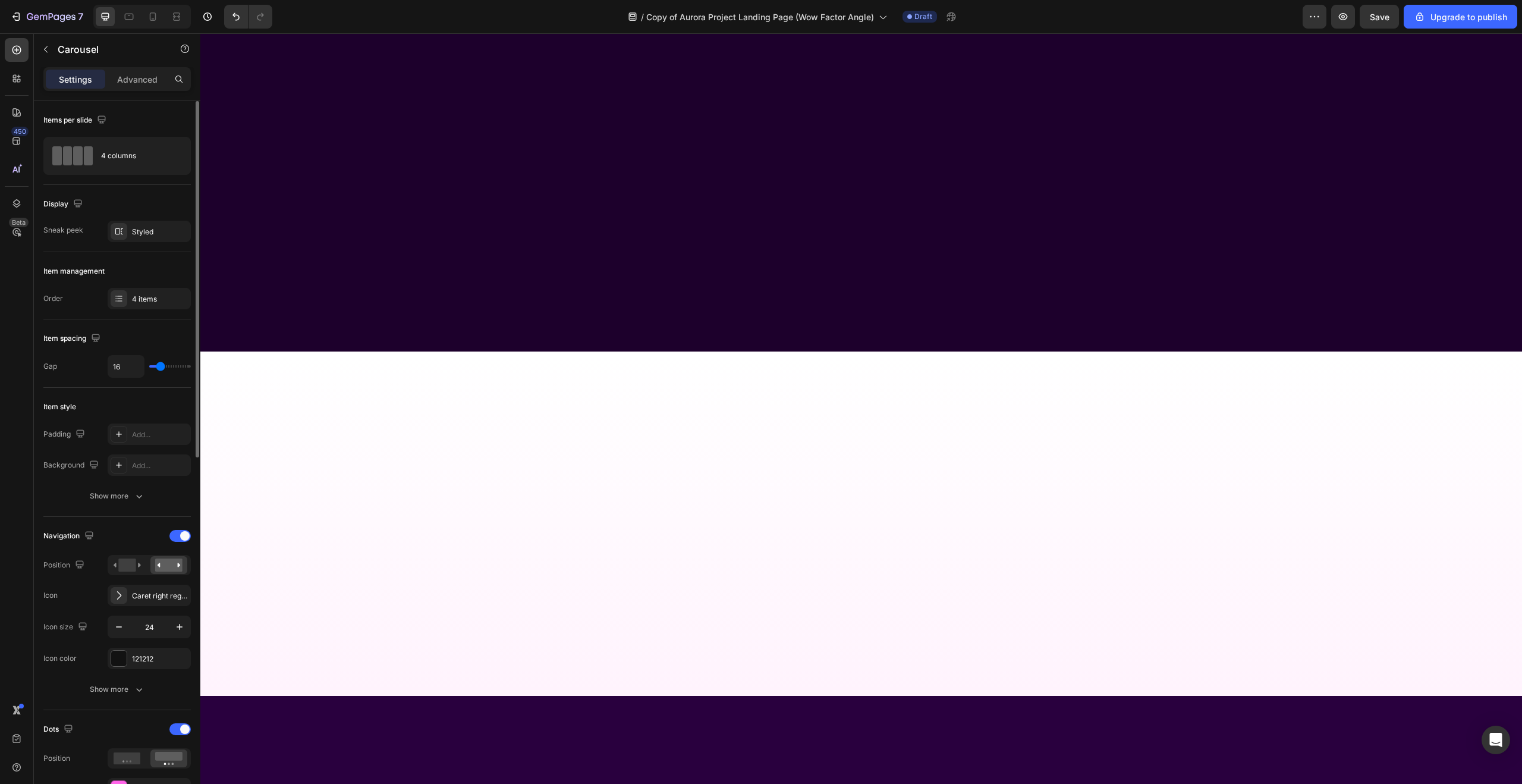
scroll to position [0, 0]
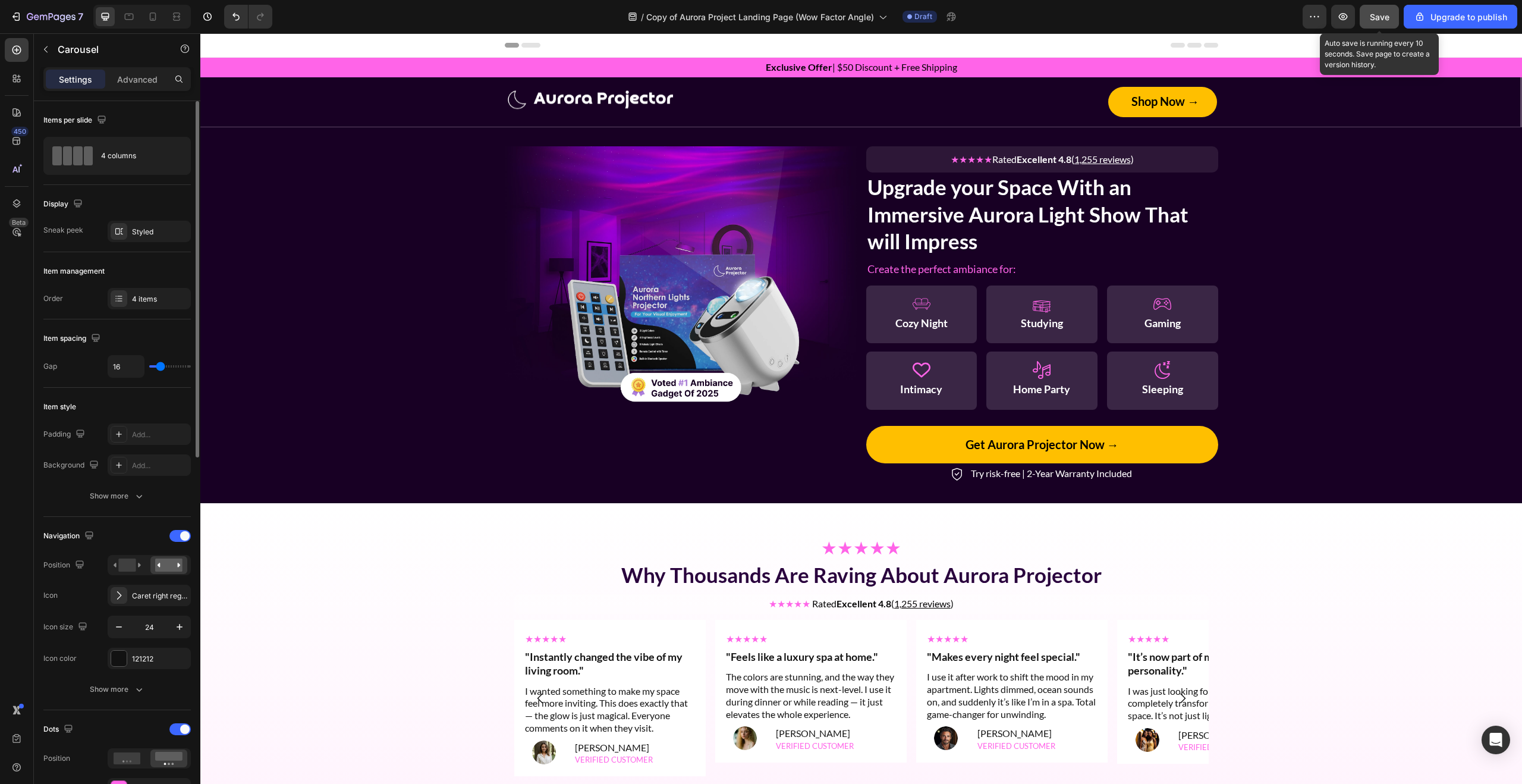
click at [1380, 19] on span "Save" at bounding box center [1379, 17] width 20 height 10
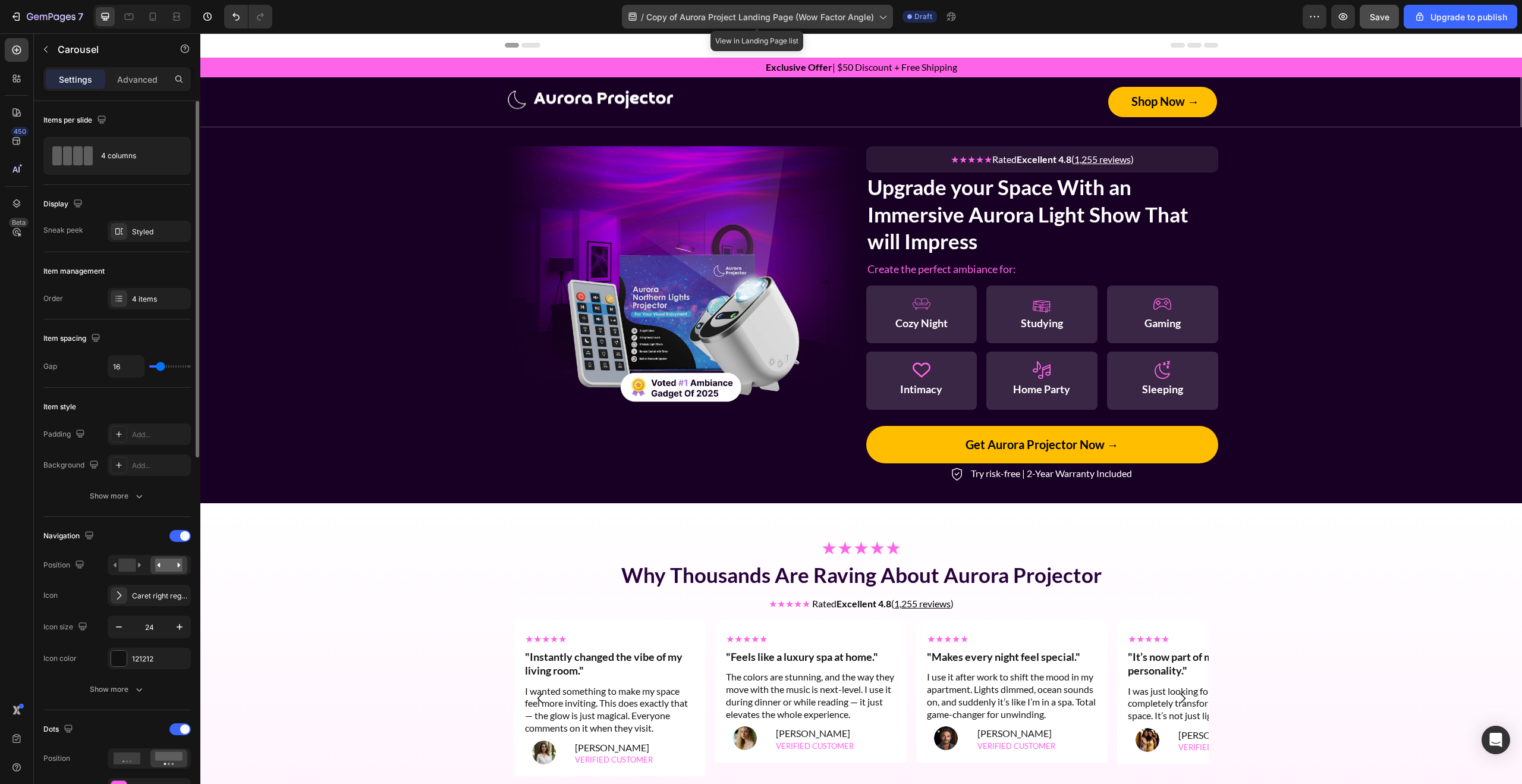
click at [660, 13] on span "Copy of Aurora Project Landing Page (Wow Factor Angle)" at bounding box center [759, 17] width 228 height 13
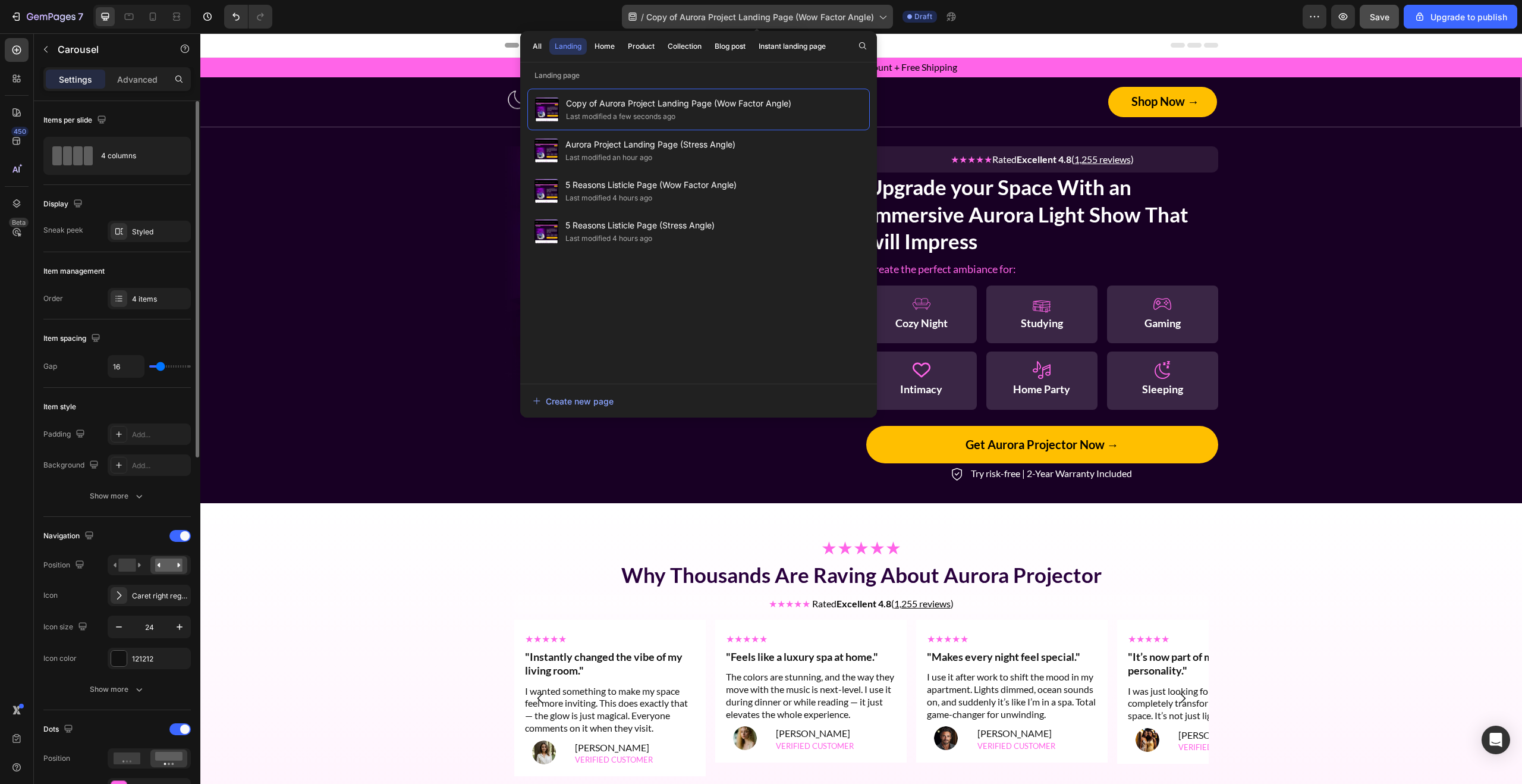
click at [666, 13] on span "Copy of Aurora Project Landing Page (Wow Factor Angle)" at bounding box center [759, 17] width 228 height 13
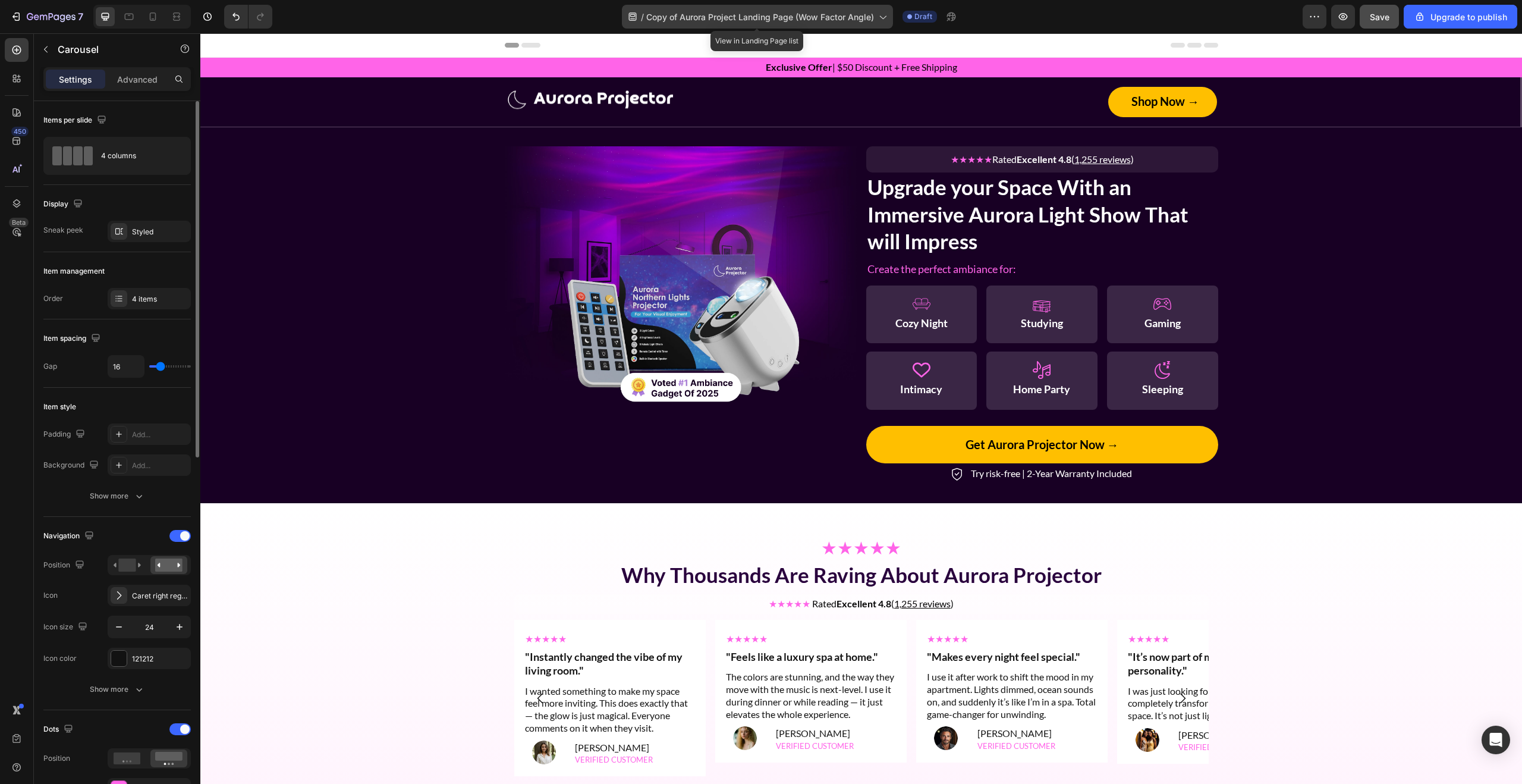
click at [880, 19] on icon at bounding box center [882, 17] width 12 height 12
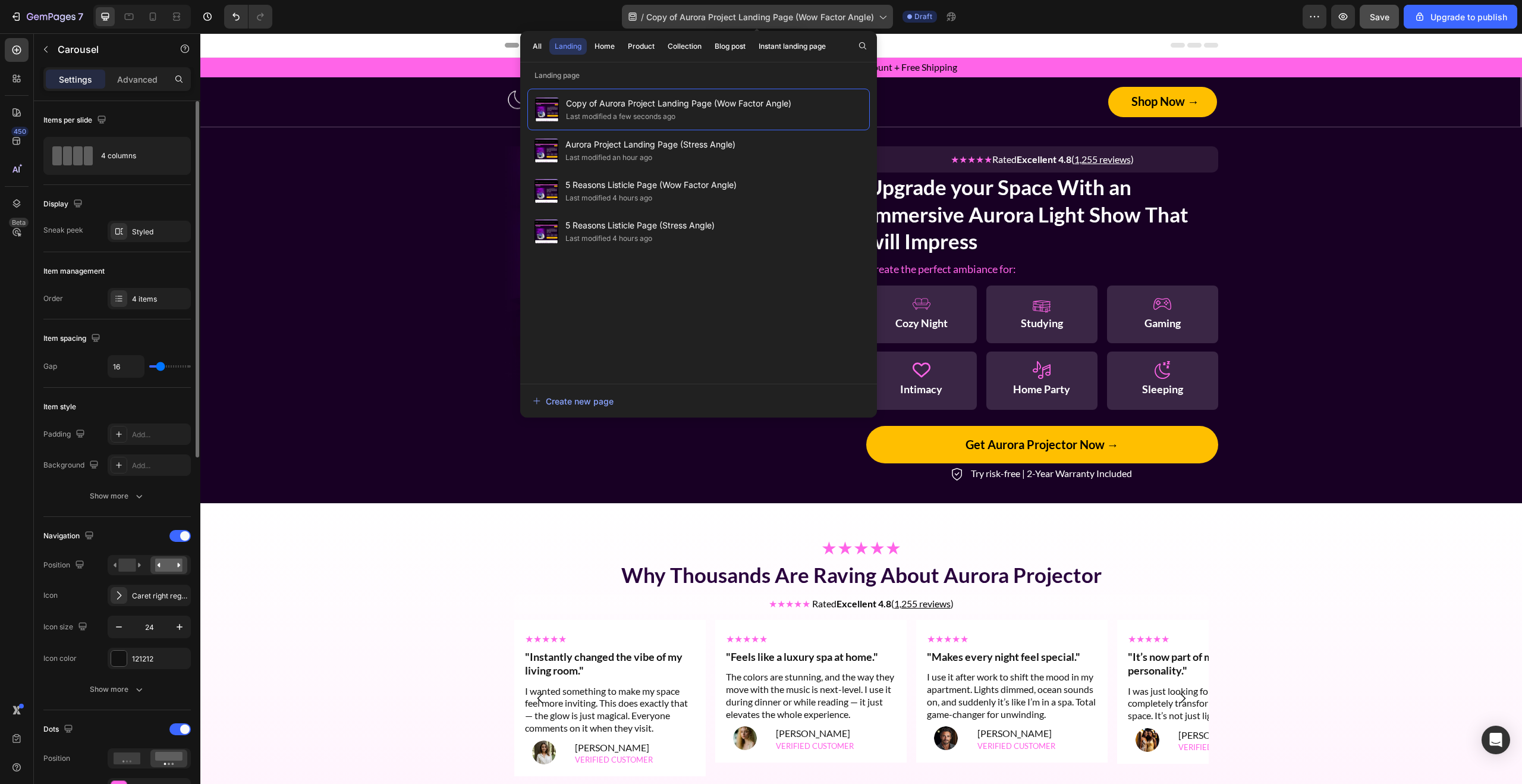
click at [884, 16] on icon at bounding box center [882, 17] width 12 height 12
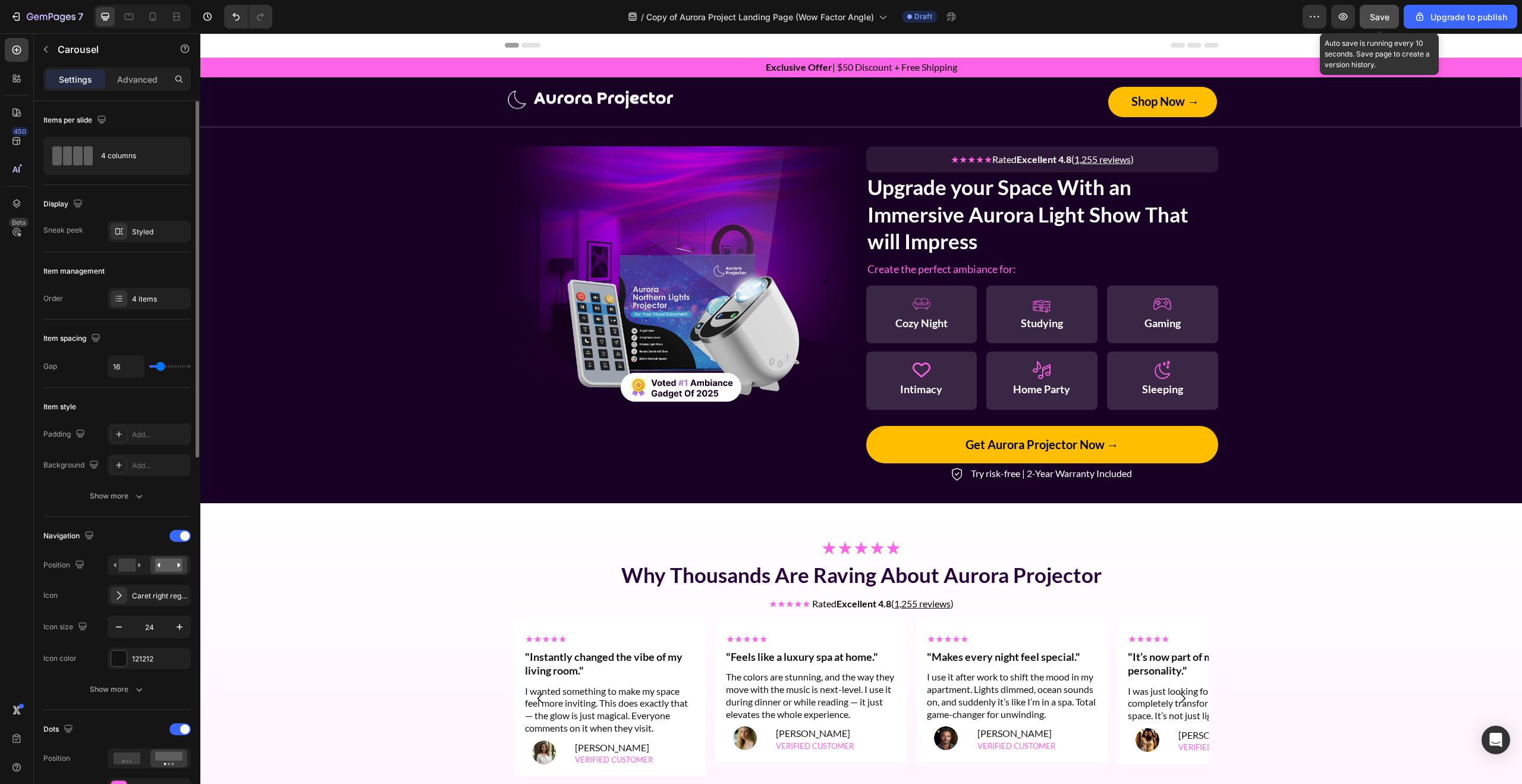
click at [1365, 15] on button "Save" at bounding box center [1380, 17] width 39 height 24
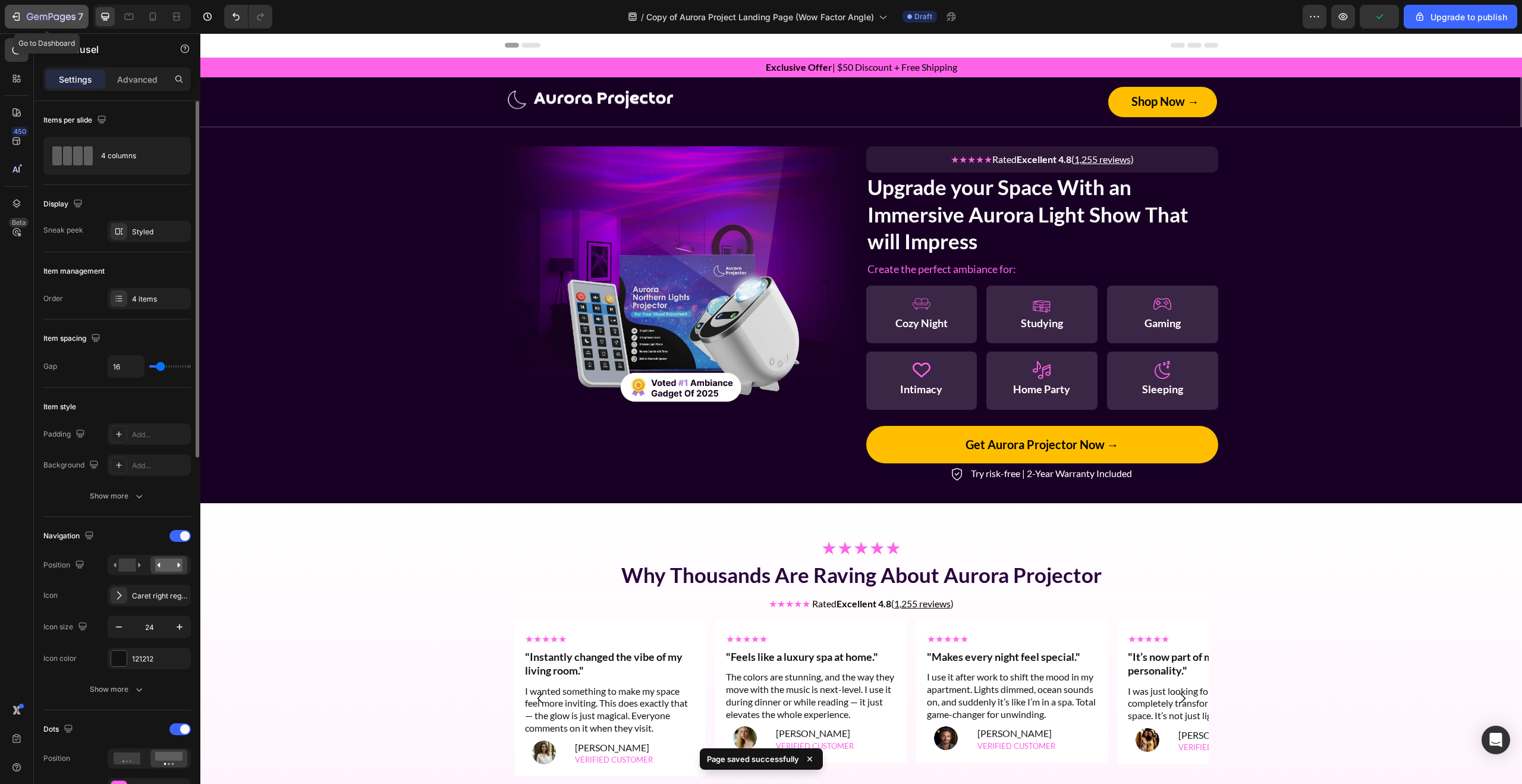
click at [70, 8] on button "7" at bounding box center [47, 17] width 84 height 24
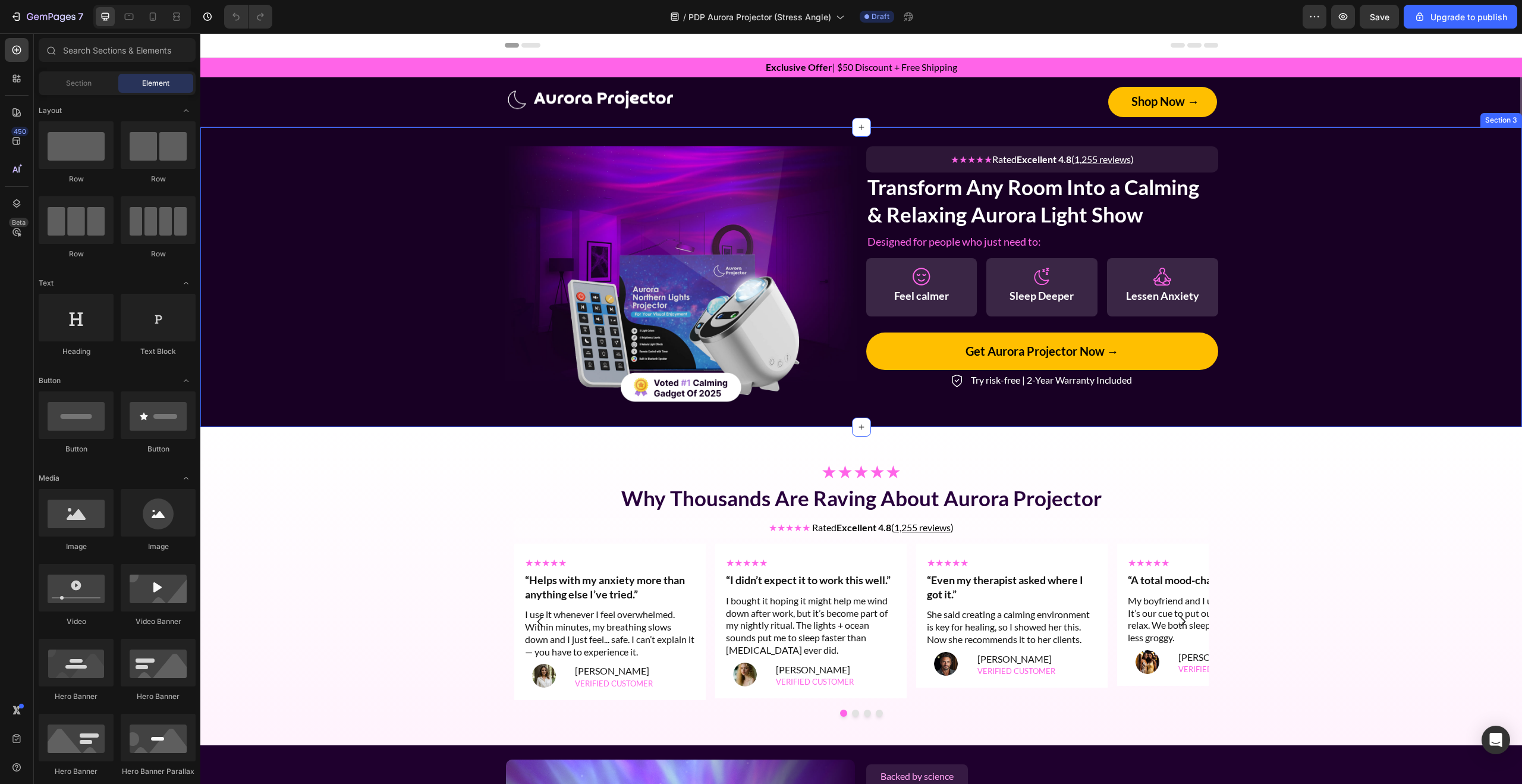
click at [337, 148] on div "Image ★★★★★ Rated Excellent 4.8 ( 1,255 reviews ) Text Block Row Transform Any …" at bounding box center [861, 277] width 1322 height 262
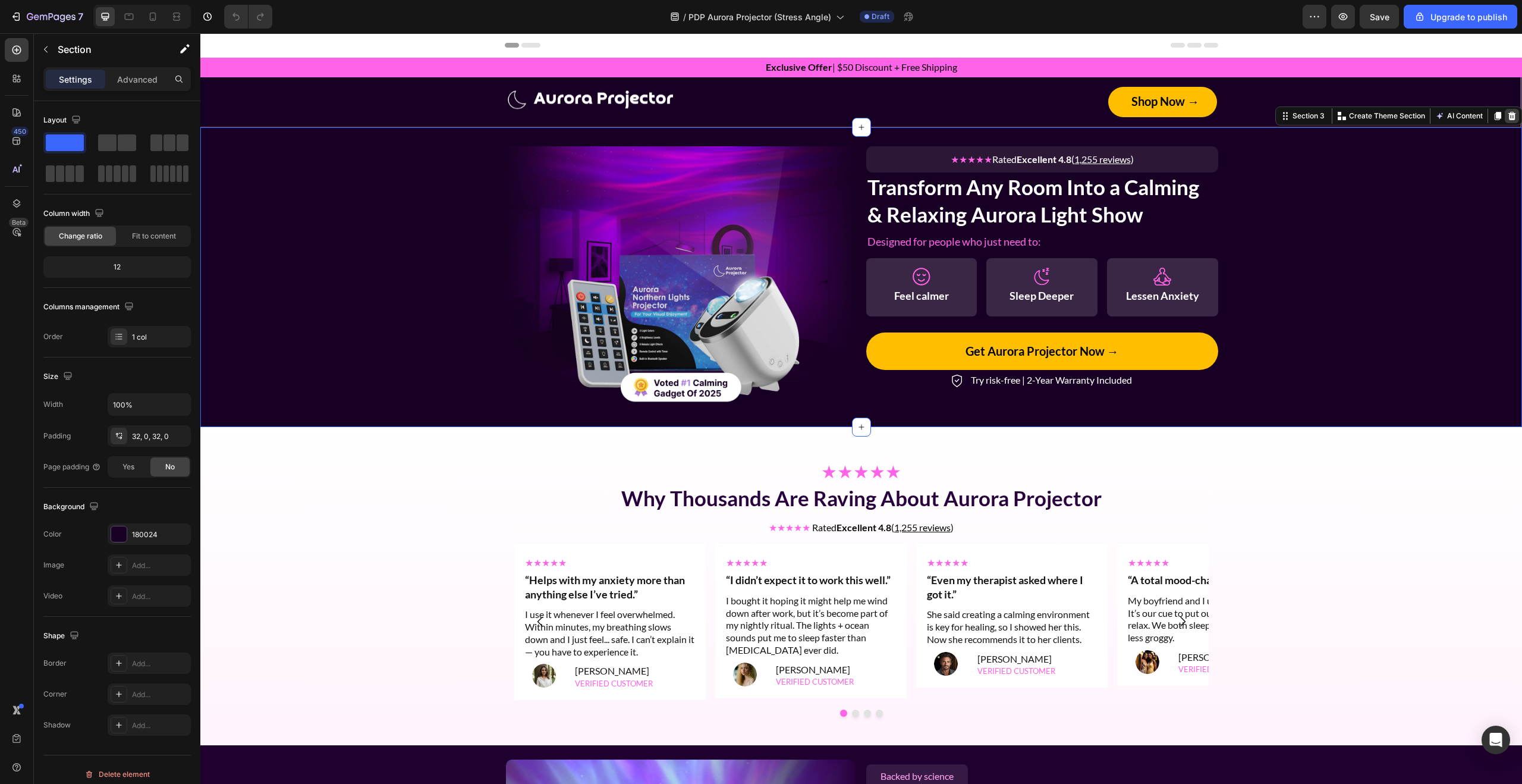
click at [1508, 116] on icon at bounding box center [1512, 115] width 9 height 9
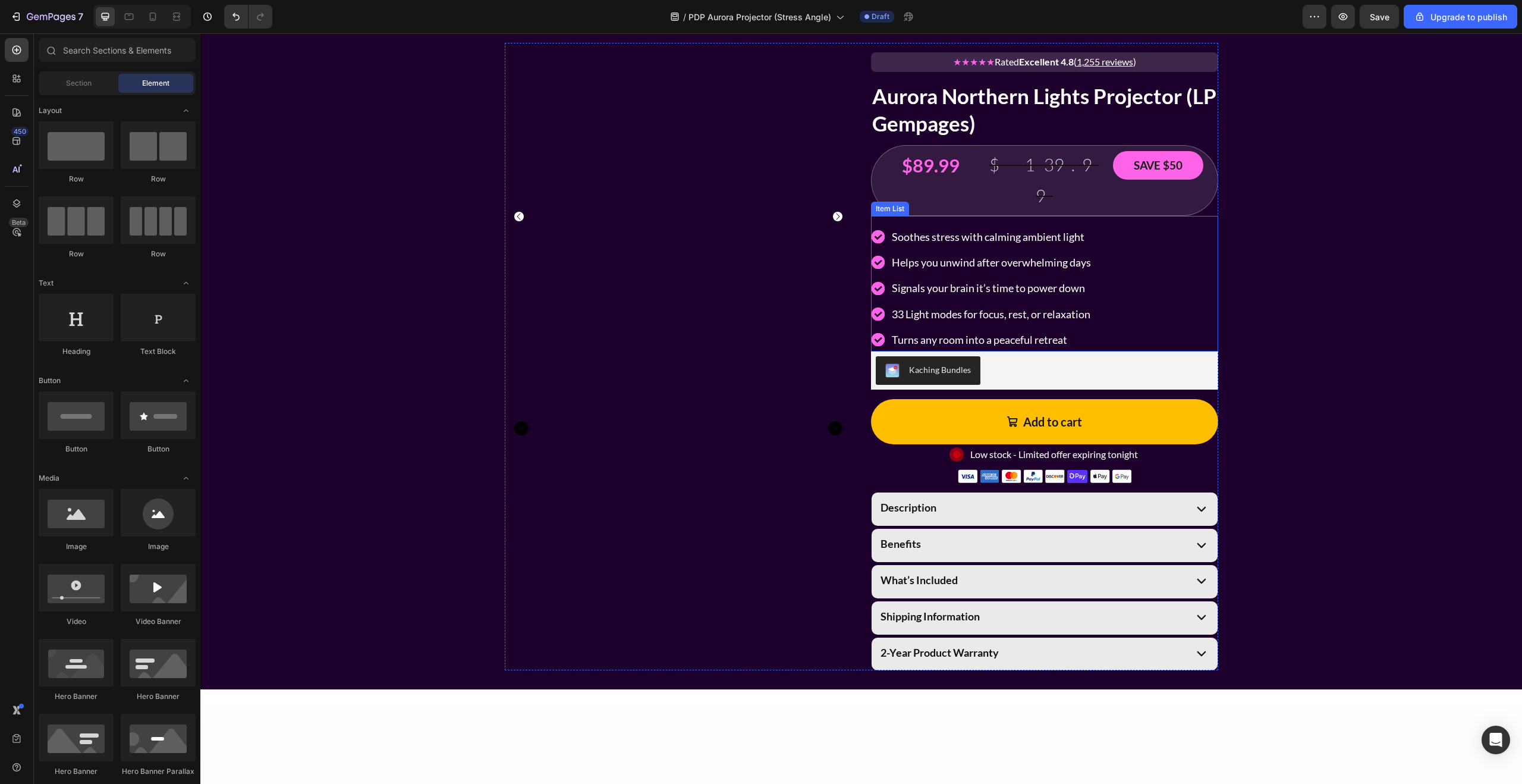
scroll to position [1052, 0]
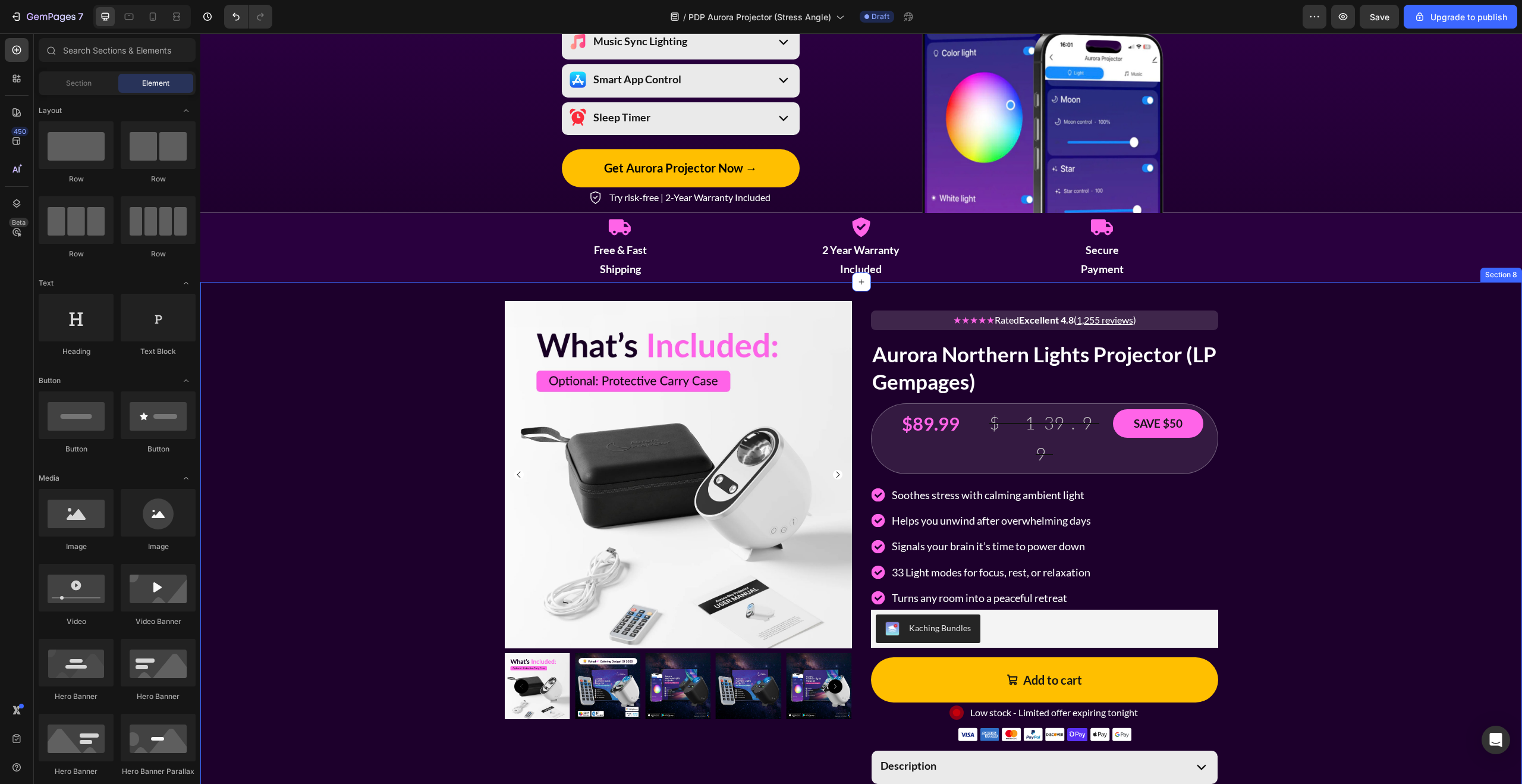
click at [1345, 341] on div "Product Images ★★★★★ Rated Excellent 4.8 ( 1,255 reviews ) Text Block Aurora No…" at bounding box center [861, 614] width 1322 height 627
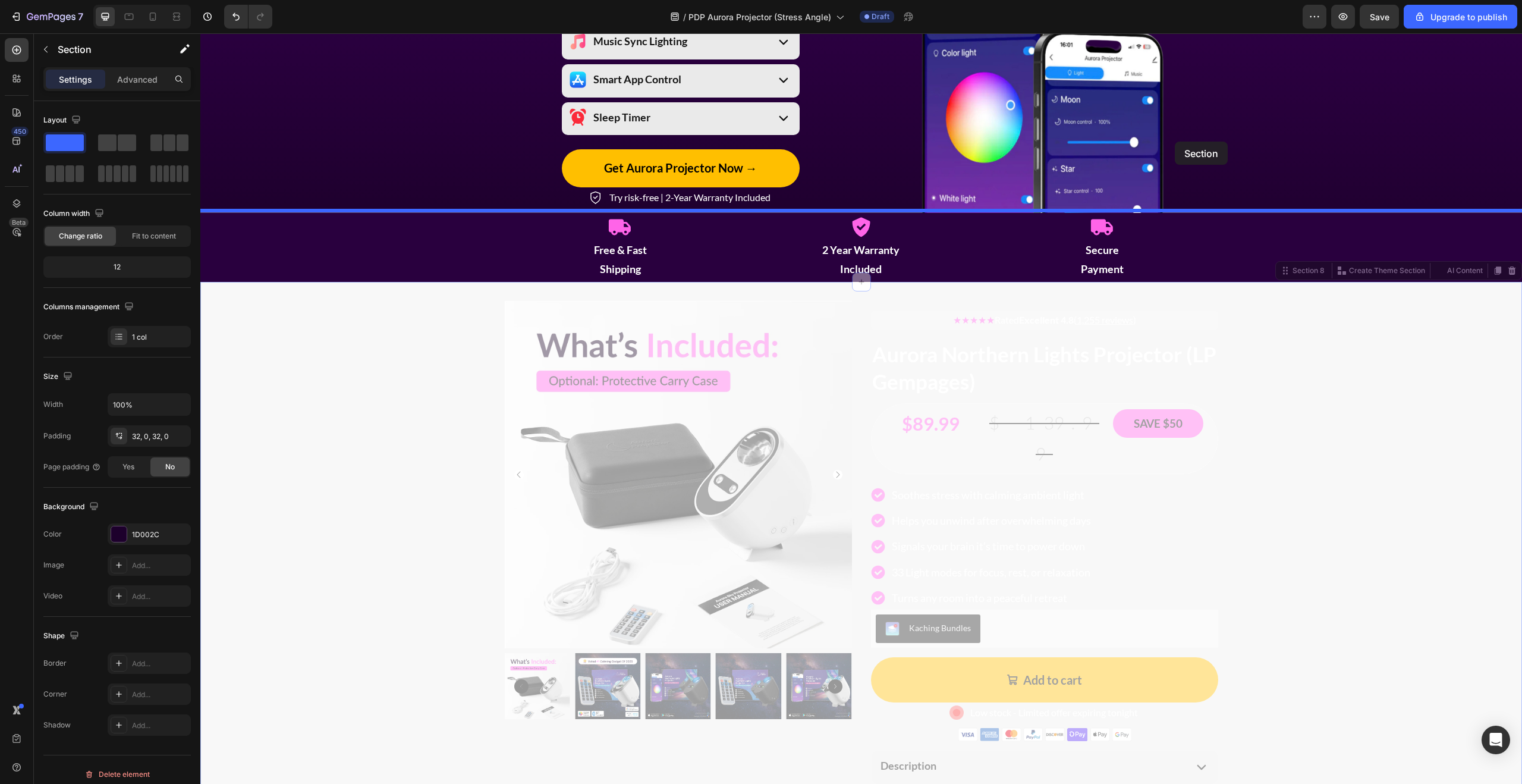
drag, startPoint x: 1293, startPoint y: 270, endPoint x: 1136, endPoint y: 58, distance: 263.8
click at [1156, 88] on div at bounding box center [1041, 68] width 352 height 290
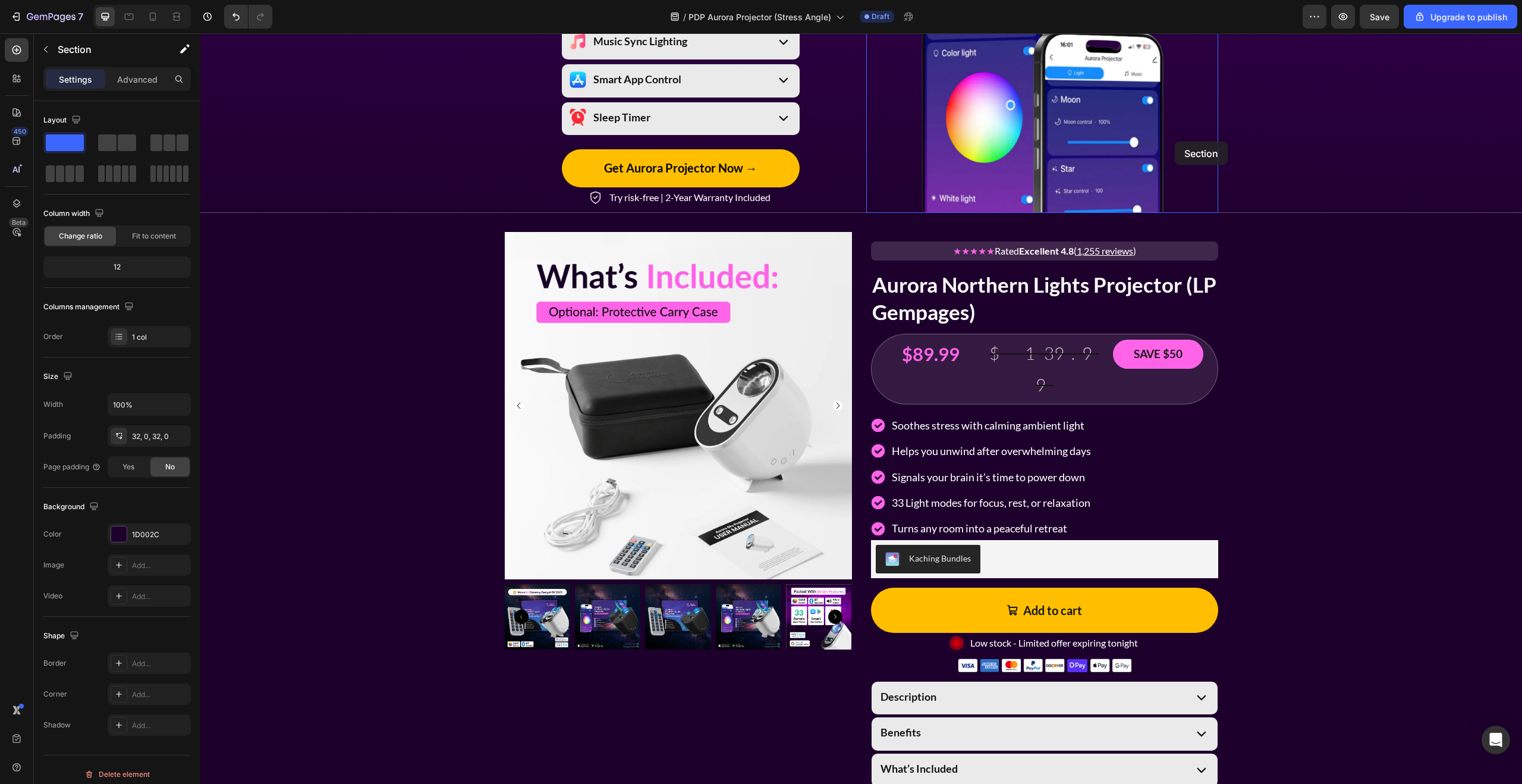
drag, startPoint x: 1136, startPoint y: 58, endPoint x: 1122, endPoint y: 44, distance: 19.8
click at [1127, 50] on img at bounding box center [1041, 68] width 246 height 290
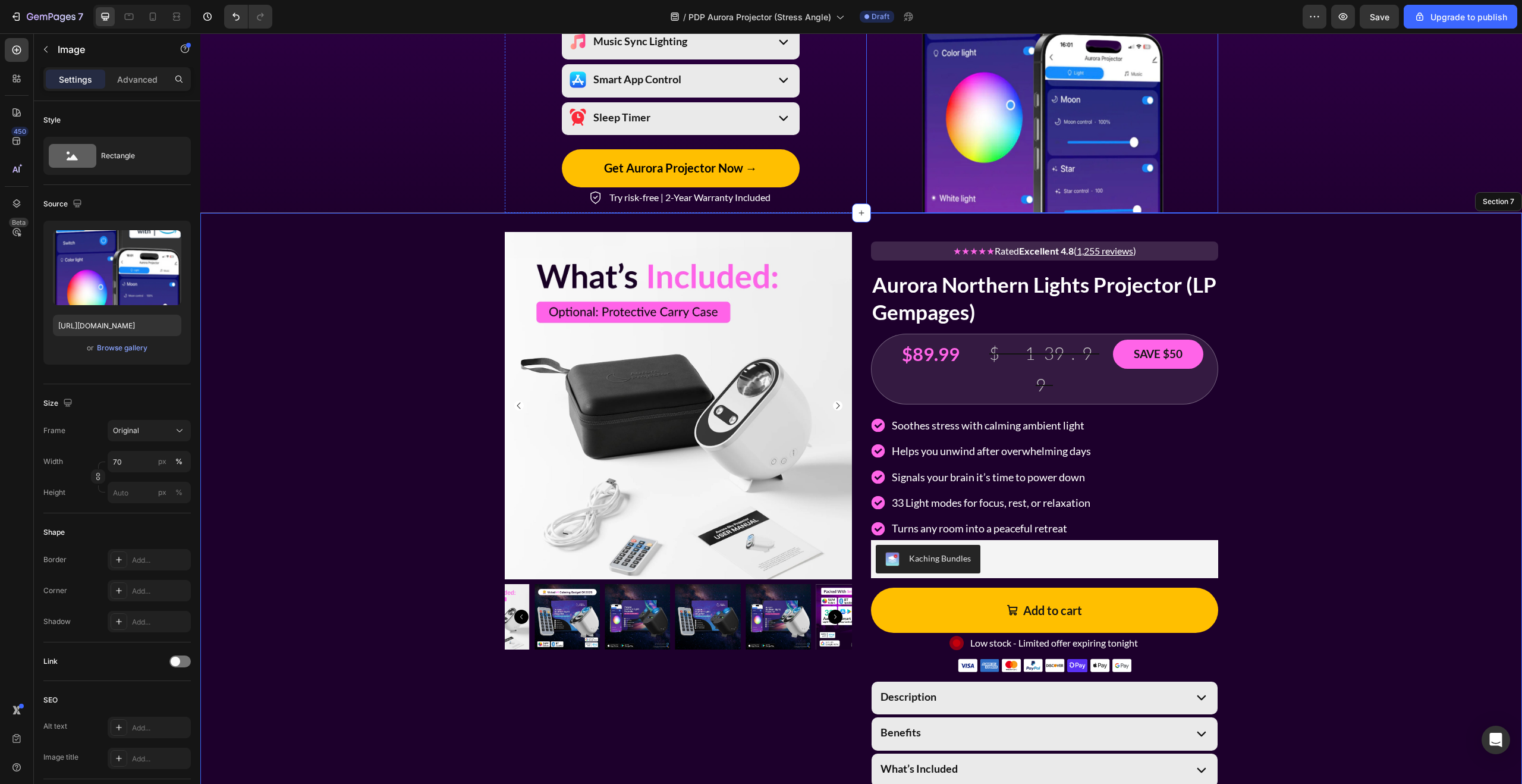
click at [1122, 44] on img at bounding box center [1041, 68] width 246 height 290
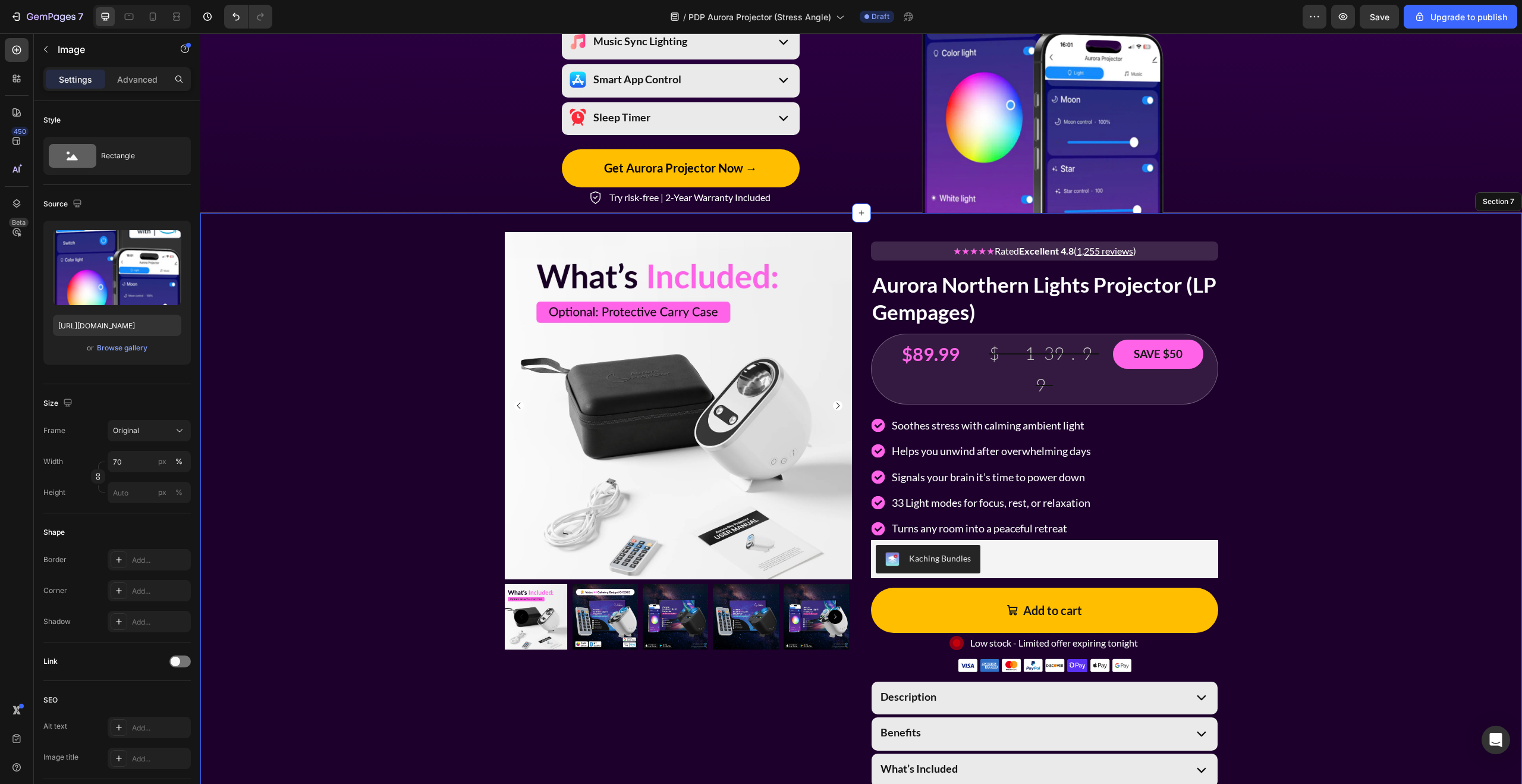
click at [1144, 32] on div "7 / PDP Aurora Projector (Stress Angle) Draft Preview Save Upgrade to publish" at bounding box center [761, 17] width 1522 height 34
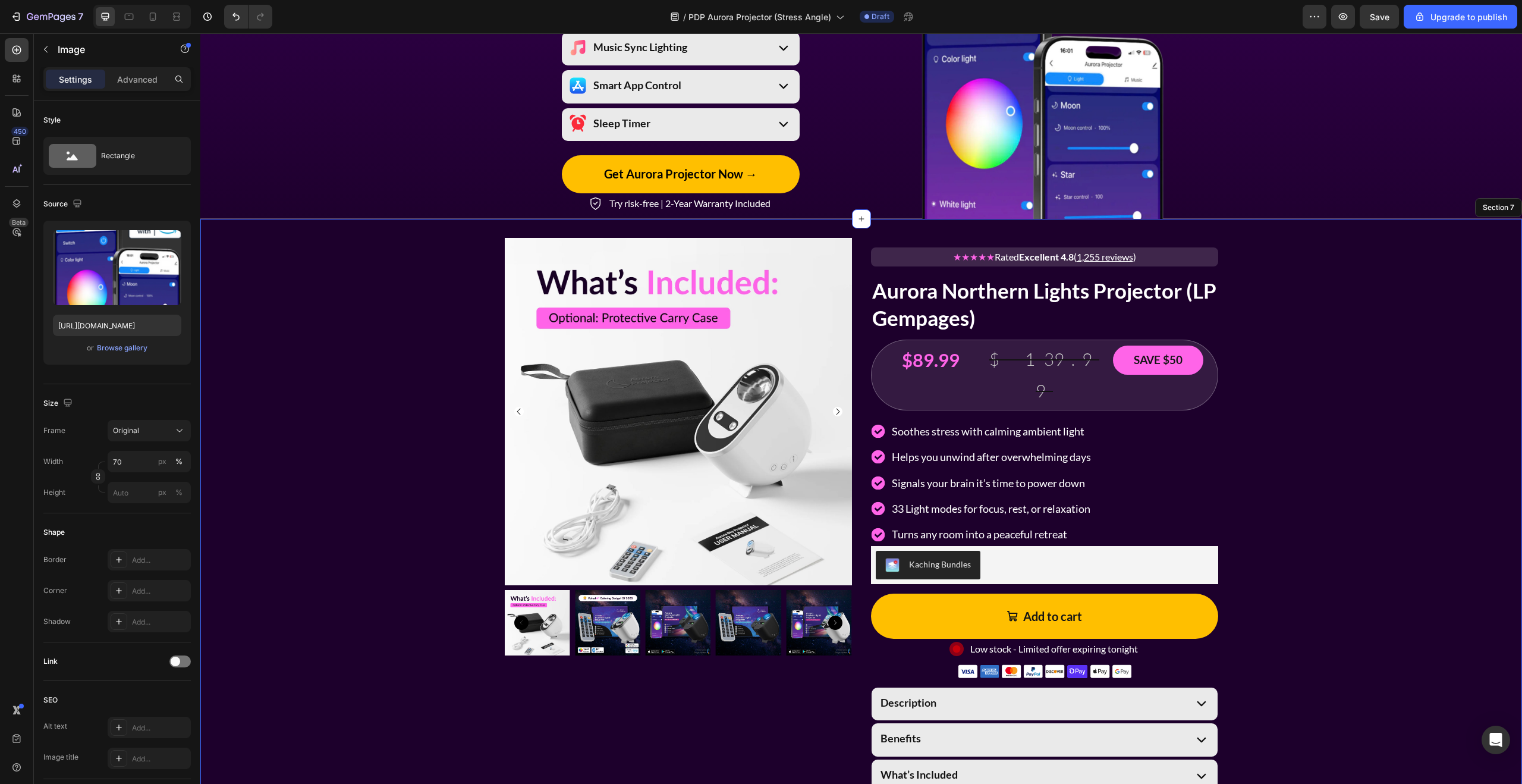
scroll to position [926, 0]
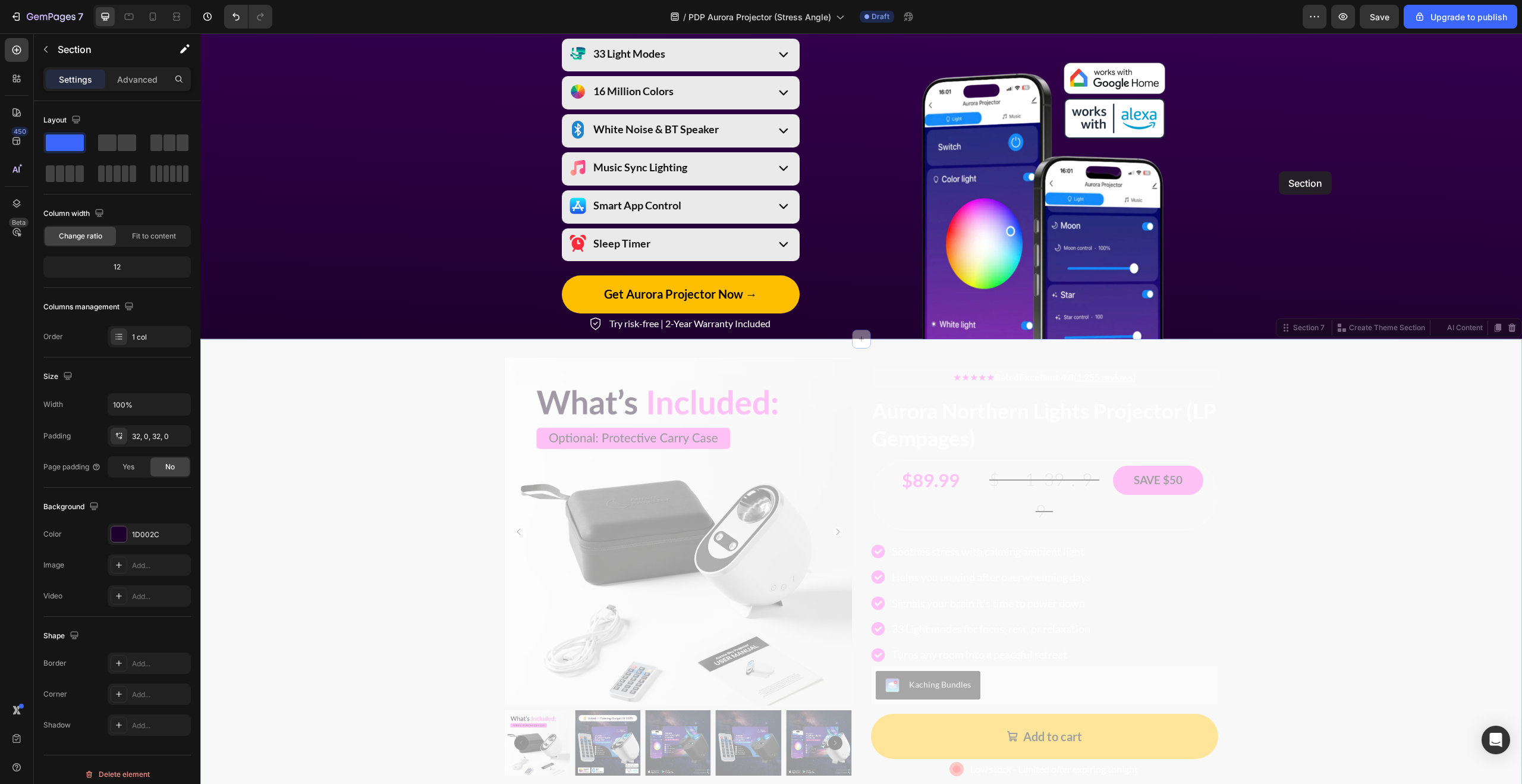
drag, startPoint x: 1491, startPoint y: 326, endPoint x: 1119, endPoint y: 32, distance: 474.2
click at [1135, 62] on img at bounding box center [1041, 194] width 246 height 290
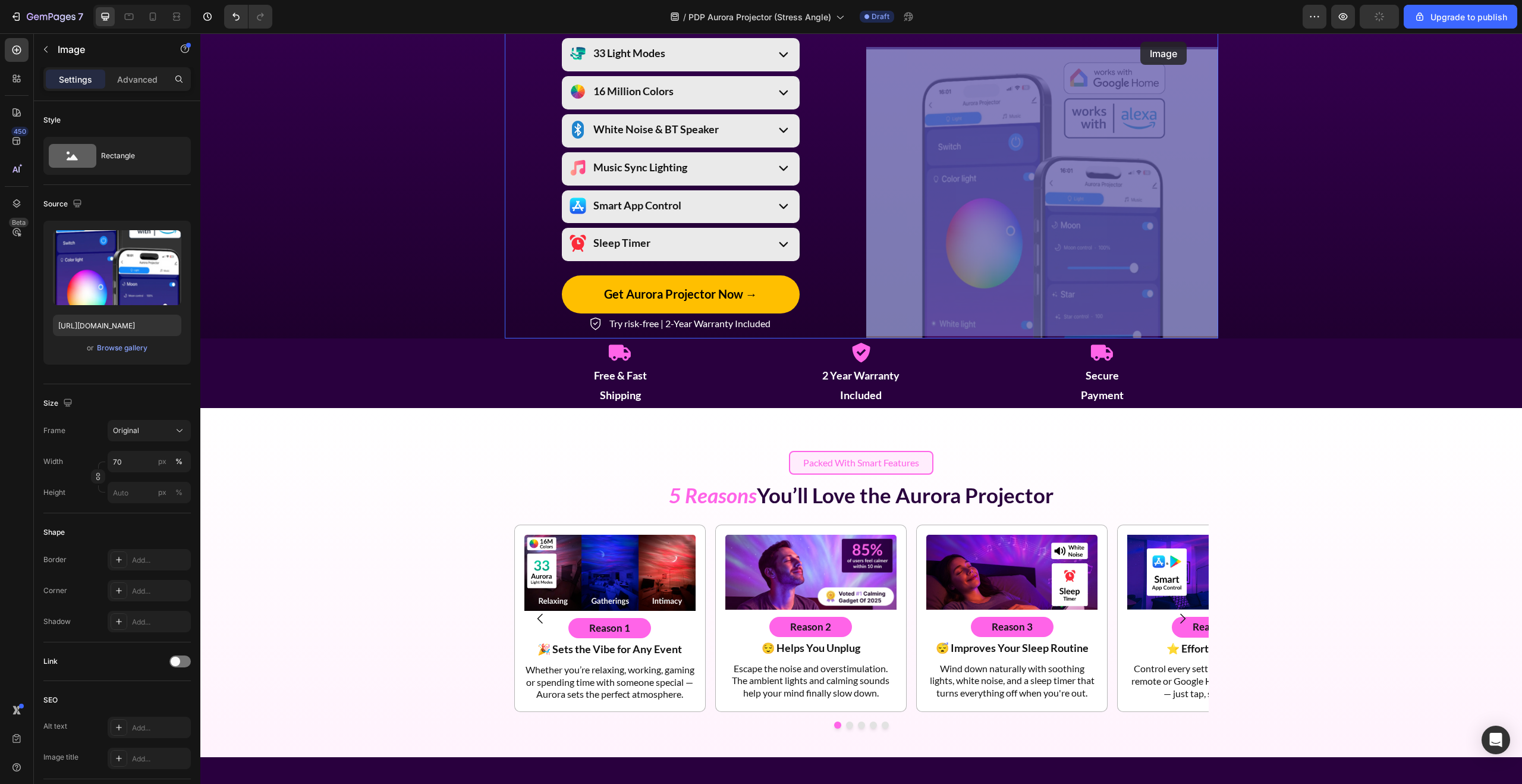
drag, startPoint x: 1119, startPoint y: 32, endPoint x: 1140, endPoint y: 42, distance: 23.3
click at [1140, 42] on div "Header Packed With Smart Features Button Everything You Need, in One Smart Proj…" at bounding box center [861, 366] width 1322 height 3788
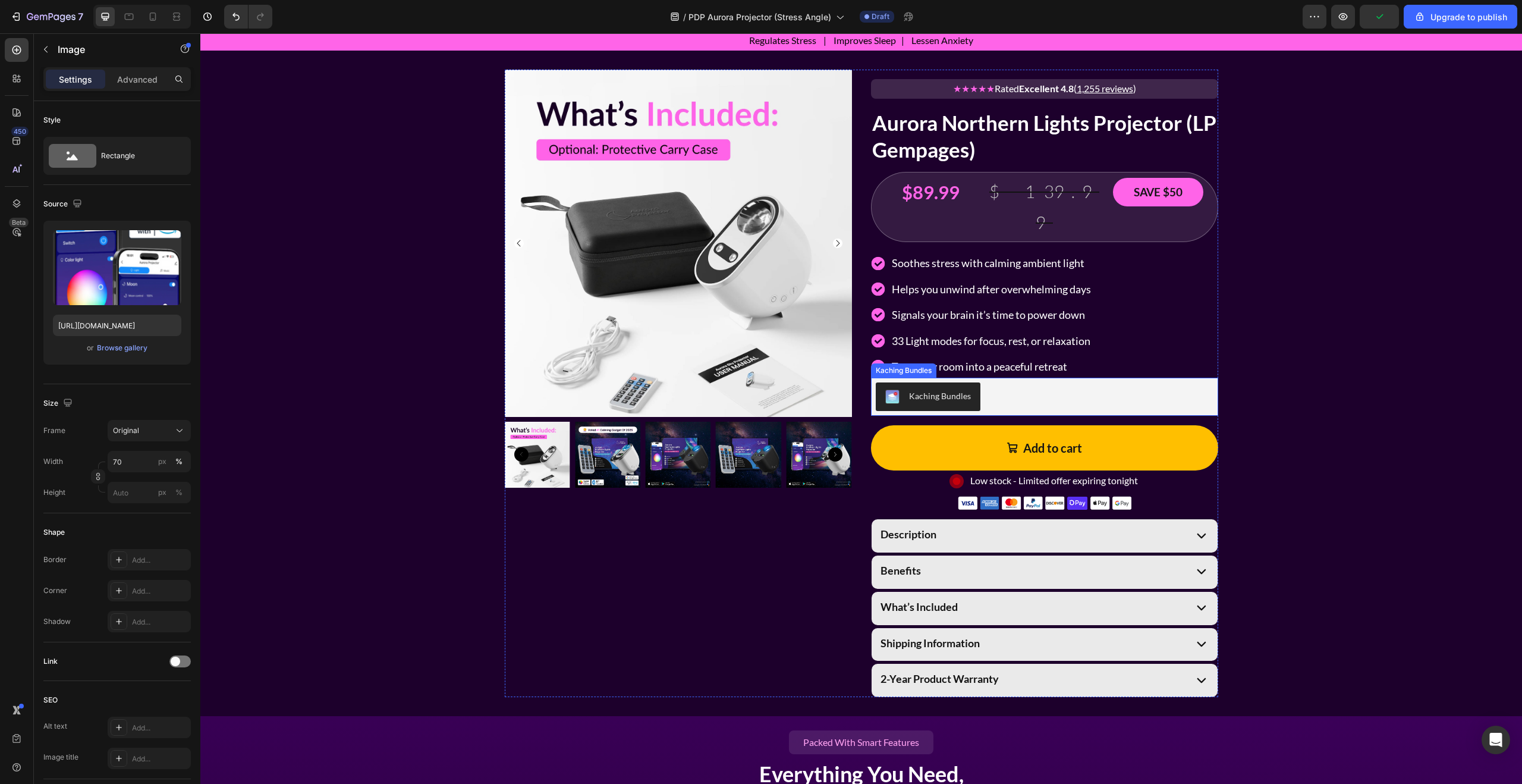
scroll to position [535, 0]
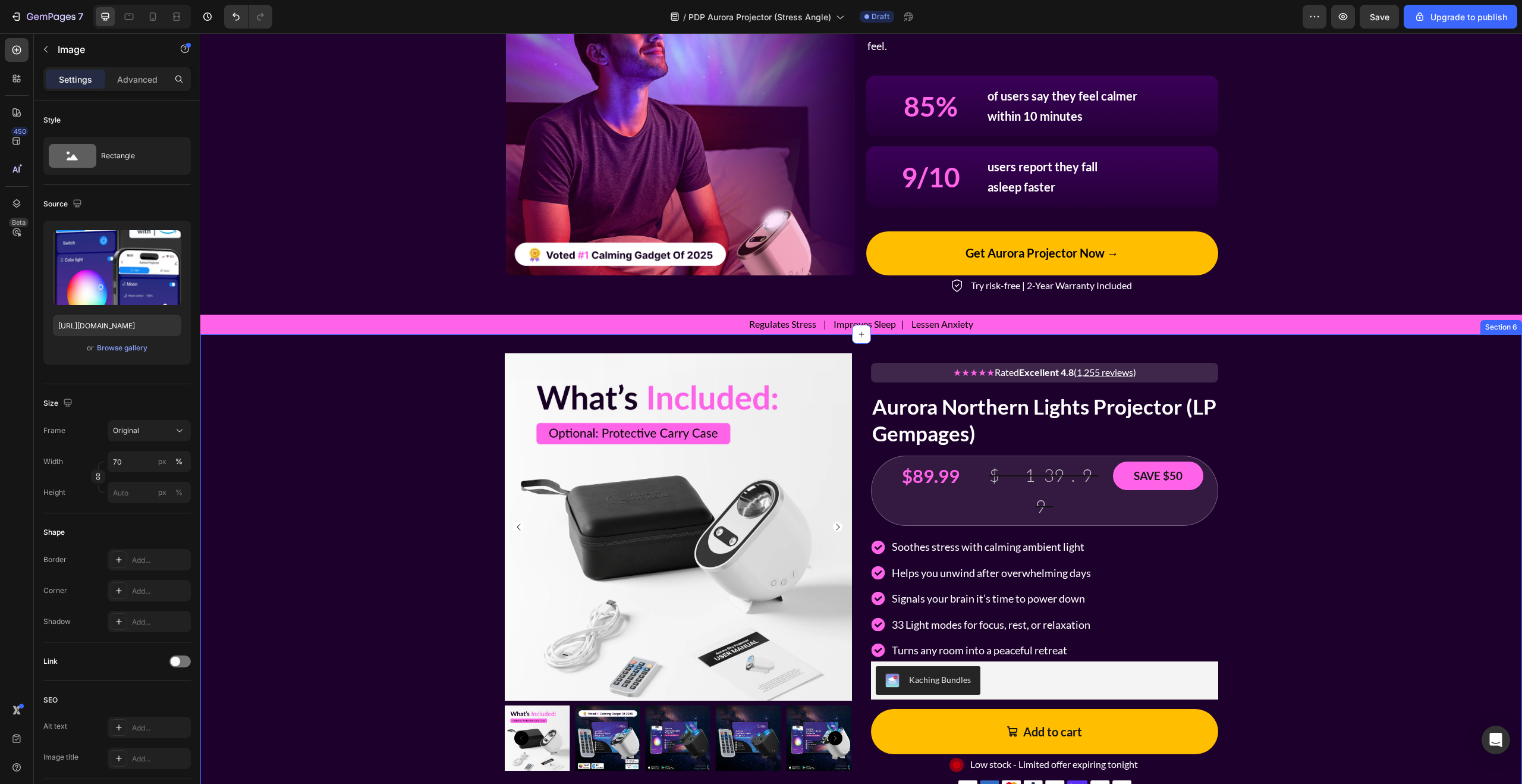
click at [415, 360] on div "Product Images ★★★★★ Rated Excellent 4.8 ( 1,255 reviews ) Text Block Aurora No…" at bounding box center [861, 666] width 1322 height 627
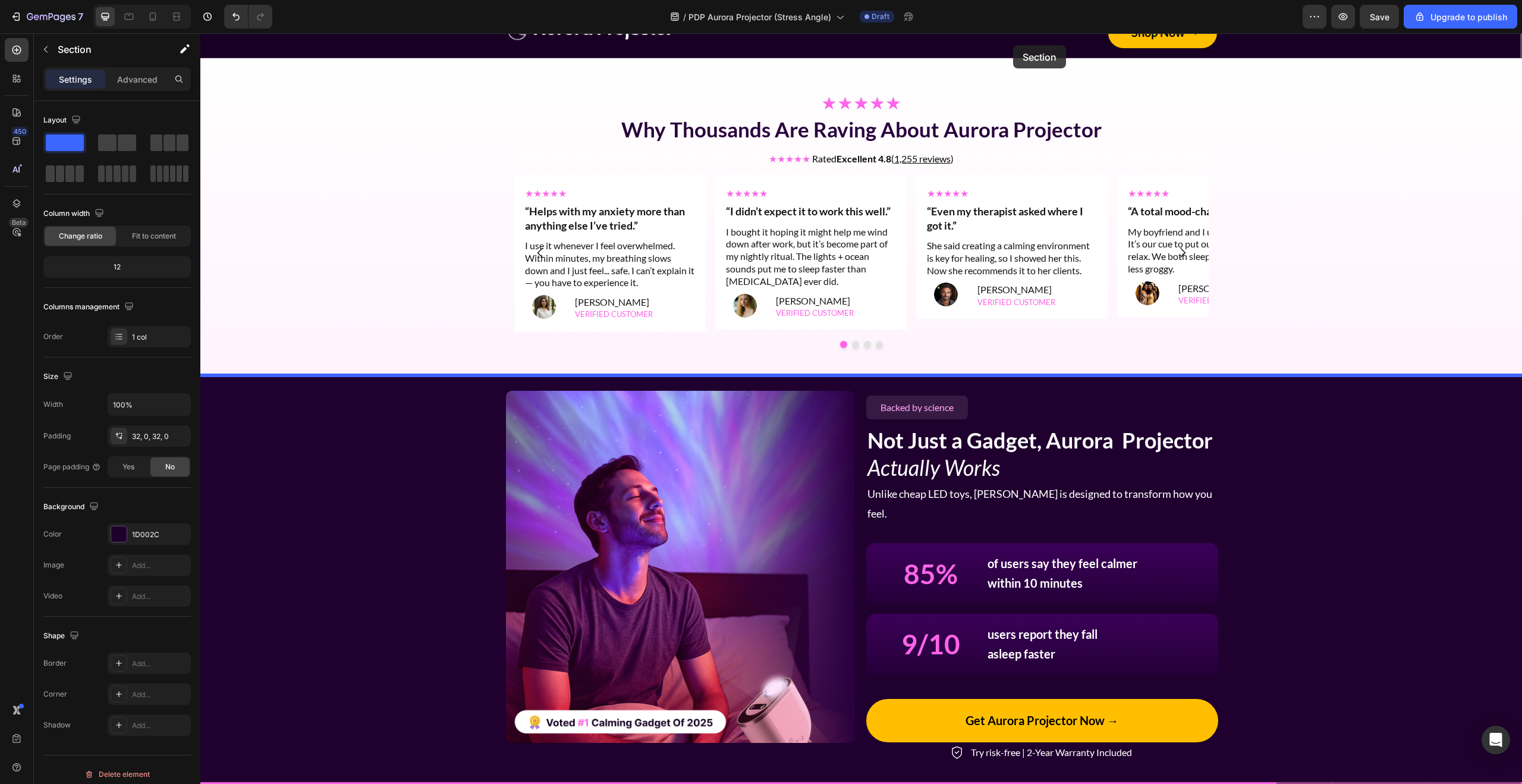
scroll to position [0, 0]
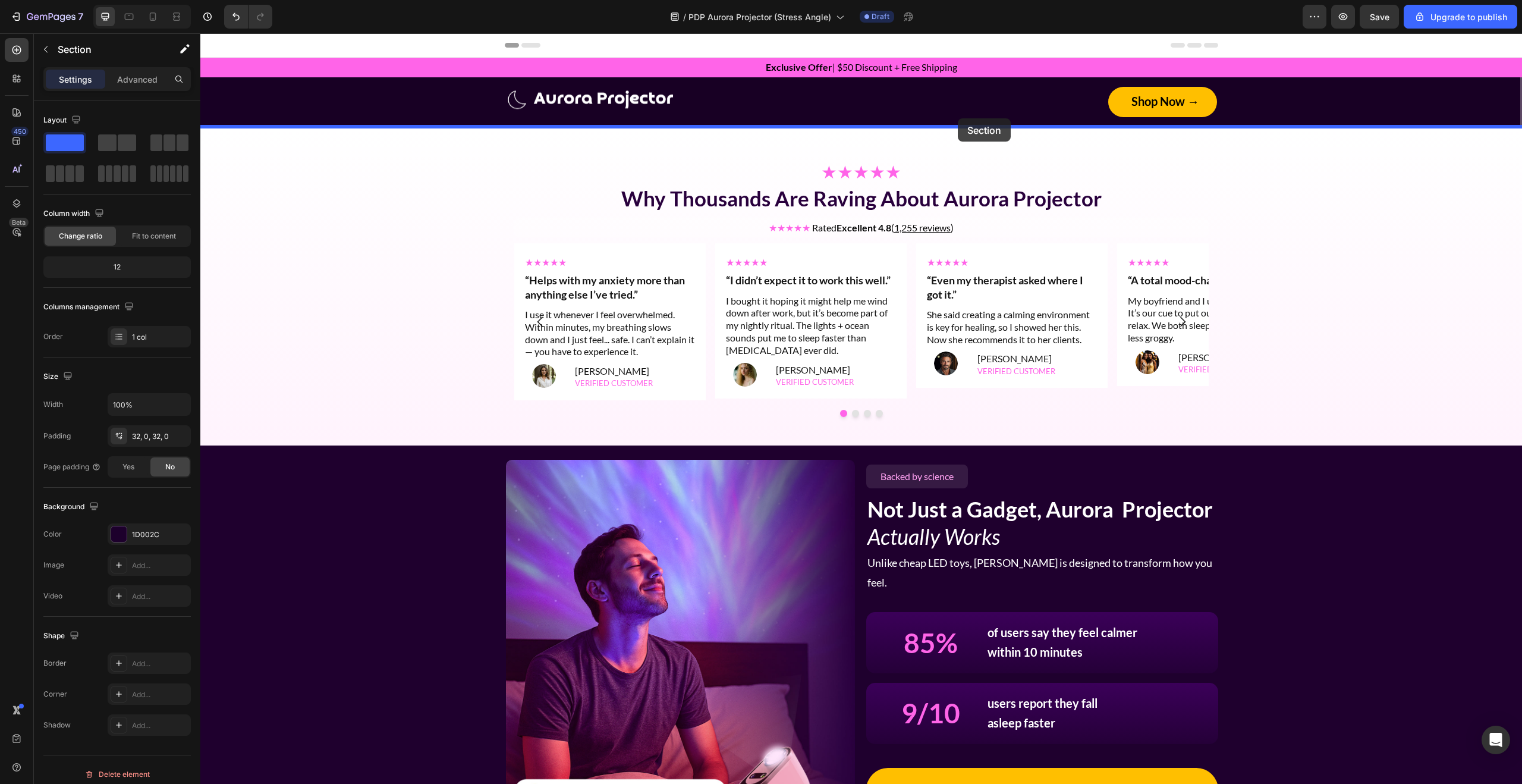
drag, startPoint x: 1312, startPoint y: 306, endPoint x: 958, endPoint y: 118, distance: 400.8
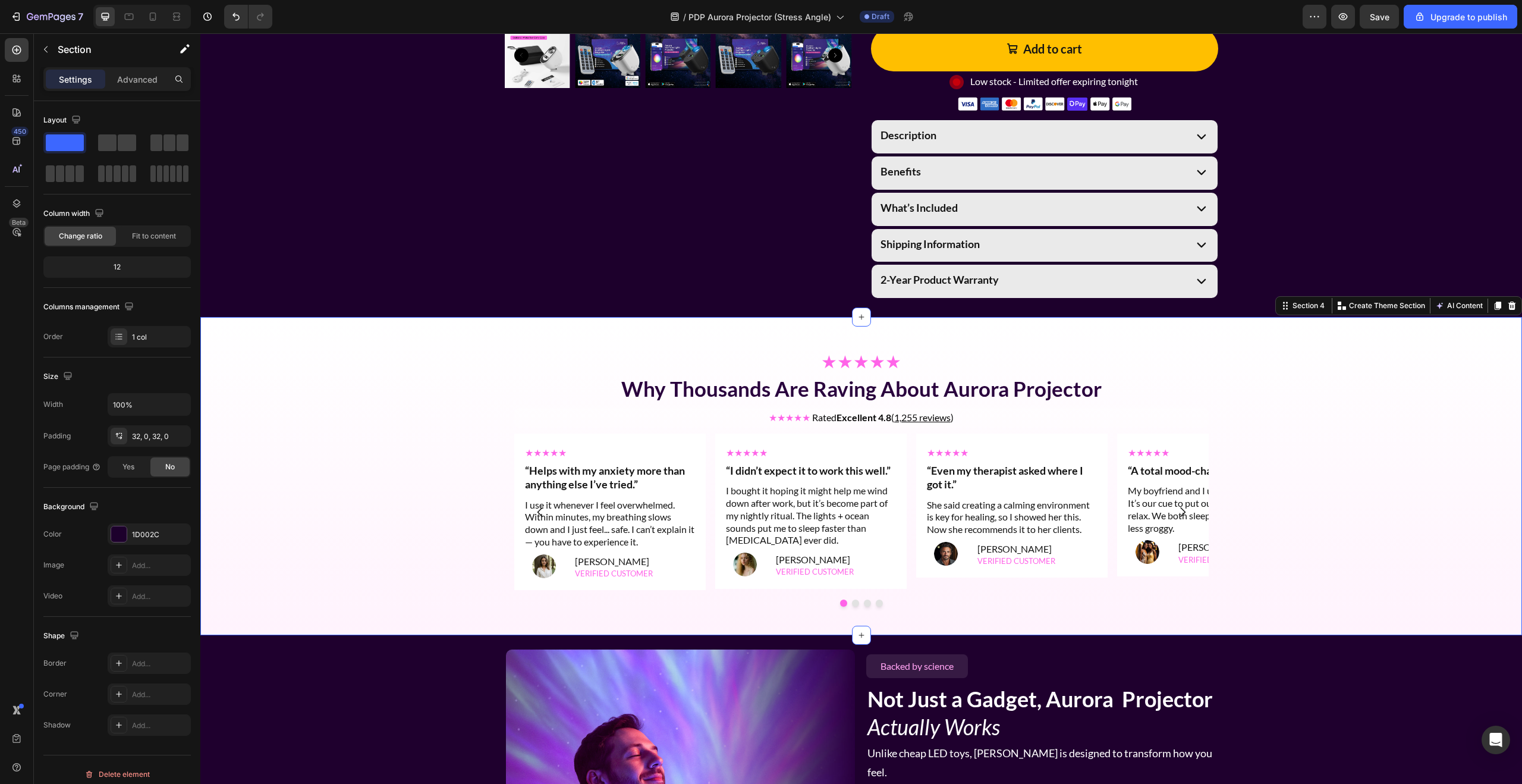
click at [1330, 494] on div "★★★★★ Why Thousands Are Raving About Aurora Projector Heading ★★★★★ Rated Excel…" at bounding box center [861, 476] width 1322 height 280
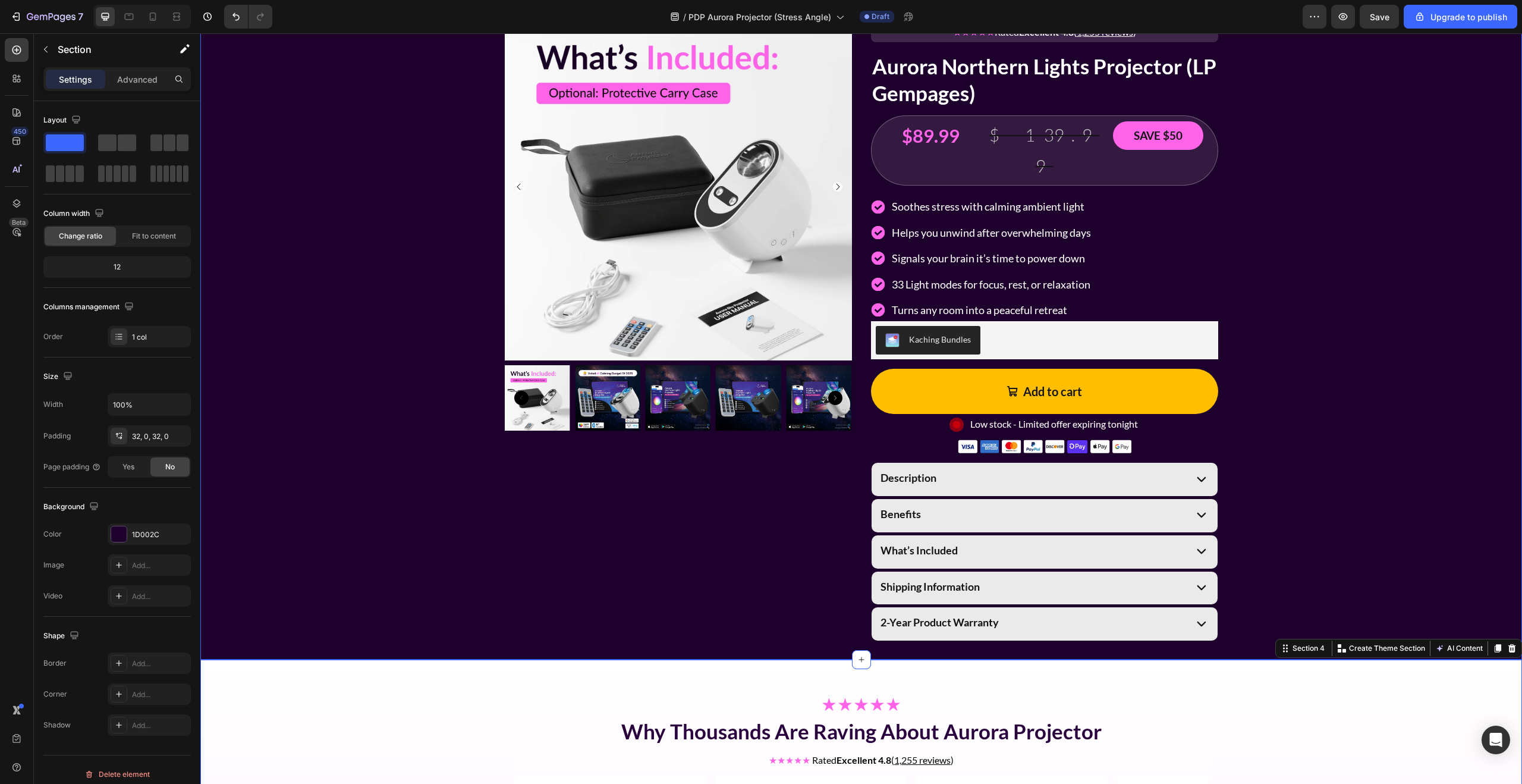
click at [1316, 486] on div "Product Images ★★★★★ Rated Excellent 4.8 ( 1,255 reviews ) Text Block Aurora No…" at bounding box center [861, 326] width 1322 height 627
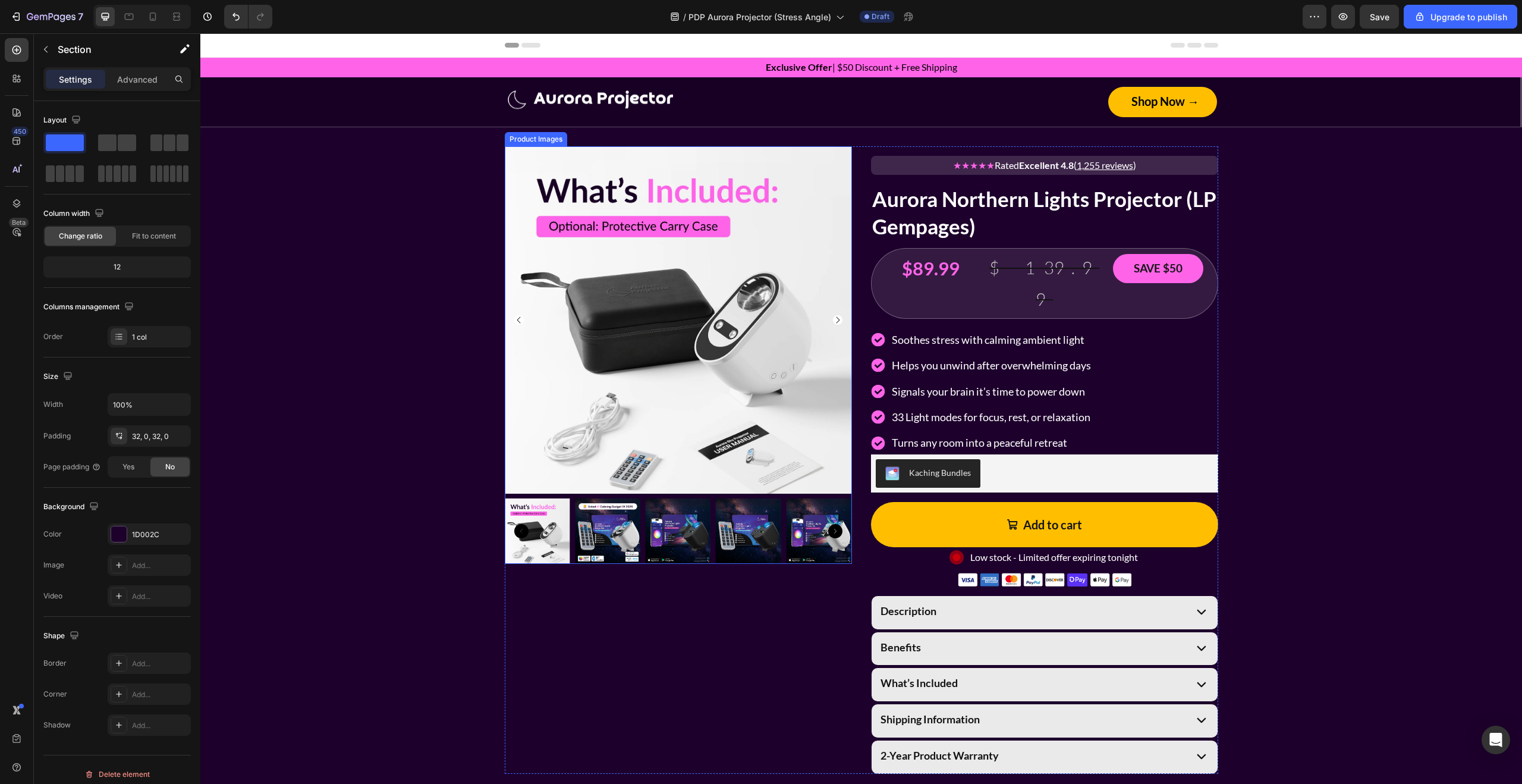
click at [620, 522] on img at bounding box center [608, 531] width 66 height 66
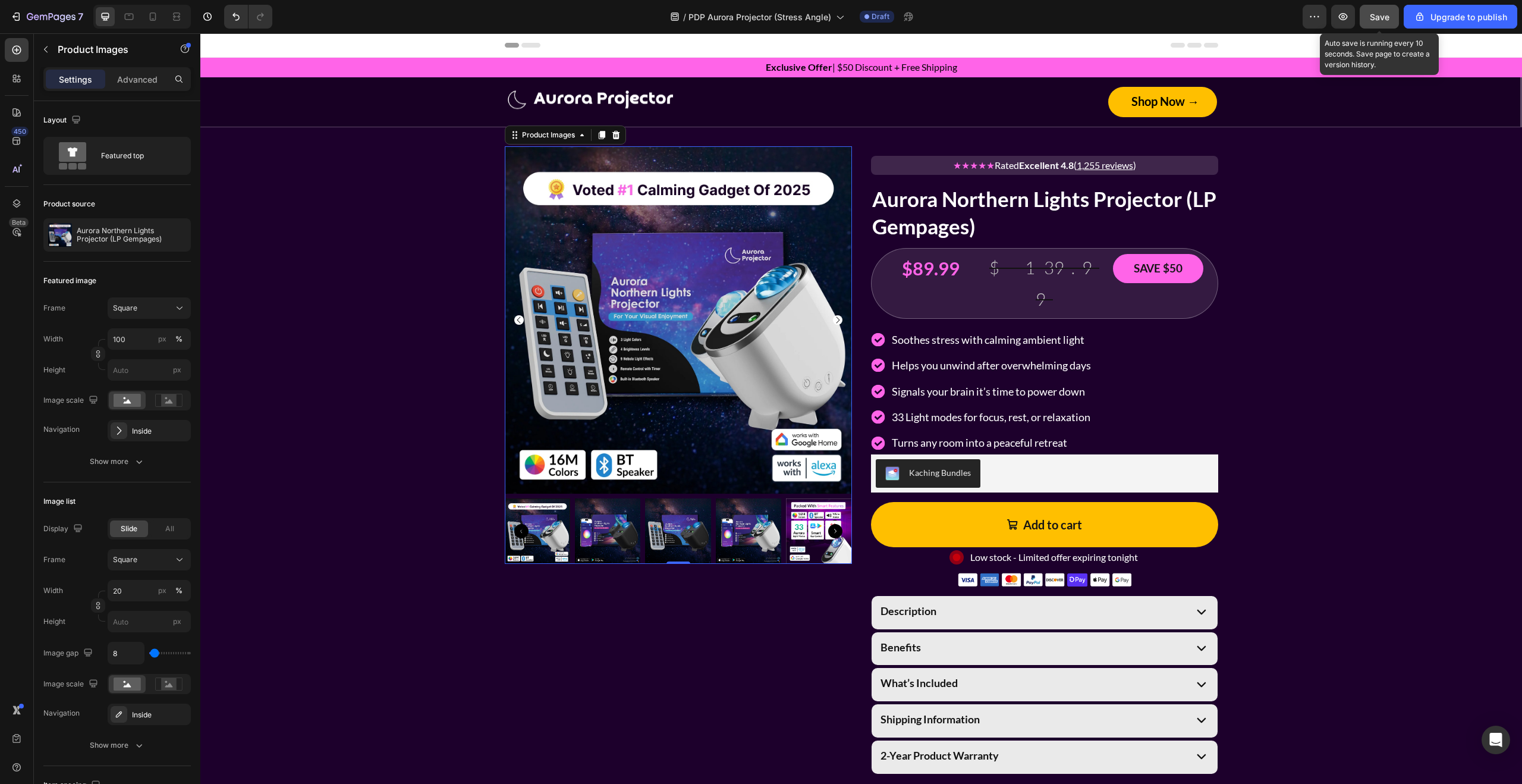
click at [1375, 19] on span "Save" at bounding box center [1379, 17] width 20 height 10
click at [58, 22] on icon "button" at bounding box center [50, 18] width 49 height 10
